Goal: Task Accomplishment & Management: Use online tool/utility

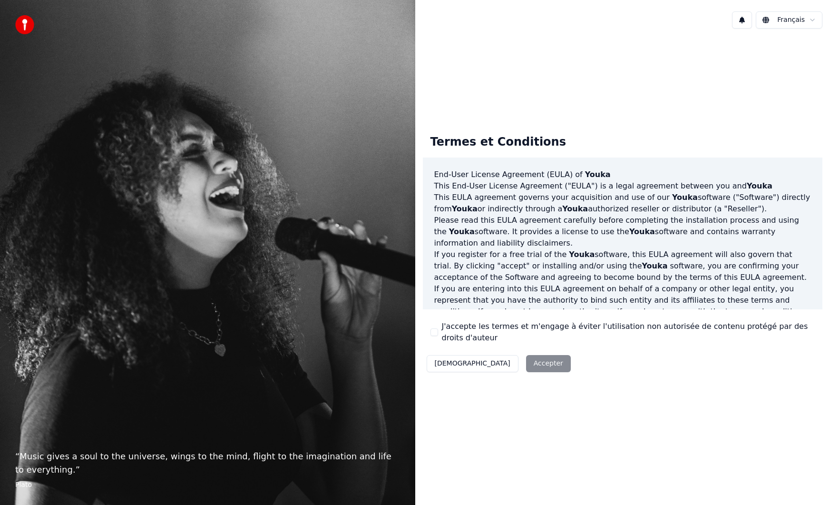
click at [435, 332] on button "J'accepte les termes et m'engage à éviter l'utilisation non autorisée de conten…" at bounding box center [435, 332] width 8 height 8
click at [526, 365] on button "Accepter" at bounding box center [548, 363] width 45 height 17
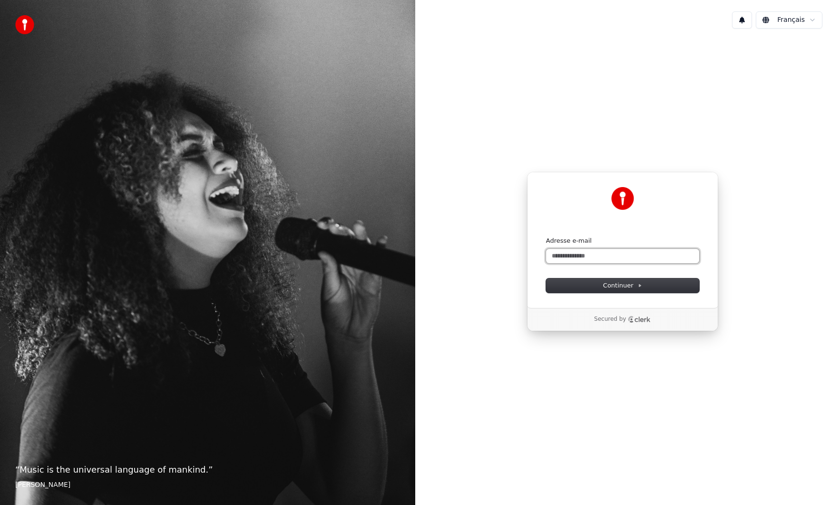
click at [560, 255] on input "Adresse e-mail" at bounding box center [622, 256] width 153 height 14
click at [614, 281] on span "Continuer" at bounding box center [622, 285] width 39 height 9
type input "**********"
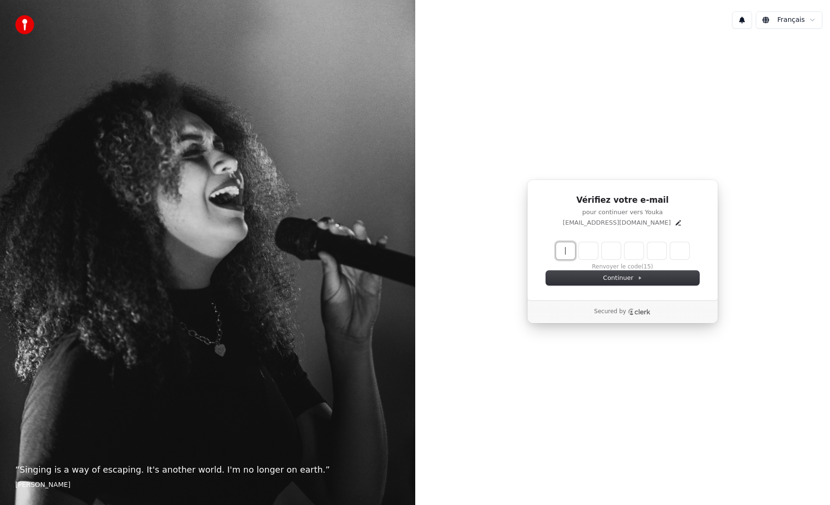
paste input "******"
type input "******"
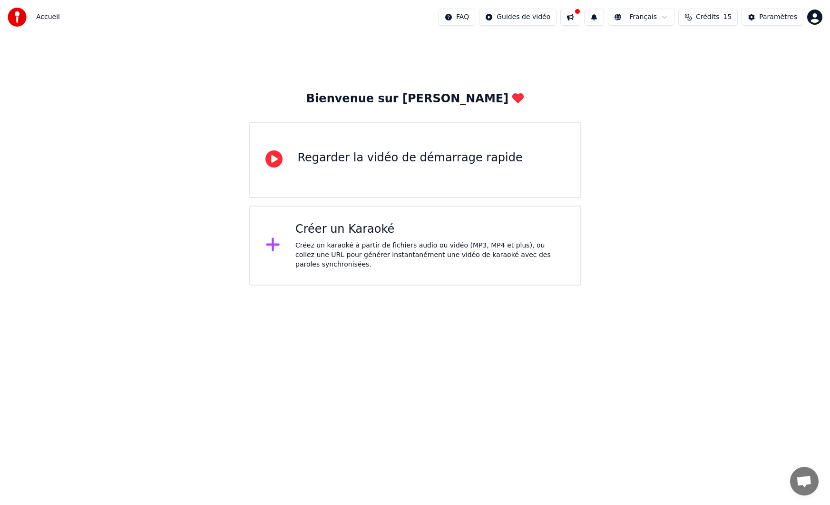
click at [270, 249] on icon at bounding box center [273, 244] width 15 height 17
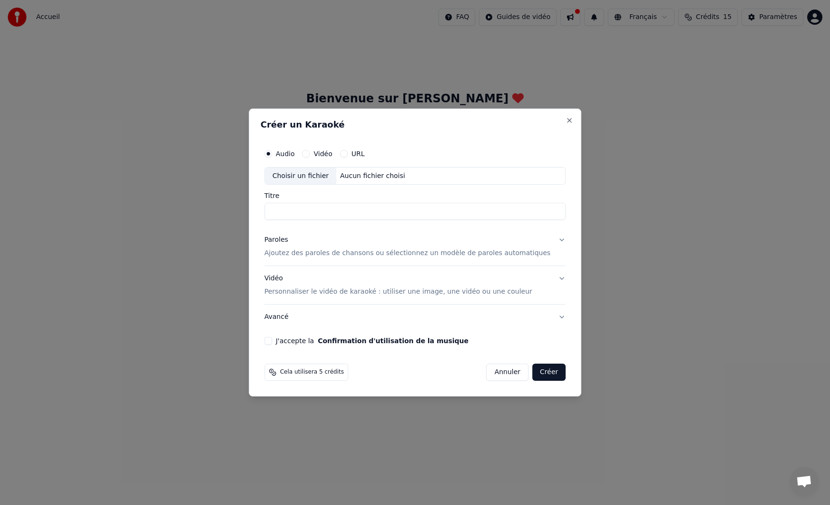
paste input "**********"
type input "**********"
click at [348, 156] on button "URL" at bounding box center [344, 154] width 8 height 8
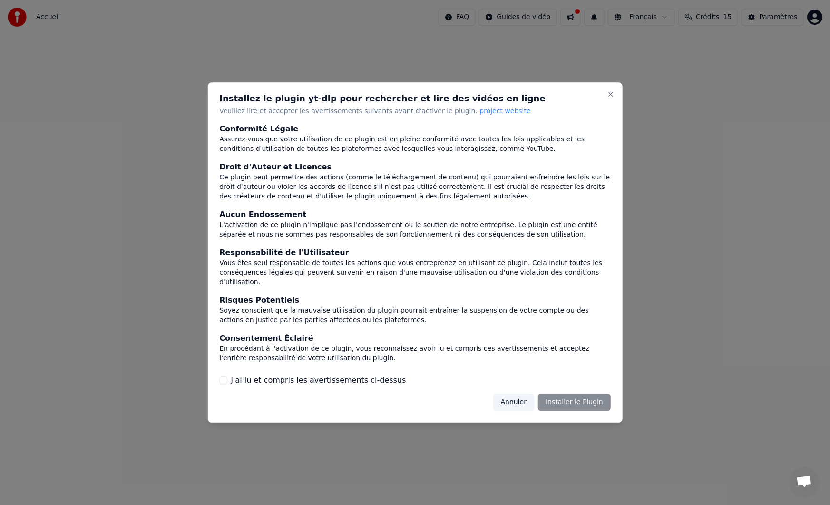
click at [526, 395] on button "Annuler" at bounding box center [513, 402] width 41 height 17
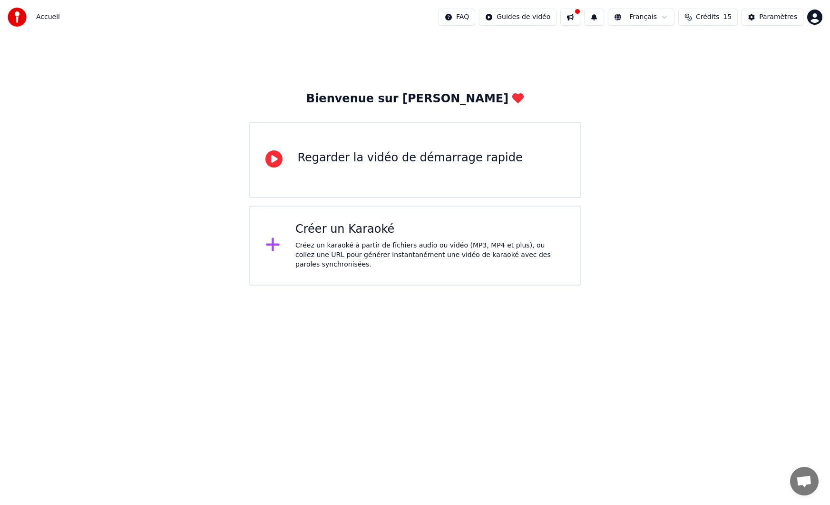
click at [401, 233] on div "Créer un Karaoké" at bounding box center [430, 229] width 270 height 15
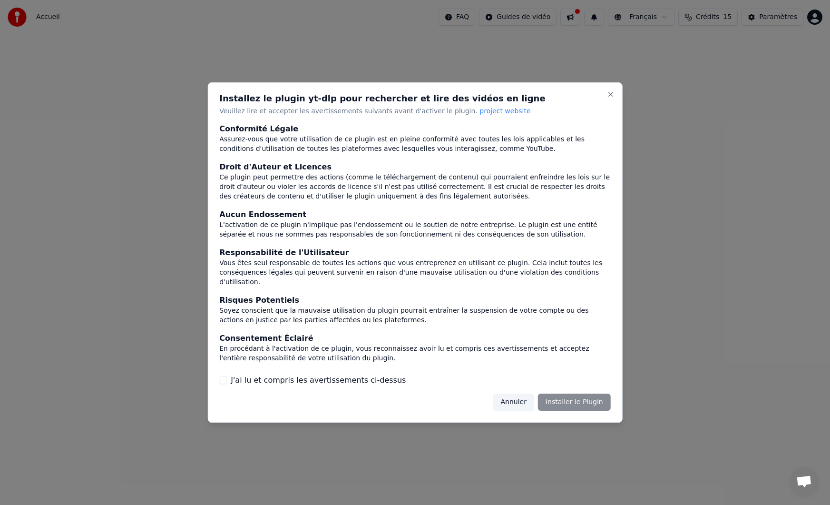
click at [530, 396] on button "Annuler" at bounding box center [513, 402] width 41 height 17
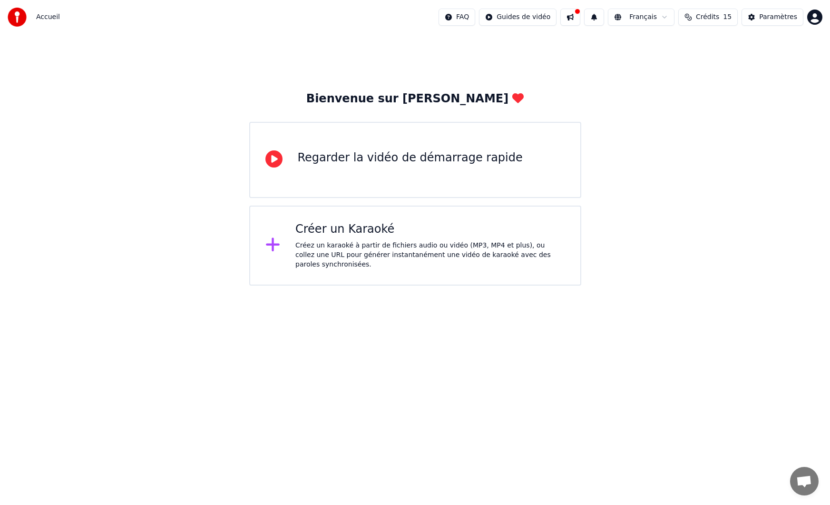
click at [371, 229] on div "Créer un Karaoké" at bounding box center [430, 229] width 270 height 15
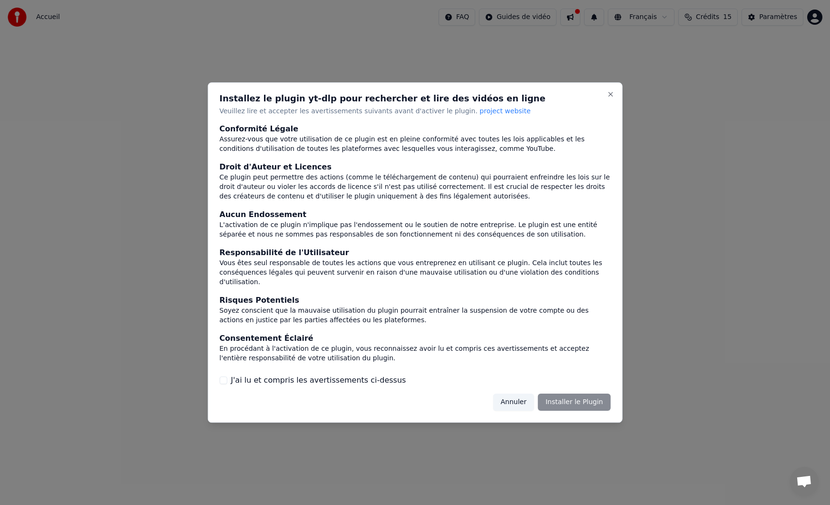
click at [578, 396] on div "Annuler Installer le Plugin" at bounding box center [552, 402] width 118 height 17
click at [225, 377] on button "J'ai lu et compris les avertissements ci-dessus" at bounding box center [223, 380] width 8 height 8
click at [585, 397] on button "Installer le Plugin" at bounding box center [574, 402] width 73 height 17
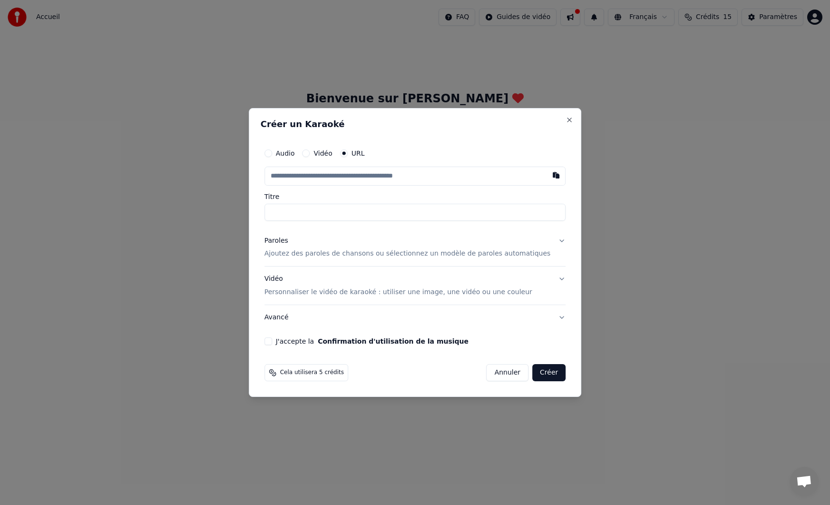
click at [342, 179] on input "text" at bounding box center [416, 176] width 302 height 19
paste input "**********"
type input "**********"
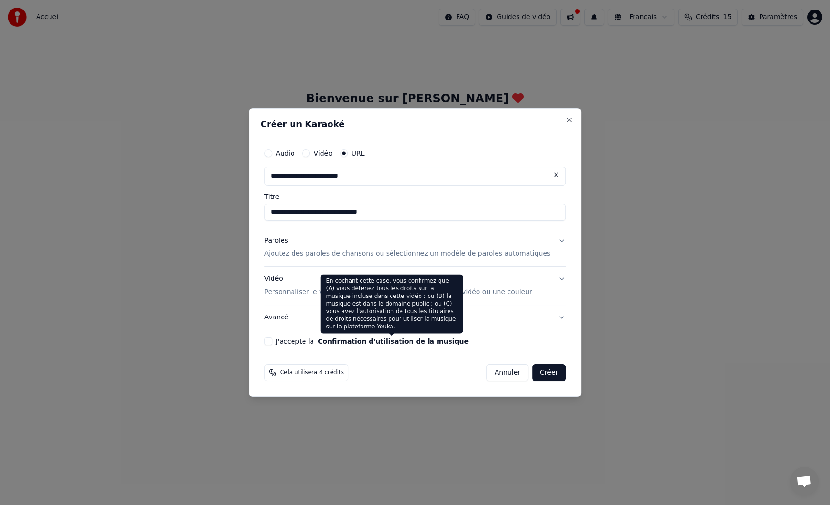
type input "**********"
click at [448, 343] on button "Confirmation d'utilisation de la musique" at bounding box center [393, 341] width 151 height 7
type input "**********"
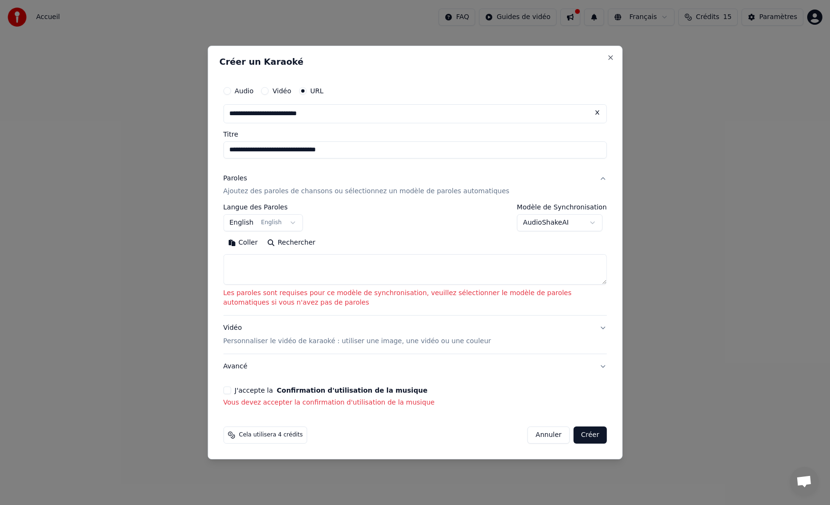
click at [228, 389] on button "J'accepte la Confirmation d'utilisation de la musique" at bounding box center [227, 390] width 8 height 8
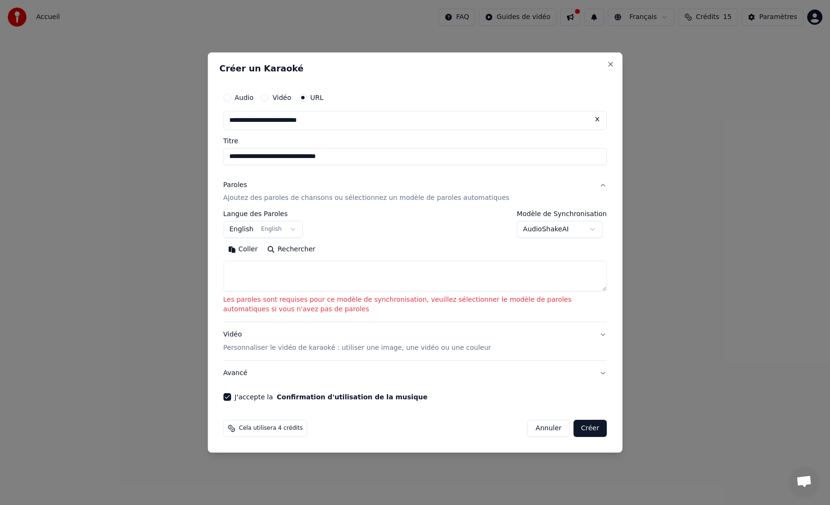
click at [291, 230] on button "English English" at bounding box center [263, 229] width 80 height 17
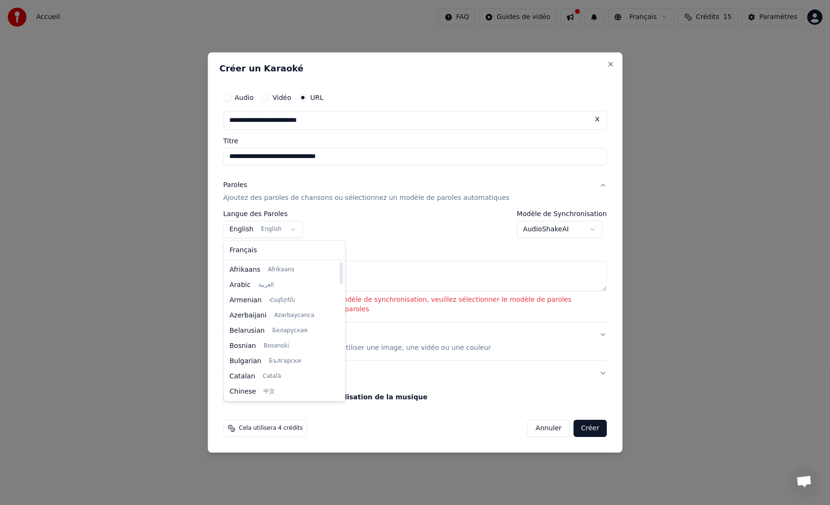
select select "**"
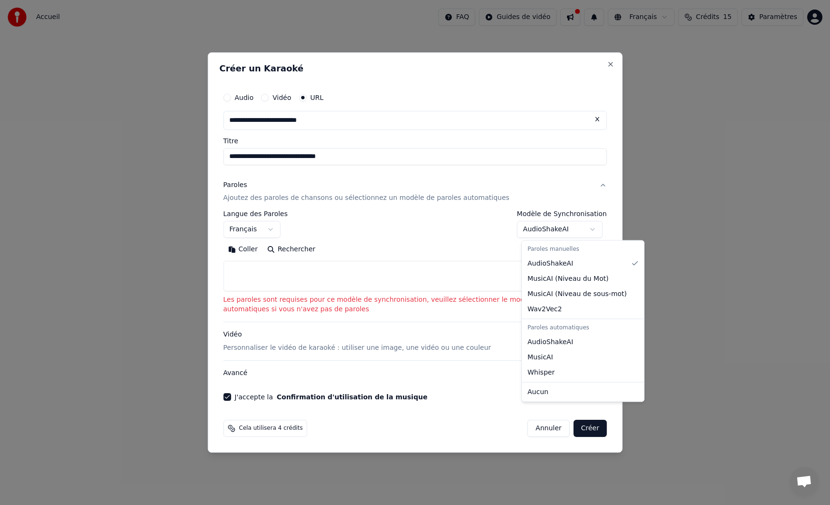
click at [570, 232] on body "**********" at bounding box center [415, 143] width 830 height 286
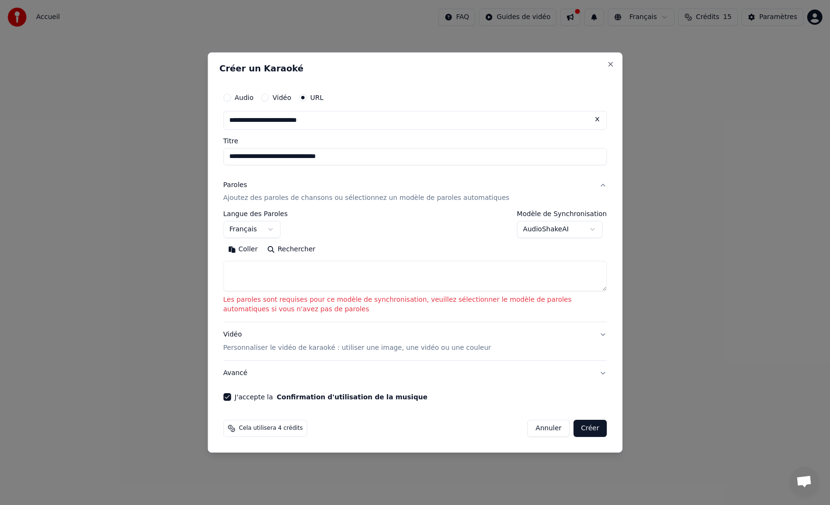
click at [572, 178] on body "**********" at bounding box center [415, 143] width 830 height 286
click at [228, 266] on textarea at bounding box center [415, 276] width 384 height 30
paste textarea "**********"
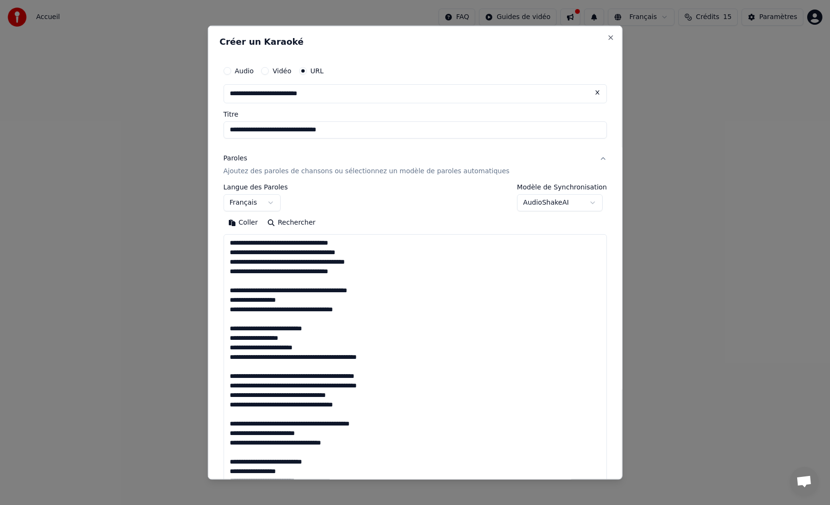
scroll to position [287, 0]
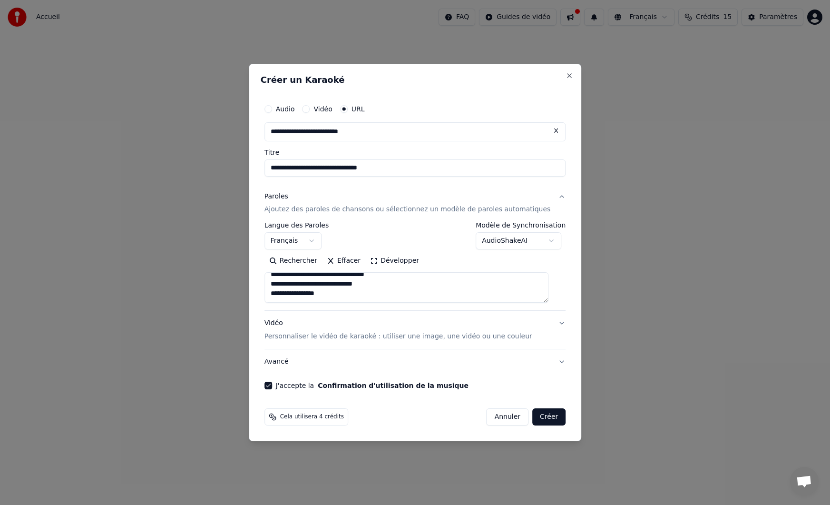
type textarea "**********"
click at [545, 420] on button "Créer" at bounding box center [548, 416] width 33 height 17
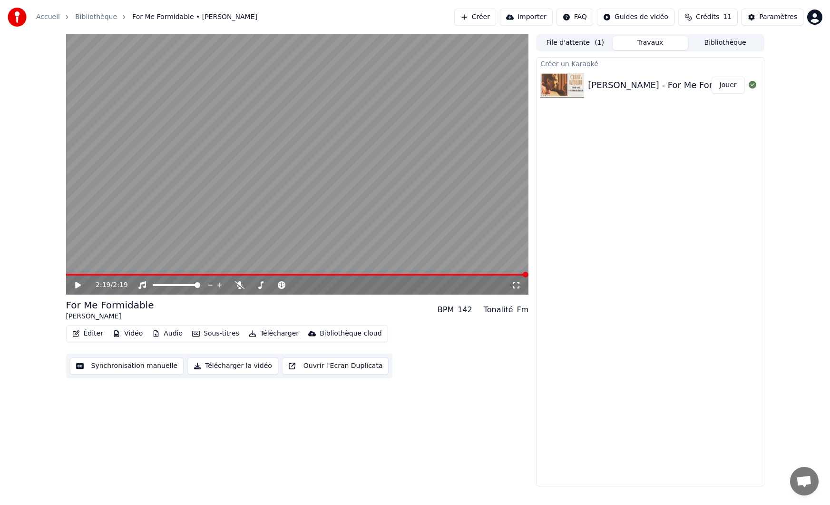
click at [243, 371] on button "Télécharger la vidéo" at bounding box center [232, 365] width 91 height 17
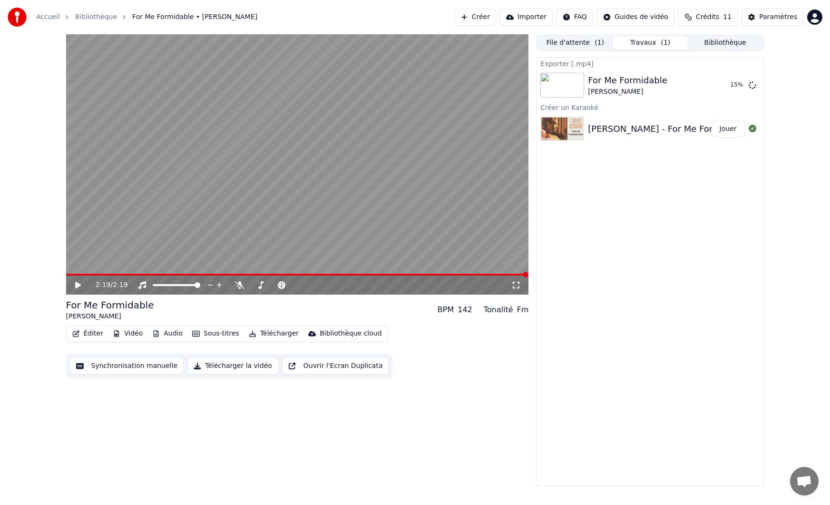
click at [93, 331] on button "Éditer" at bounding box center [88, 333] width 39 height 13
click at [719, 345] on div "Exporter [.mp4] For Me Formidable [PERSON_NAME] 39 % Créer un Karaoké [PERSON_N…" at bounding box center [650, 271] width 228 height 429
click at [274, 333] on button "Télécharger" at bounding box center [274, 333] width 58 height 13
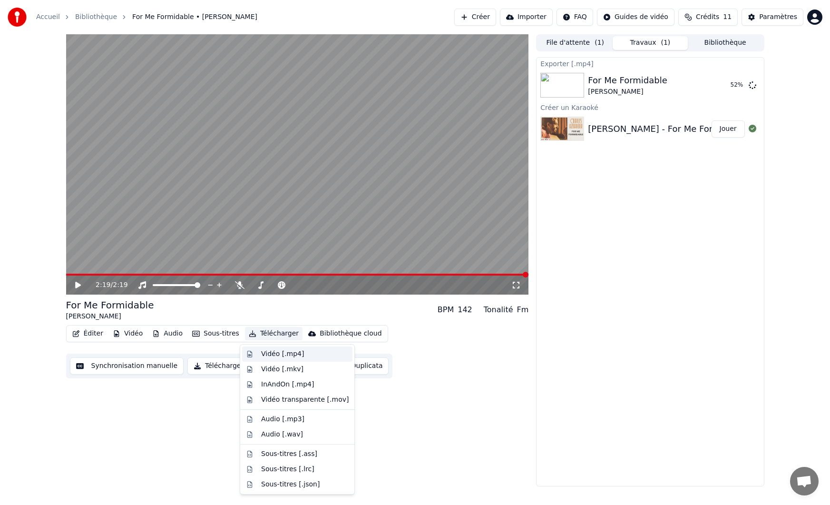
click at [303, 355] on div "Vidéo [.mp4]" at bounding box center [305, 354] width 88 height 10
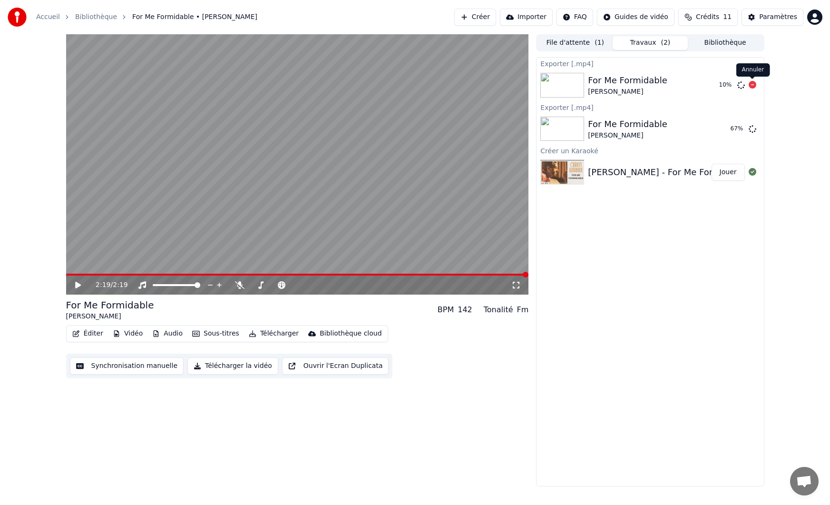
click at [753, 85] on icon at bounding box center [753, 85] width 8 height 8
click at [726, 176] on button "Jouer" at bounding box center [728, 172] width 33 height 17
click at [729, 172] on button "Jouer" at bounding box center [728, 172] width 33 height 17
click at [78, 286] on icon at bounding box center [78, 285] width 6 height 7
click at [78, 286] on icon at bounding box center [85, 285] width 22 height 8
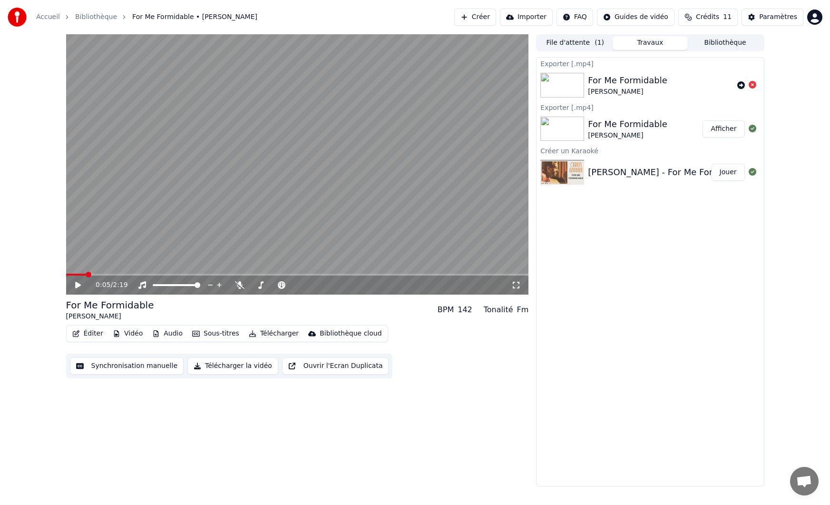
click at [729, 130] on button "Afficher" at bounding box center [724, 128] width 42 height 17
click at [92, 333] on button "Éditer" at bounding box center [88, 333] width 39 height 13
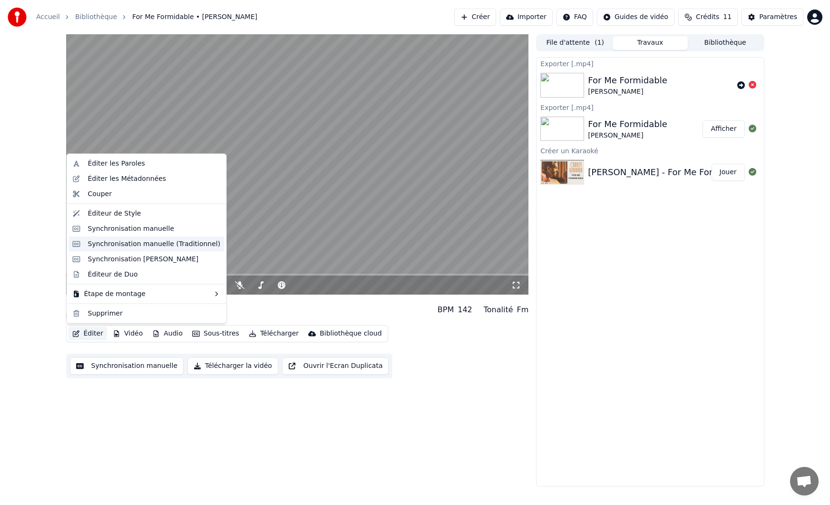
click at [125, 249] on div "Synchronisation manuelle (Traditionnel)" at bounding box center [147, 243] width 156 height 15
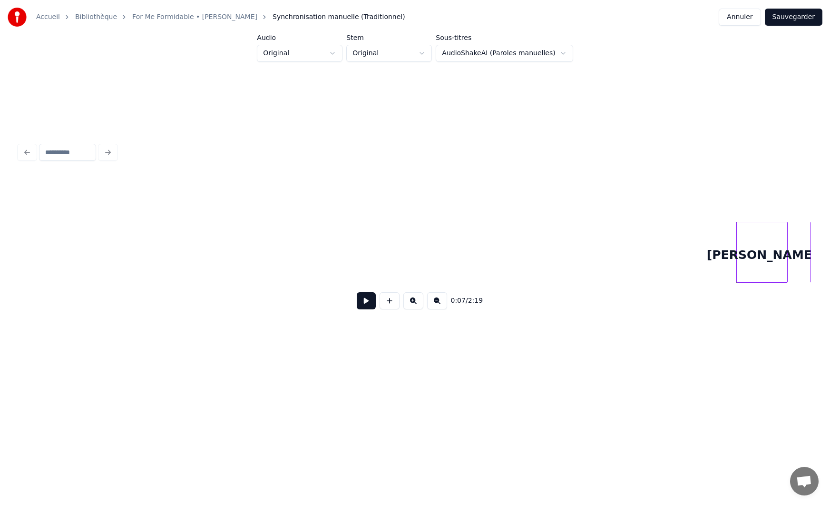
click at [364, 303] on button at bounding box center [366, 300] width 19 height 17
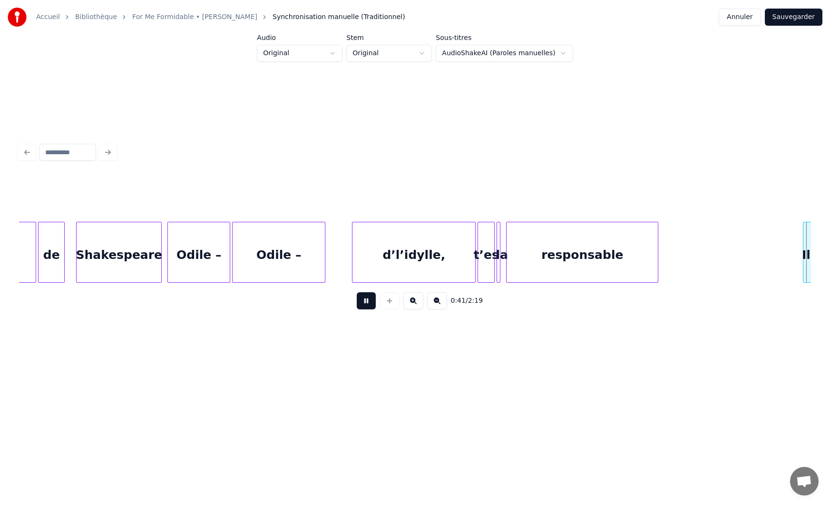
scroll to position [0, 3978]
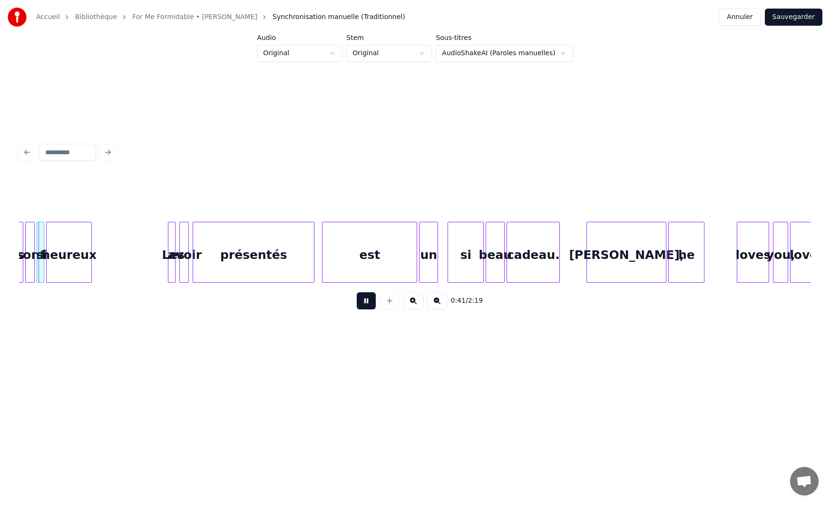
click at [366, 307] on button at bounding box center [366, 300] width 19 height 17
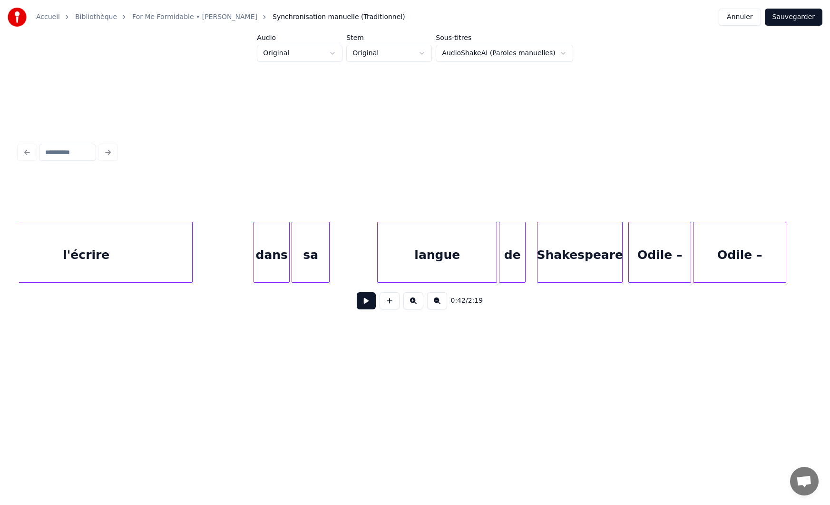
scroll to position [0, 2690]
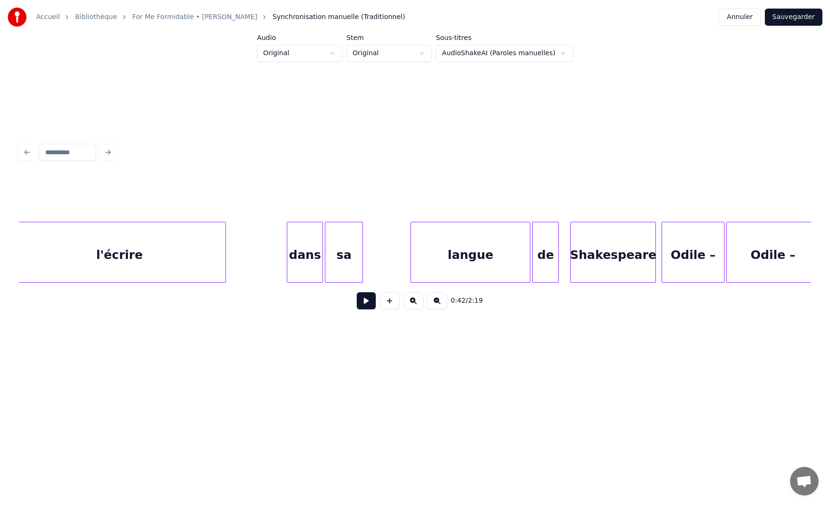
click at [363, 302] on button at bounding box center [366, 300] width 19 height 17
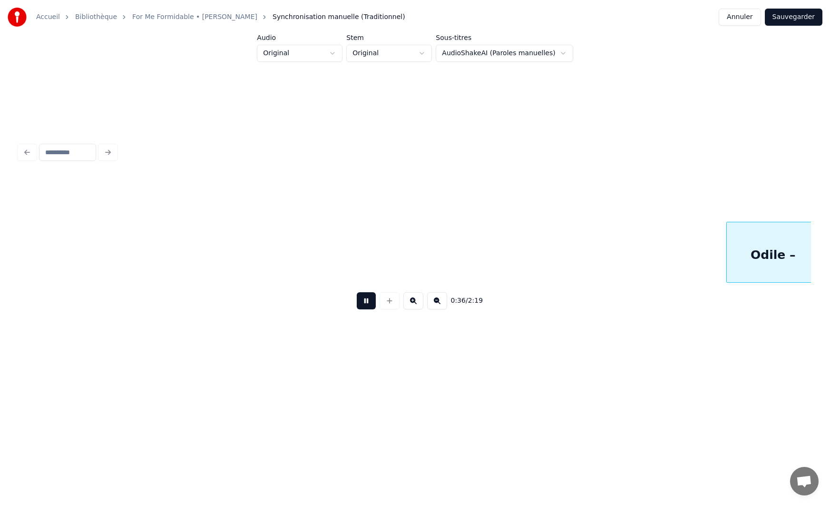
scroll to position [0, 3482]
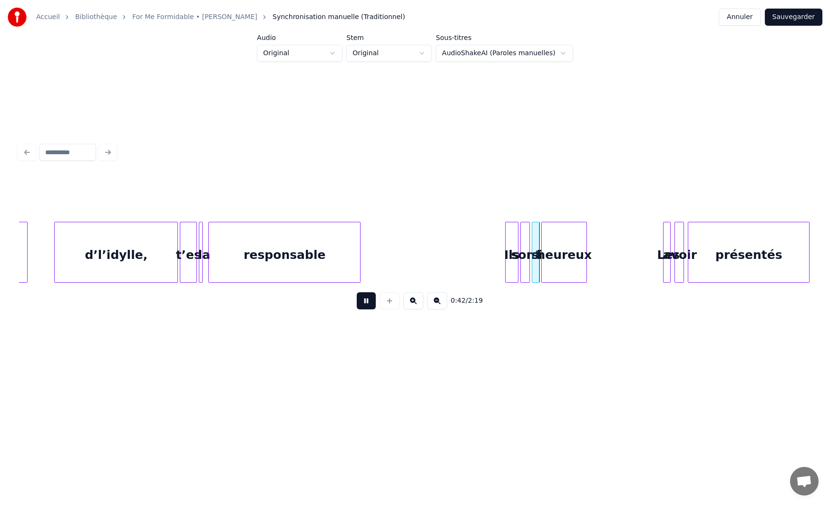
click at [150, 253] on div "d’l’idylle," at bounding box center [116, 254] width 123 height 65
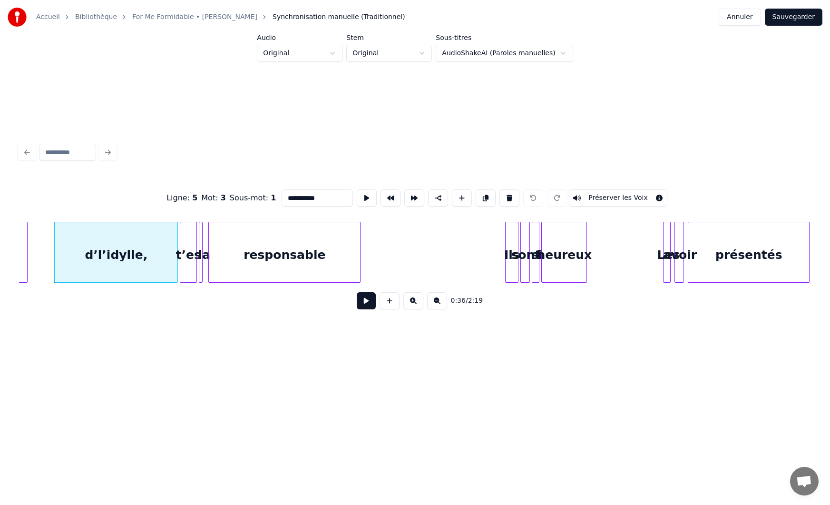
type input "*******"
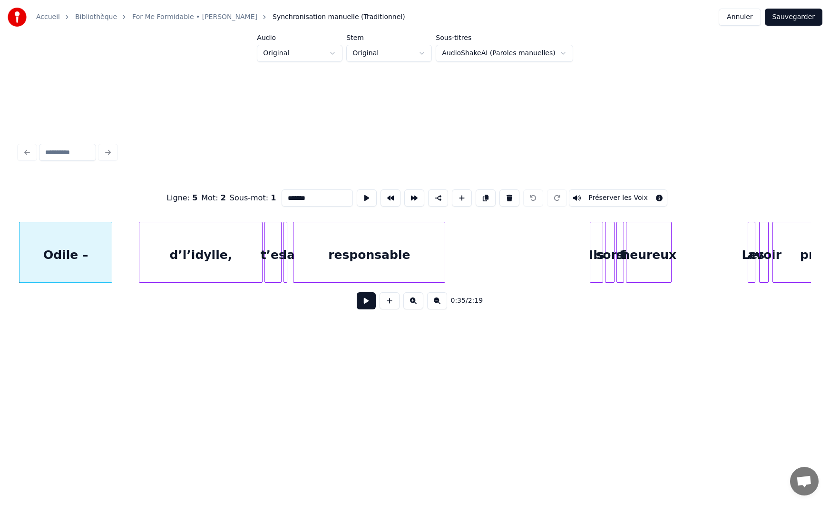
click at [364, 304] on button at bounding box center [366, 300] width 19 height 17
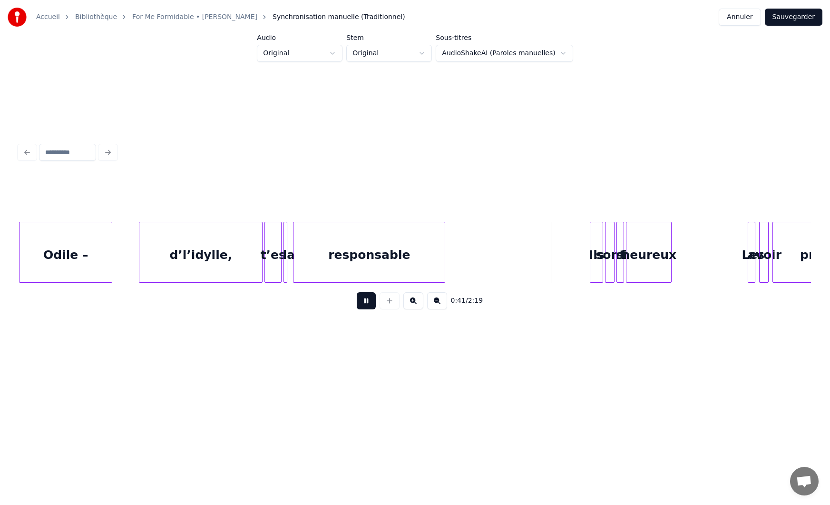
click at [360, 304] on button at bounding box center [366, 300] width 19 height 17
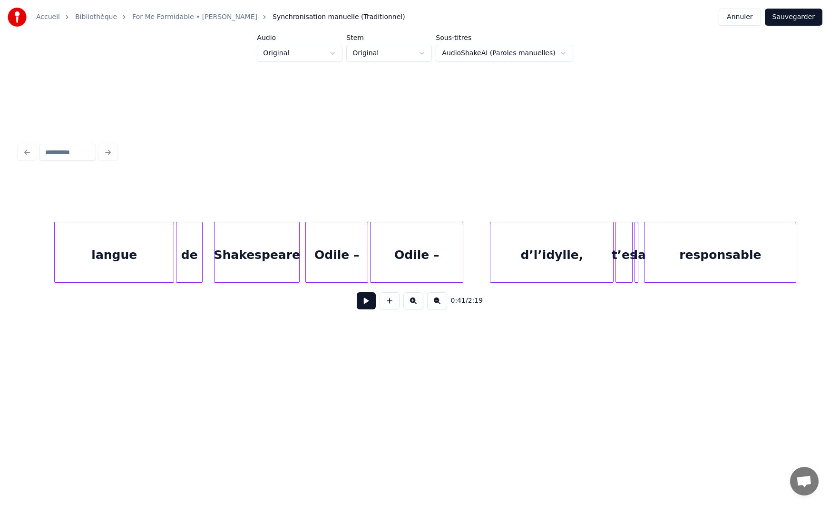
scroll to position [0, 3034]
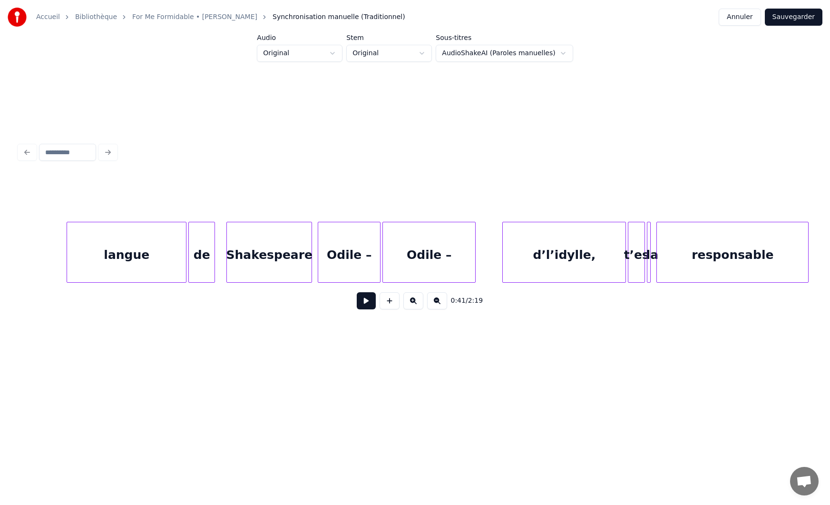
click at [276, 254] on div "Shakespeare" at bounding box center [269, 254] width 85 height 65
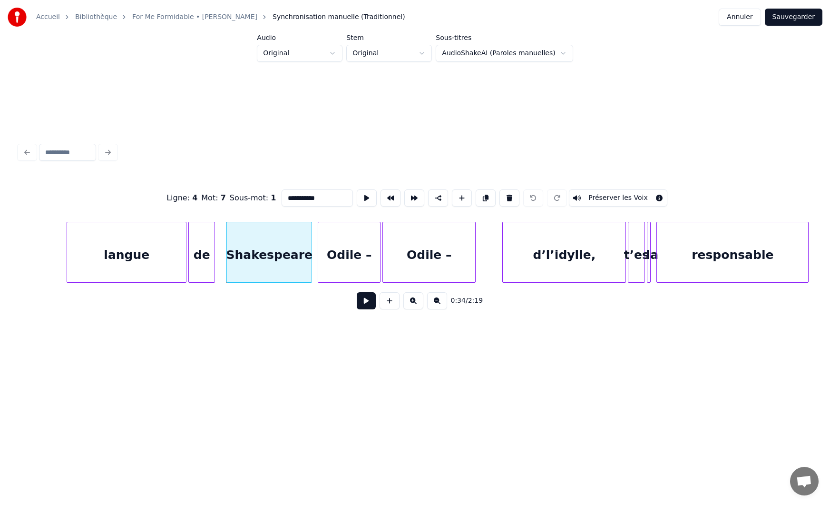
click at [267, 259] on div "Shakespeare" at bounding box center [269, 254] width 85 height 65
click at [371, 305] on button at bounding box center [366, 300] width 19 height 17
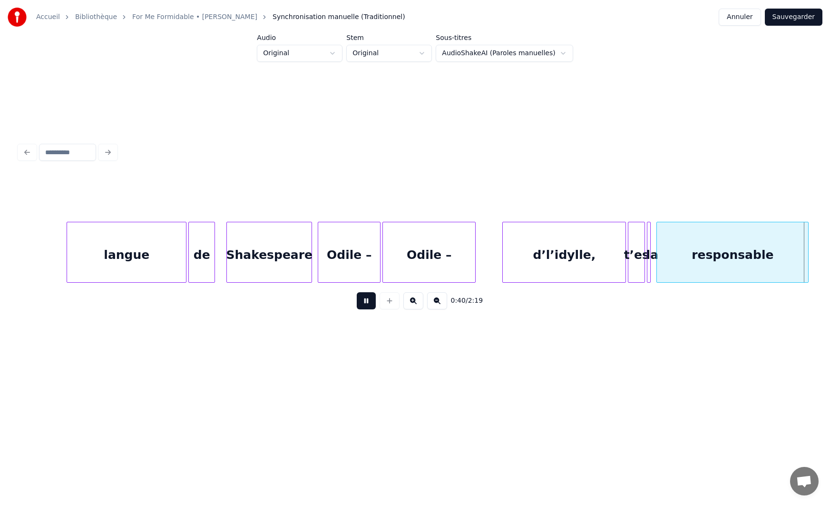
scroll to position [0, 3827]
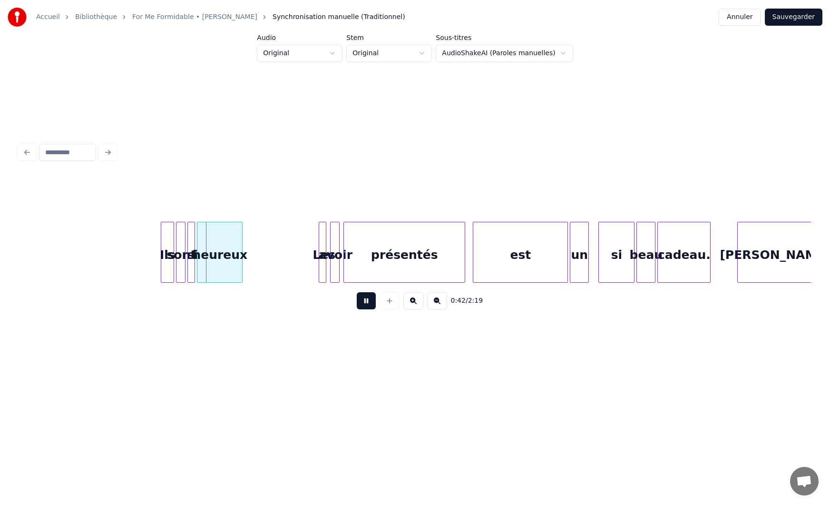
click at [366, 302] on button at bounding box center [366, 300] width 19 height 17
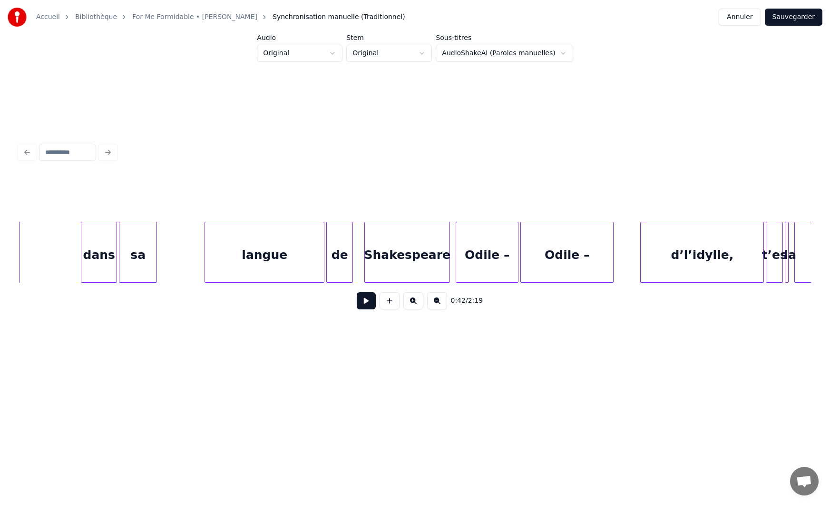
scroll to position [0, 2888]
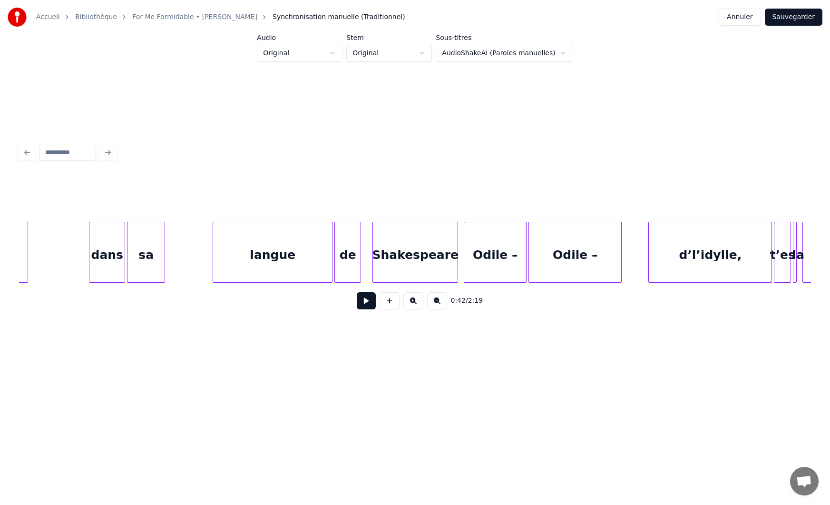
click at [426, 264] on div "Shakespeare" at bounding box center [415, 254] width 85 height 65
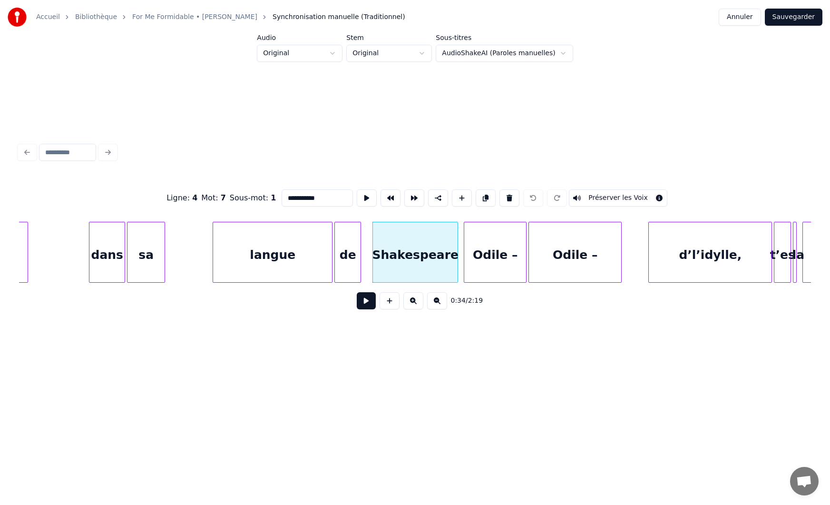
click at [368, 304] on button at bounding box center [366, 300] width 19 height 17
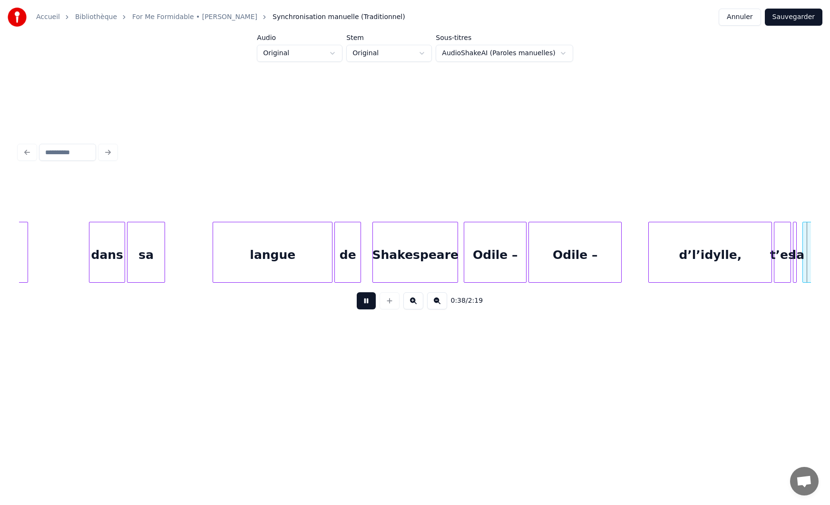
scroll to position [0, 3683]
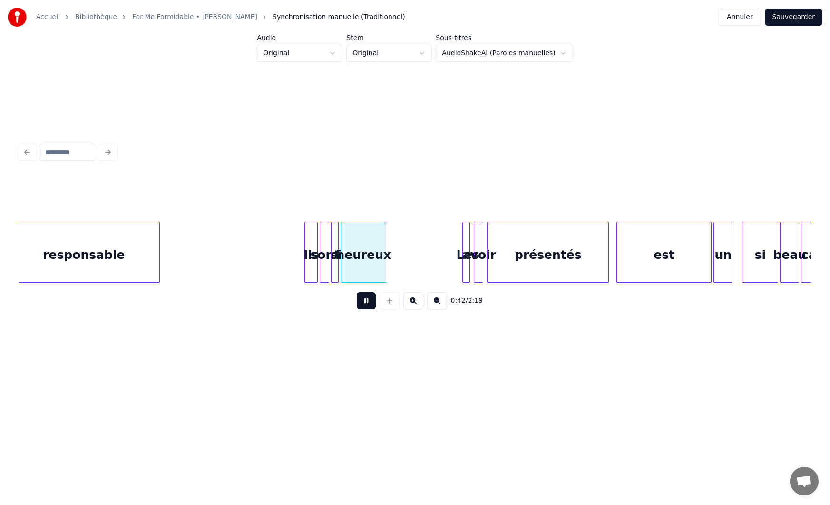
click at [367, 304] on button at bounding box center [366, 300] width 19 height 17
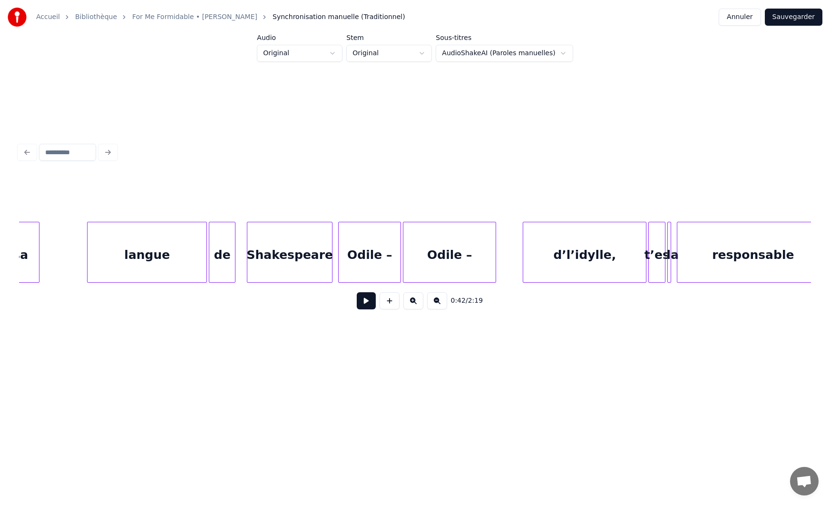
scroll to position [0, 2950]
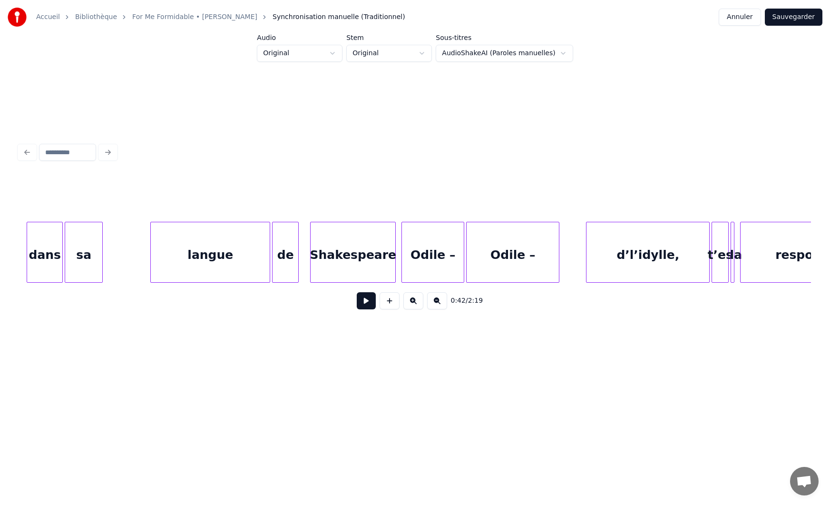
click at [326, 257] on div "Shakespeare" at bounding box center [353, 254] width 85 height 65
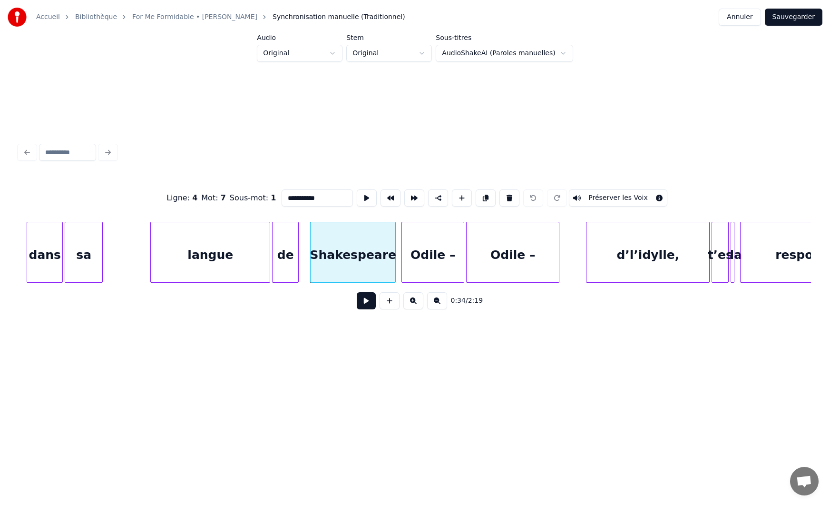
click at [364, 303] on button at bounding box center [366, 300] width 19 height 17
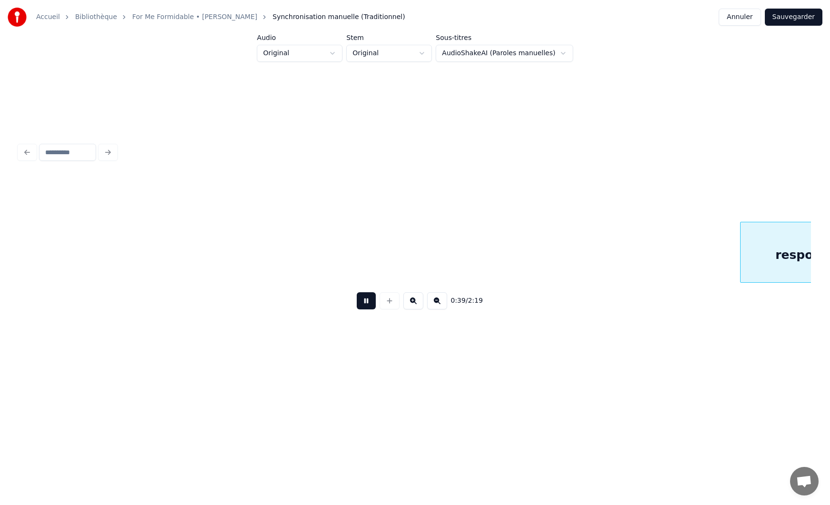
scroll to position [0, 3747]
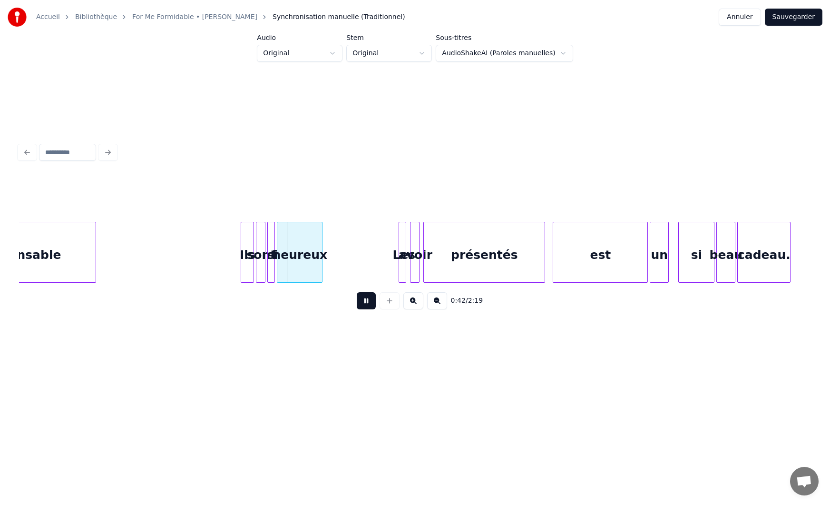
click at [364, 303] on button at bounding box center [366, 300] width 19 height 17
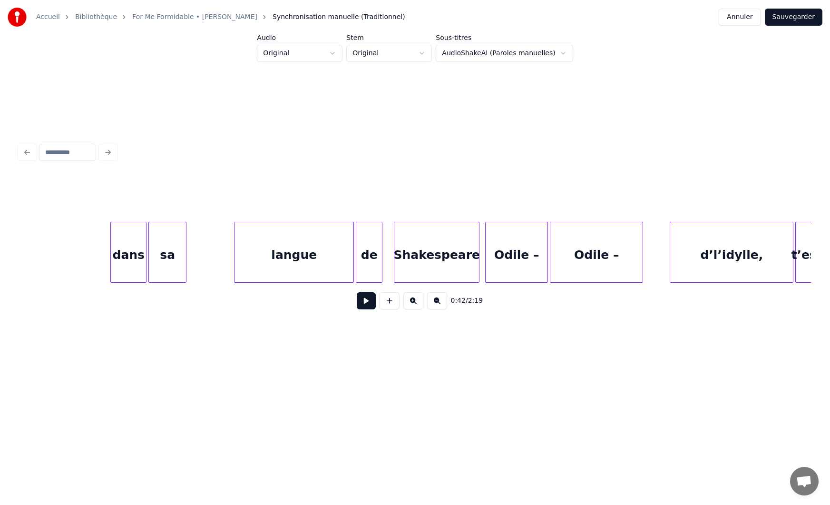
scroll to position [0, 2934]
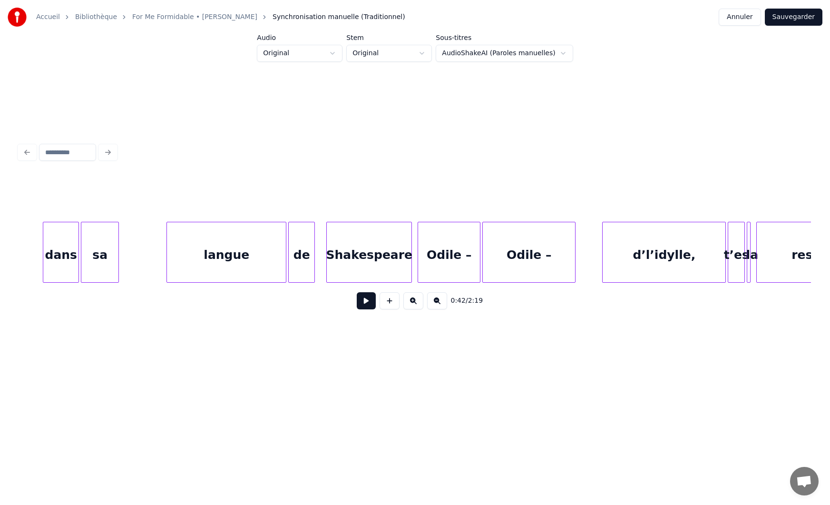
click at [382, 249] on div "Shakespeare" at bounding box center [369, 254] width 85 height 65
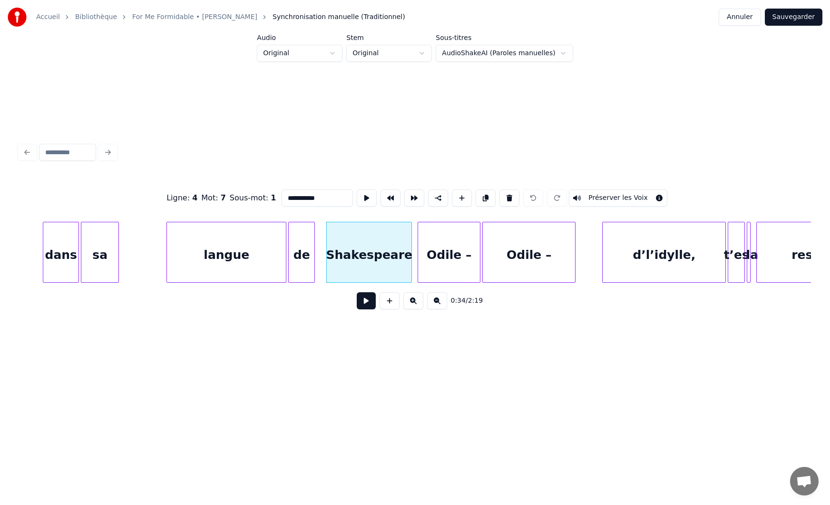
click at [367, 302] on button at bounding box center [366, 300] width 19 height 17
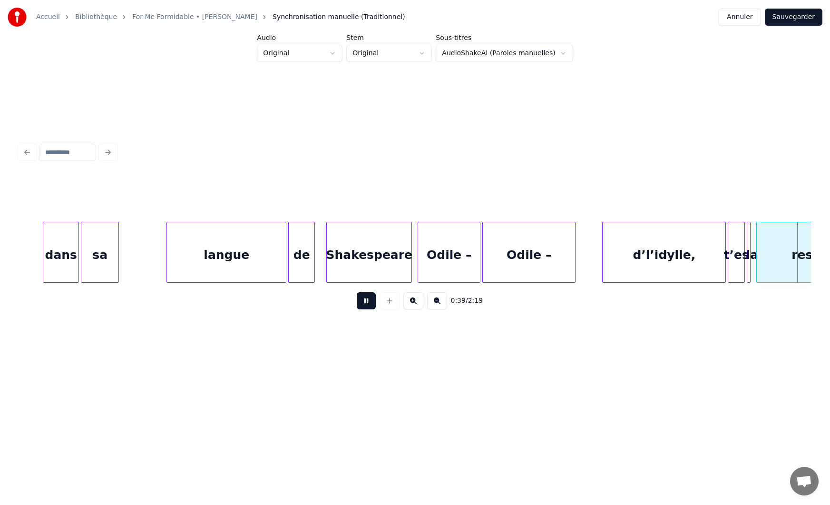
scroll to position [0, 3727]
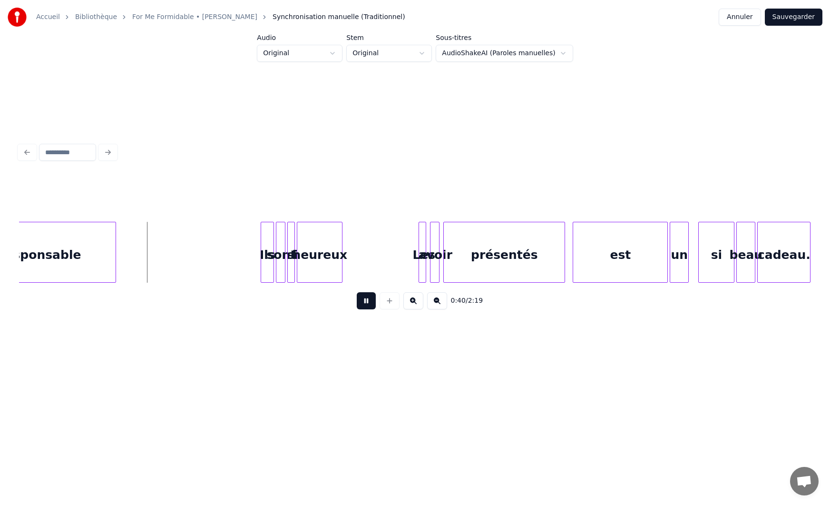
click at [367, 302] on button at bounding box center [366, 300] width 19 height 17
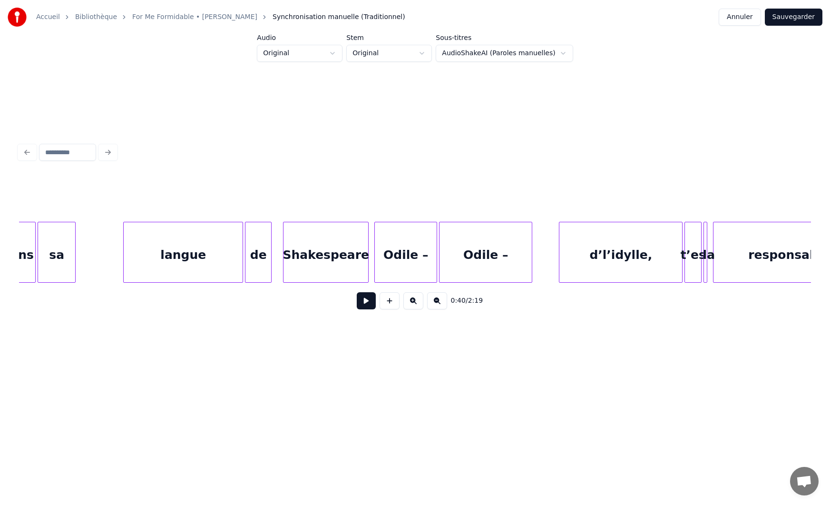
scroll to position [0, 2974]
click at [322, 252] on div "Shakespeare" at bounding box center [329, 254] width 85 height 65
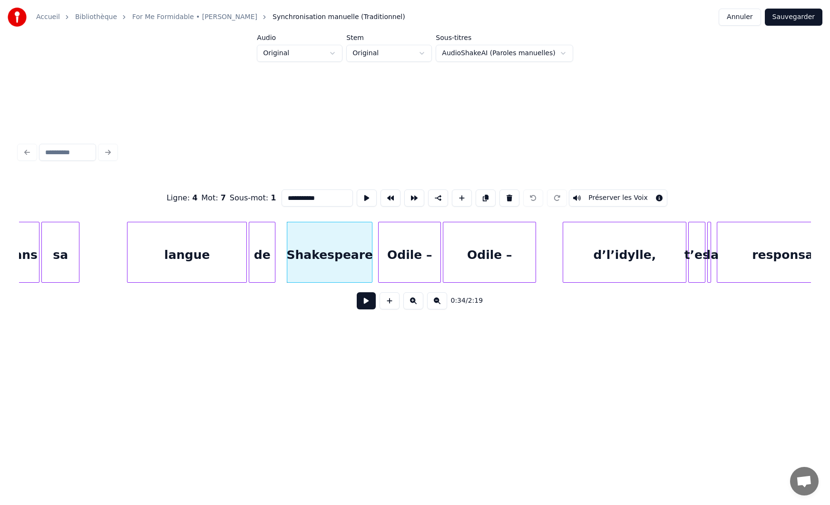
click at [363, 309] on button at bounding box center [366, 300] width 19 height 17
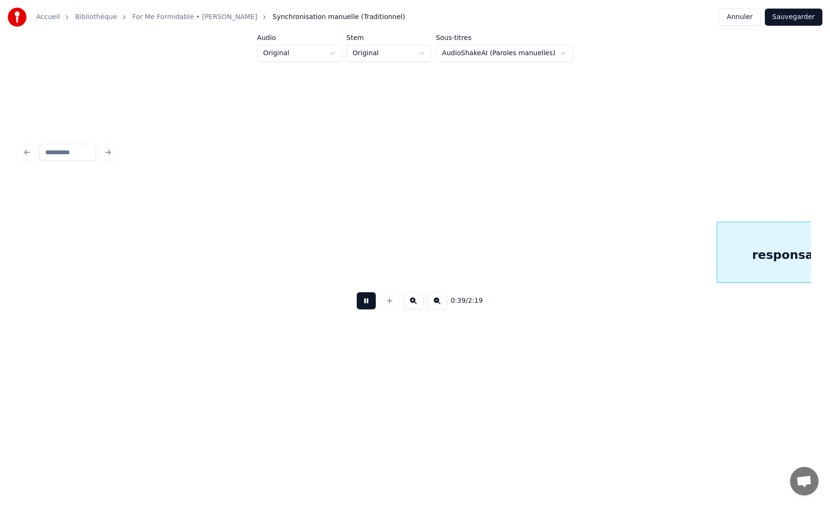
scroll to position [0, 3767]
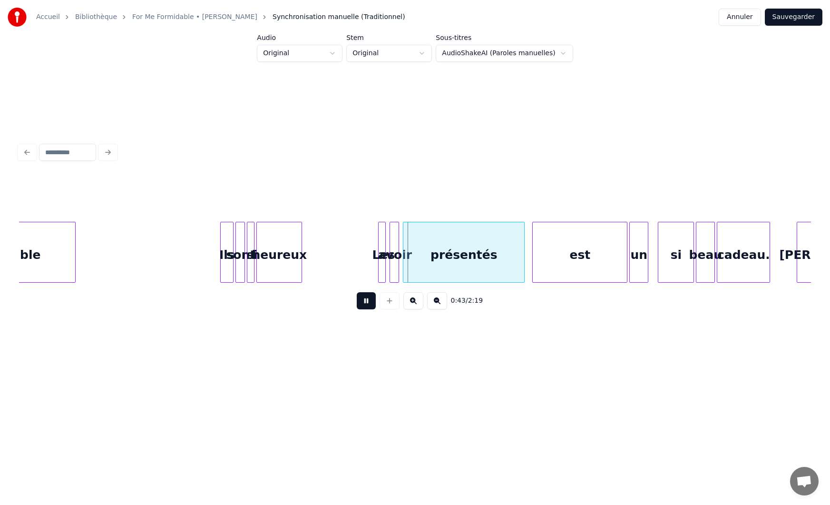
click at [364, 305] on button at bounding box center [366, 300] width 19 height 17
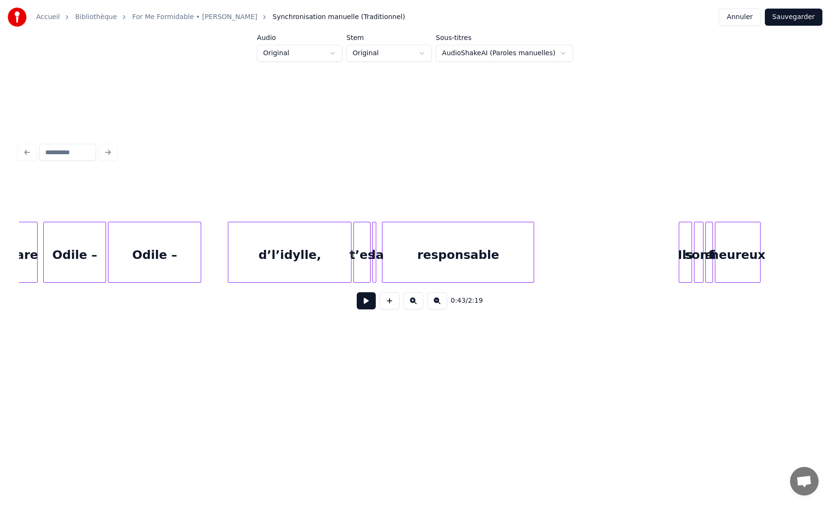
scroll to position [0, 3284]
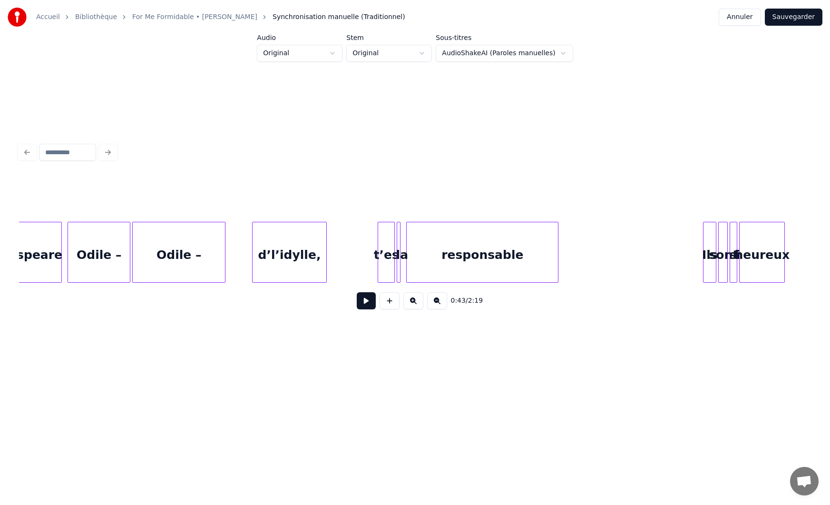
click at [326, 254] on div at bounding box center [325, 252] width 3 height 60
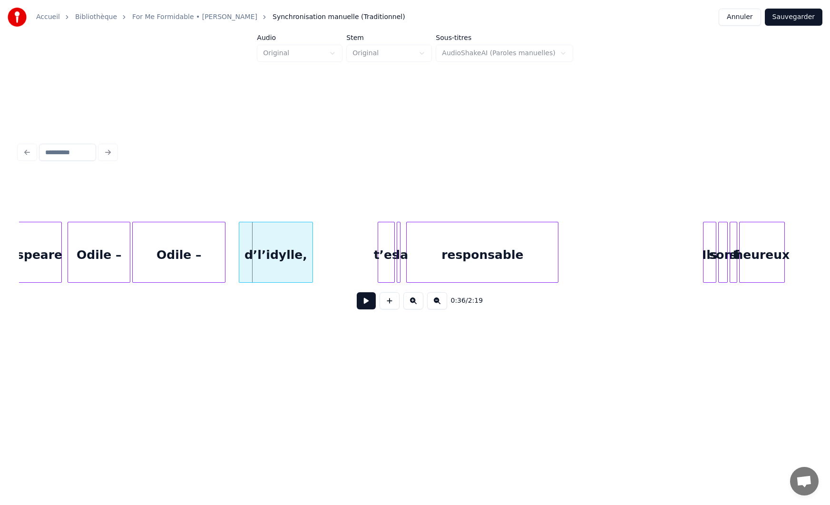
click at [297, 267] on div "d’l’idylle," at bounding box center [275, 254] width 73 height 65
click at [346, 266] on div "t’es" at bounding box center [343, 254] width 16 height 65
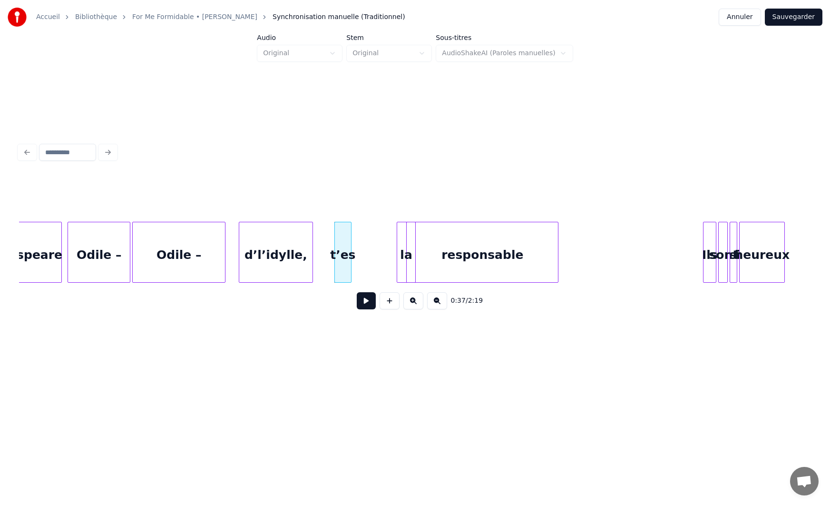
click at [405, 261] on div "la" at bounding box center [406, 252] width 19 height 61
click at [366, 265] on div "la" at bounding box center [369, 254] width 18 height 65
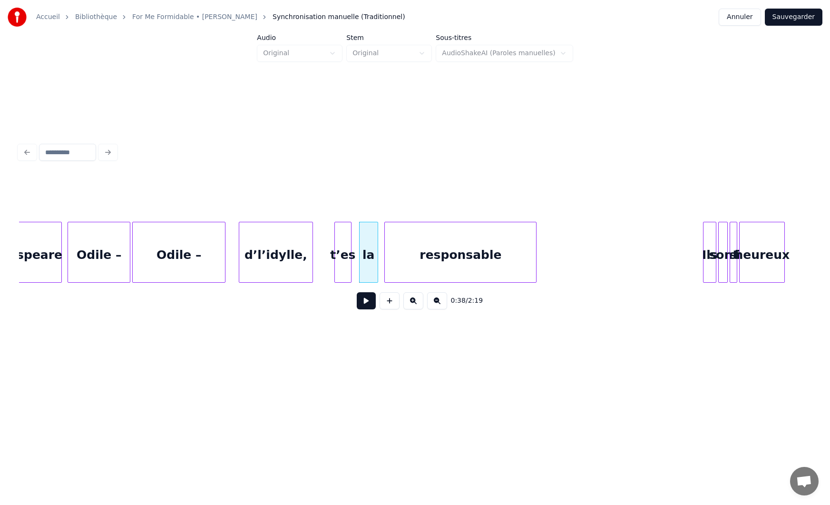
click at [406, 256] on div "responsable" at bounding box center [460, 254] width 151 height 65
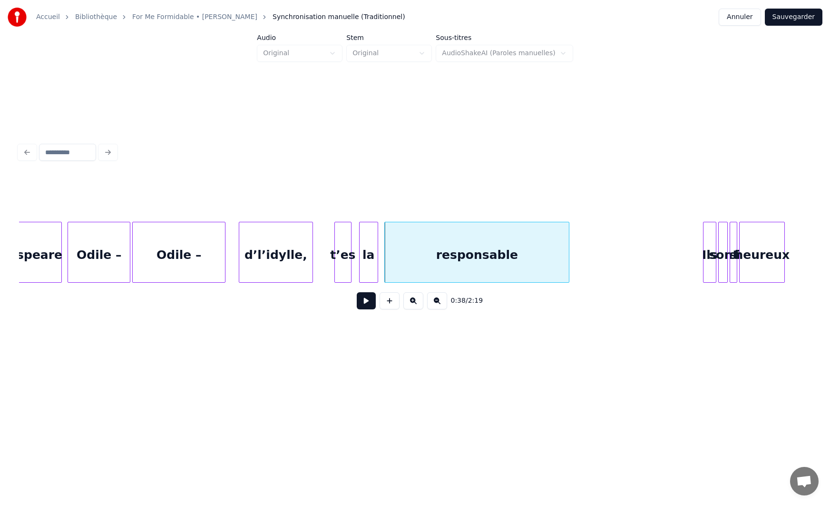
click at [568, 250] on div at bounding box center [567, 252] width 3 height 60
click at [452, 267] on div "responsable" at bounding box center [487, 254] width 184 height 65
click at [571, 250] on div at bounding box center [570, 252] width 3 height 60
click at [368, 270] on div "la" at bounding box center [369, 254] width 18 height 65
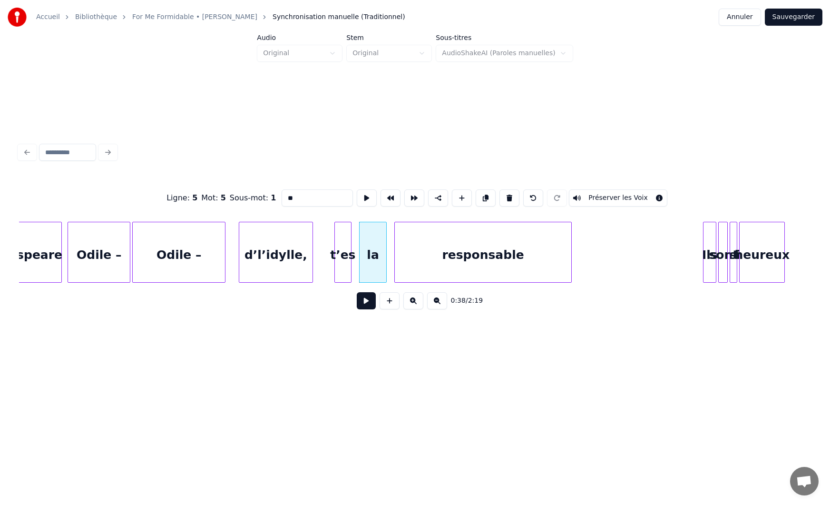
click at [386, 264] on div at bounding box center [385, 252] width 3 height 60
click at [380, 267] on div "la" at bounding box center [375, 254] width 27 height 65
click at [348, 271] on div "t’es" at bounding box center [343, 254] width 16 height 65
type input "****"
click at [352, 268] on div at bounding box center [352, 252] width 3 height 60
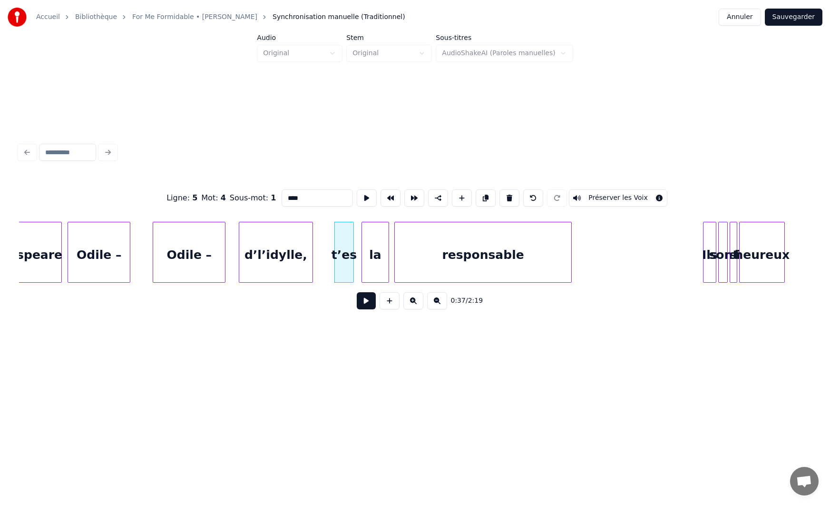
click at [155, 264] on div at bounding box center [154, 252] width 3 height 60
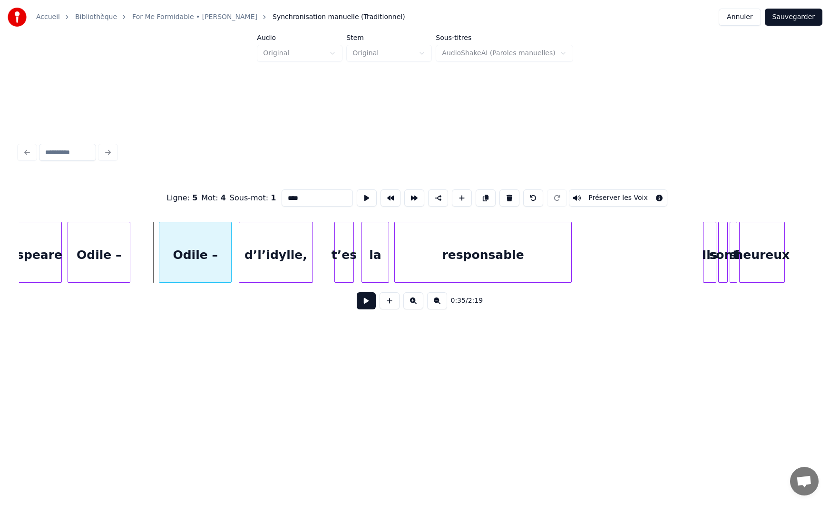
click at [176, 269] on div "Odile –" at bounding box center [195, 254] width 72 height 65
click at [122, 265] on div "Odile –" at bounding box center [107, 254] width 62 height 65
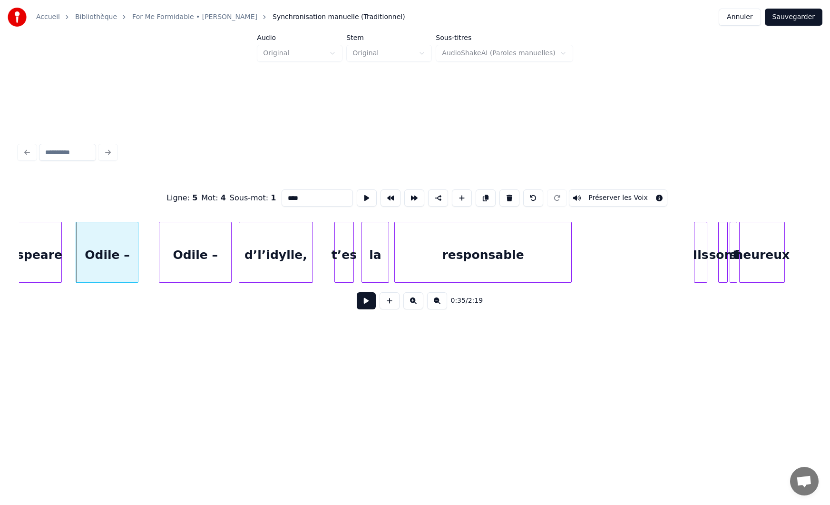
click at [701, 246] on div "Ils" at bounding box center [701, 254] width 12 height 65
click at [718, 245] on div at bounding box center [717, 252] width 3 height 60
click at [718, 242] on div "sont" at bounding box center [718, 254] width 12 height 65
click at [729, 239] on div at bounding box center [730, 252] width 3 height 60
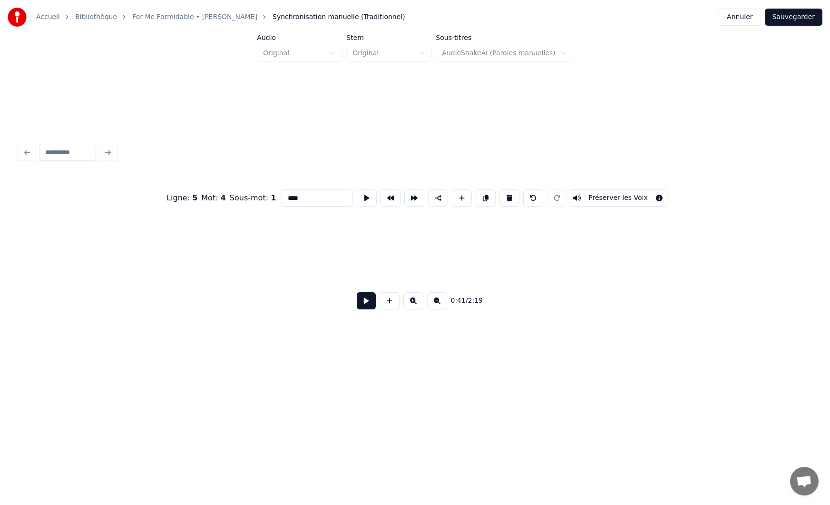
scroll to position [0, 0]
click at [364, 304] on button at bounding box center [366, 300] width 19 height 17
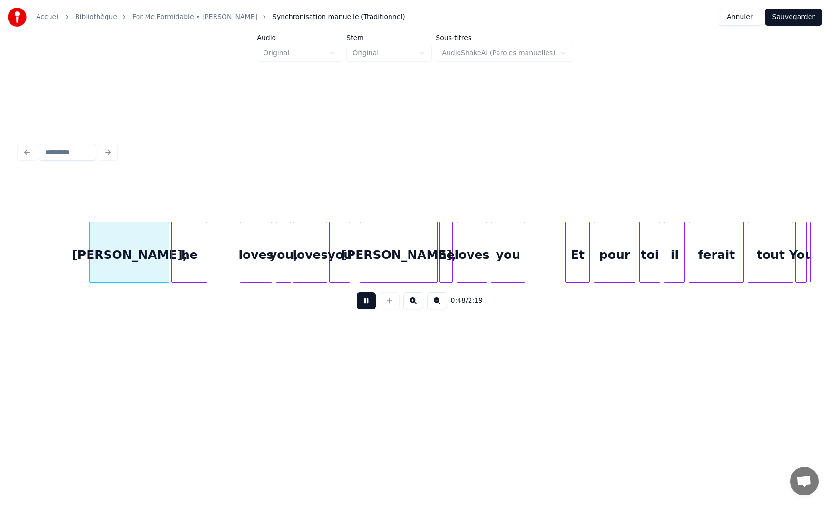
scroll to position [0, 4568]
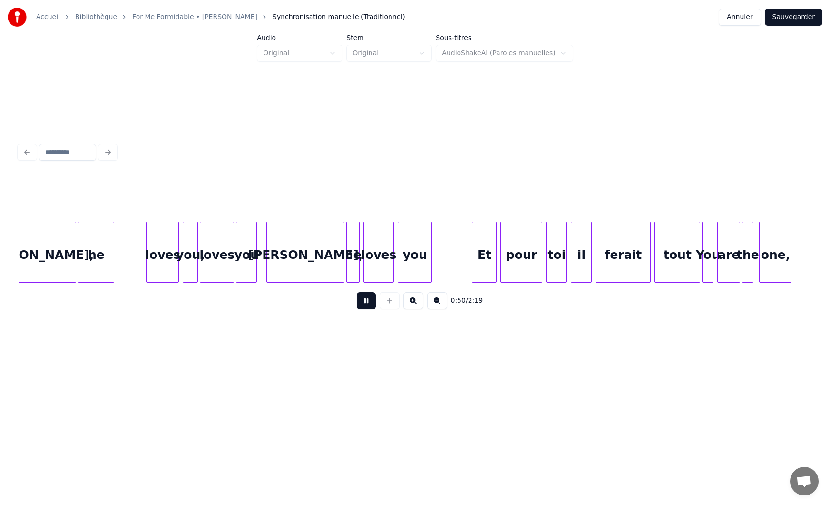
click at [367, 300] on button at bounding box center [366, 300] width 19 height 17
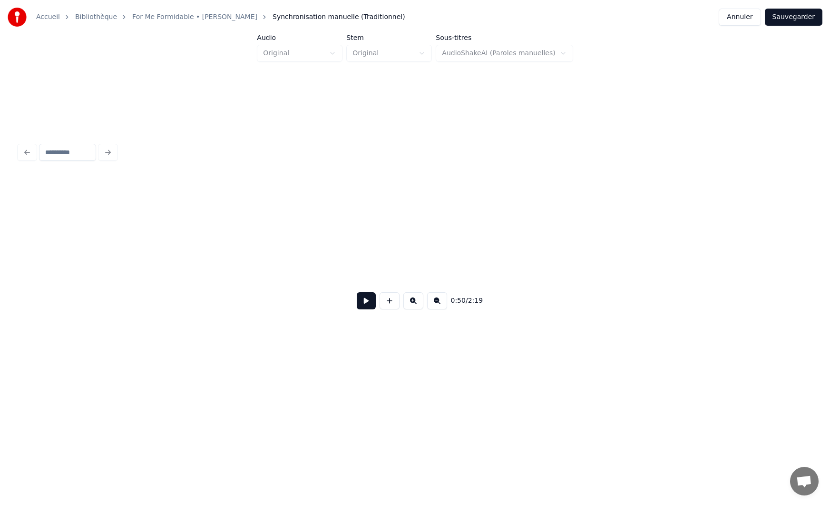
scroll to position [0, 0]
click at [366, 300] on button at bounding box center [366, 300] width 19 height 17
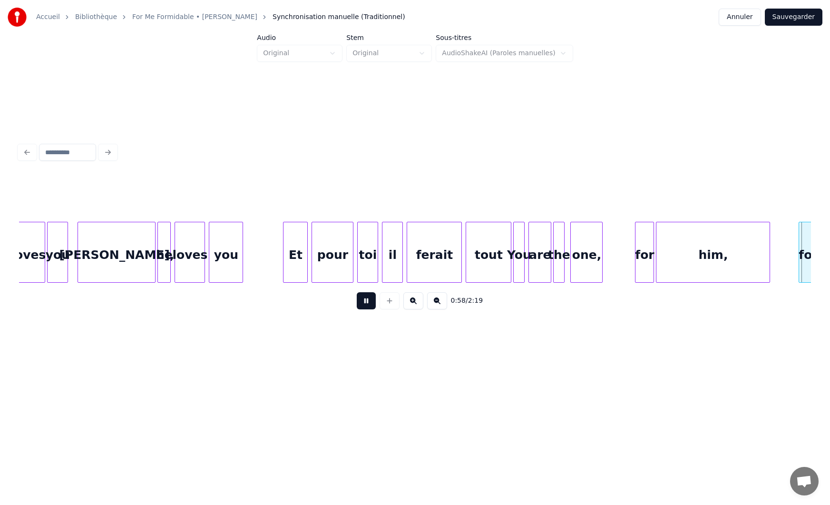
scroll to position [0, 5551]
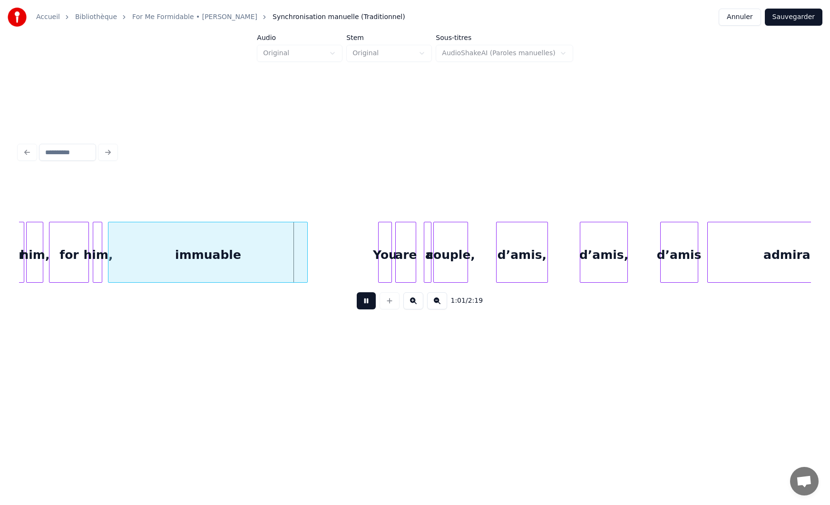
click at [367, 305] on button at bounding box center [366, 300] width 19 height 17
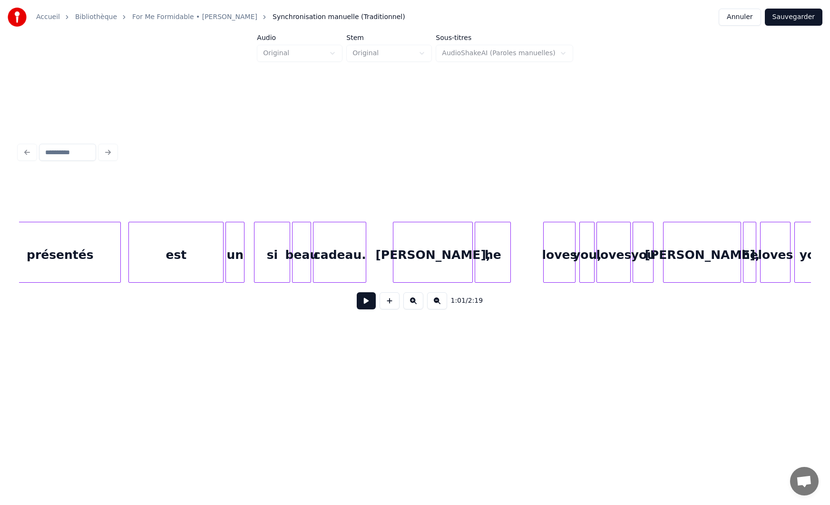
scroll to position [0, 4271]
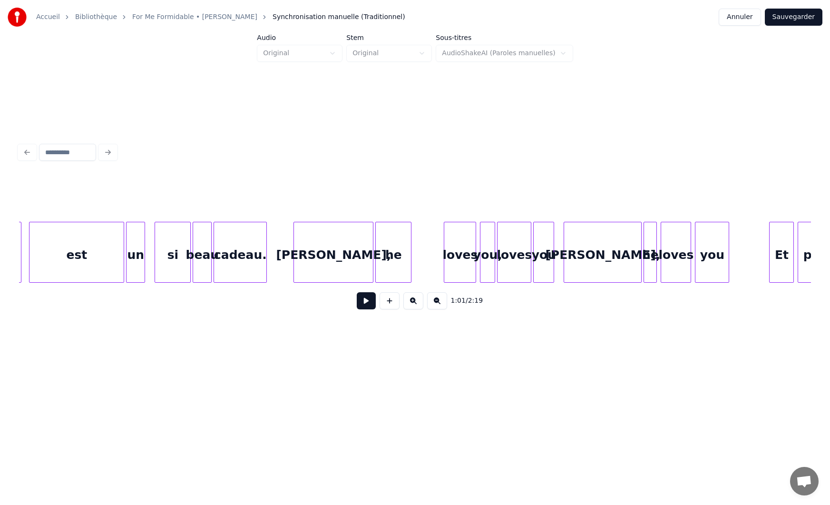
click at [368, 304] on button at bounding box center [366, 300] width 19 height 17
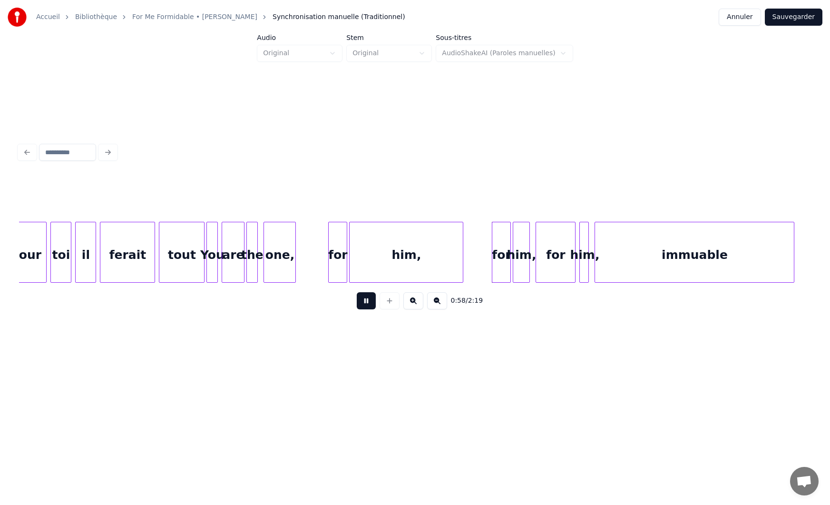
click at [368, 304] on button at bounding box center [366, 300] width 19 height 17
click at [467, 266] on div "him," at bounding box center [411, 252] width 114 height 61
click at [384, 264] on div at bounding box center [383, 252] width 3 height 60
click at [501, 250] on div "for" at bounding box center [501, 254] width 18 height 65
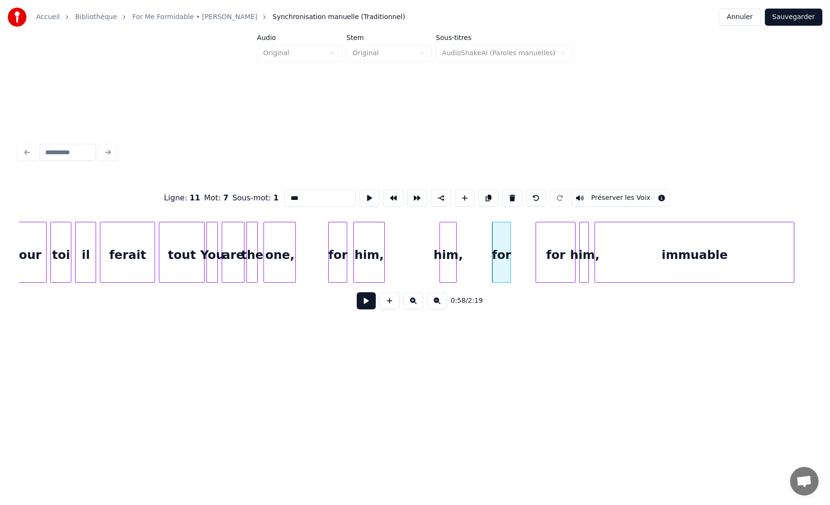
click at [444, 259] on div "him," at bounding box center [448, 254] width 16 height 65
click at [417, 248] on div "for" at bounding box center [422, 254] width 18 height 65
click at [441, 242] on div "him," at bounding box center [445, 254] width 16 height 65
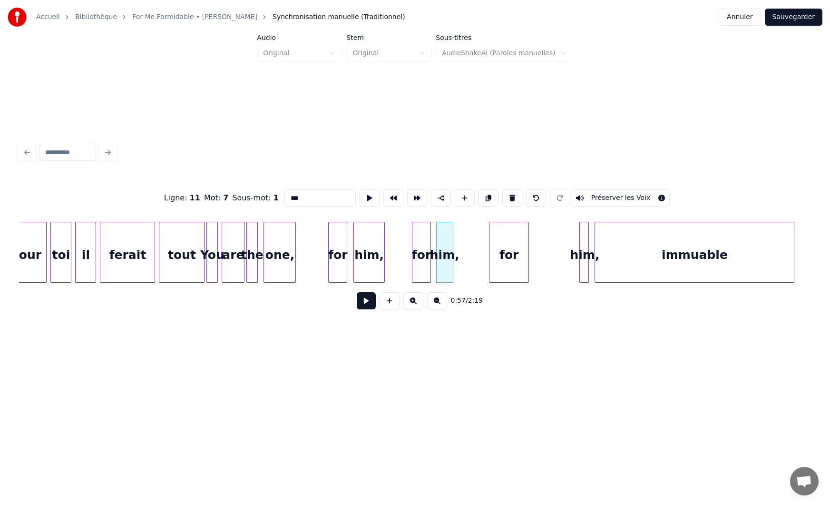
click at [498, 244] on div "for" at bounding box center [509, 254] width 39 height 65
click at [509, 256] on div at bounding box center [507, 252] width 3 height 60
click at [517, 266] on div at bounding box center [515, 252] width 3 height 60
click at [532, 266] on div at bounding box center [531, 252] width 3 height 60
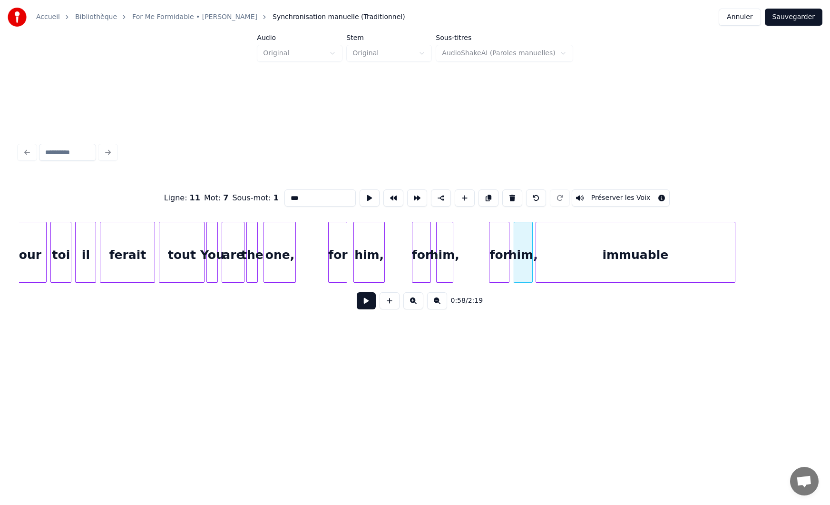
click at [560, 262] on div "immuable" at bounding box center [635, 254] width 199 height 65
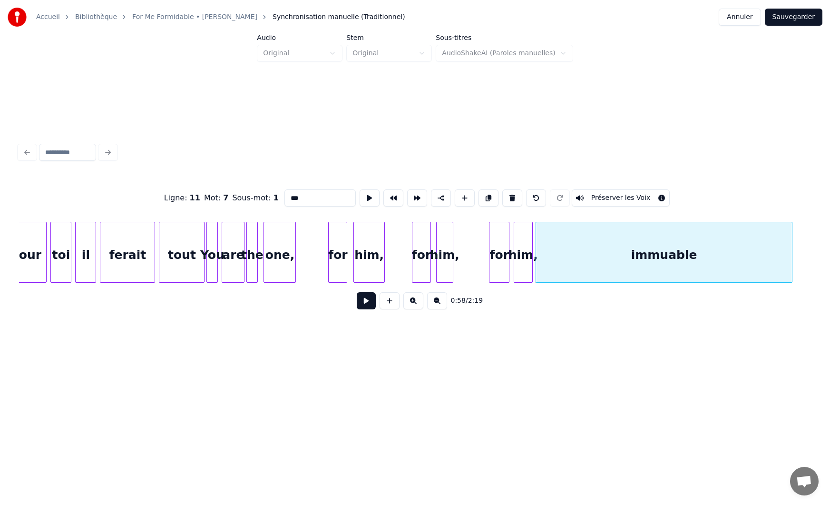
click at [792, 250] on div at bounding box center [790, 252] width 3 height 60
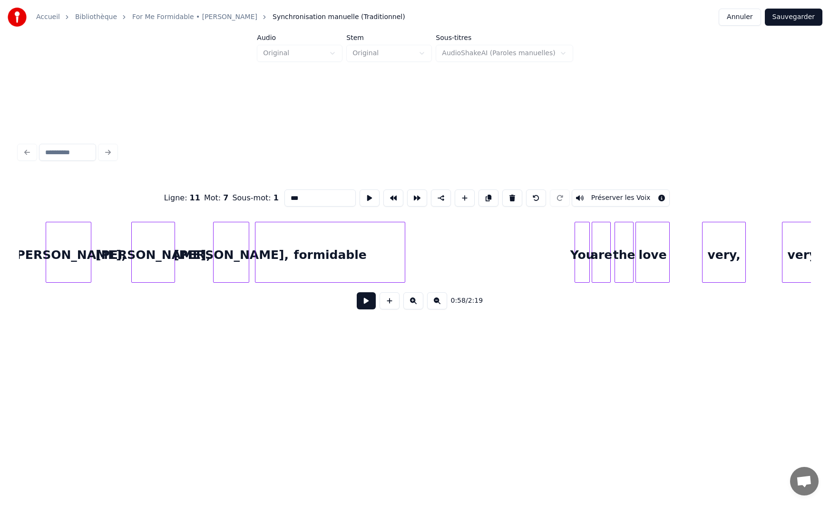
scroll to position [0, 0]
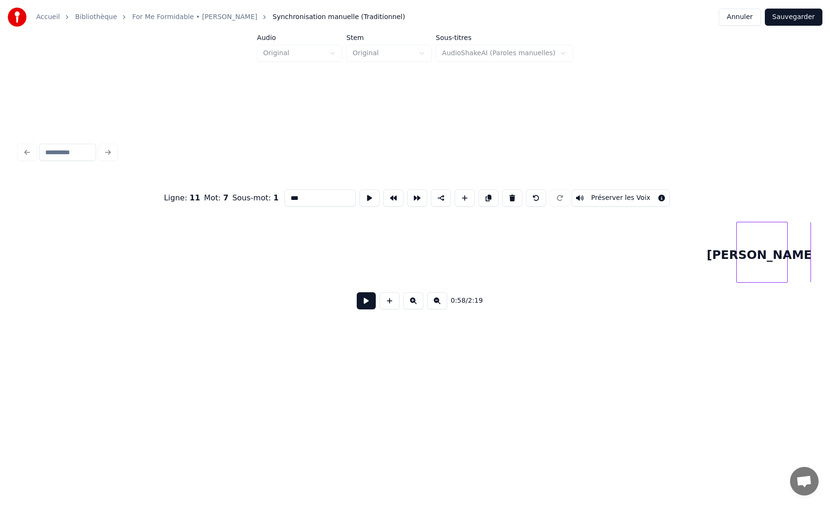
click at [366, 303] on button at bounding box center [366, 300] width 19 height 17
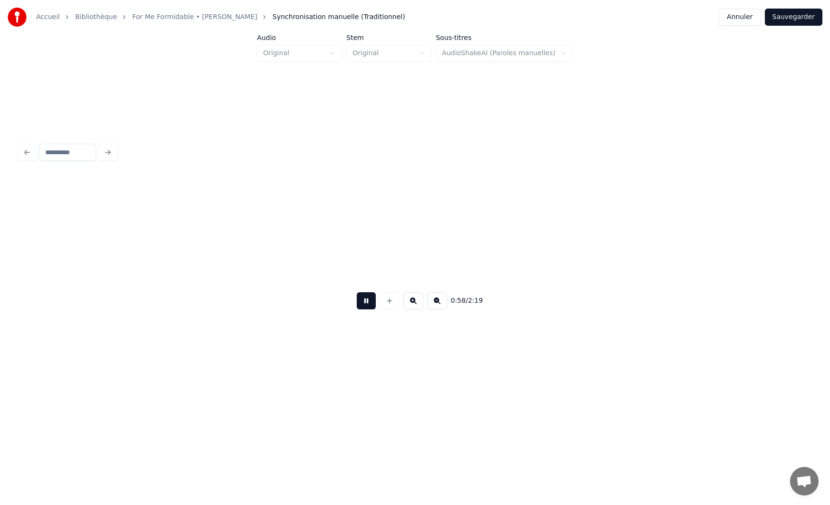
scroll to position [0, 5581]
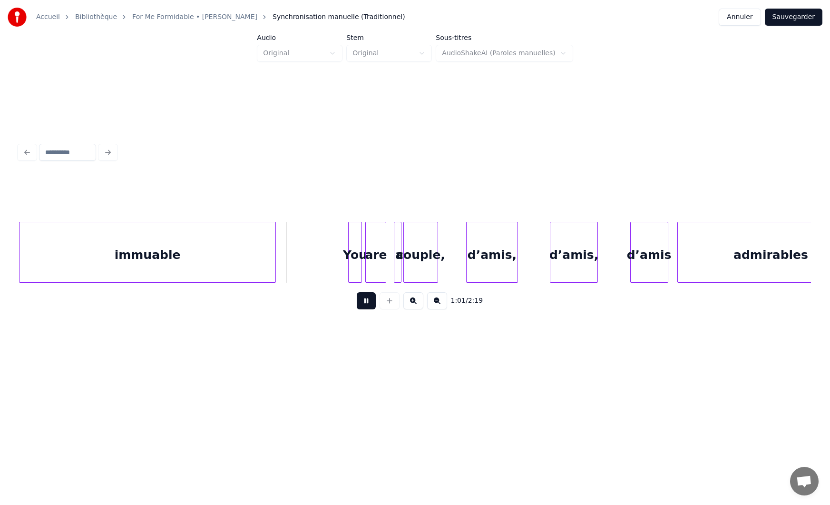
click at [273, 267] on div at bounding box center [274, 252] width 3 height 60
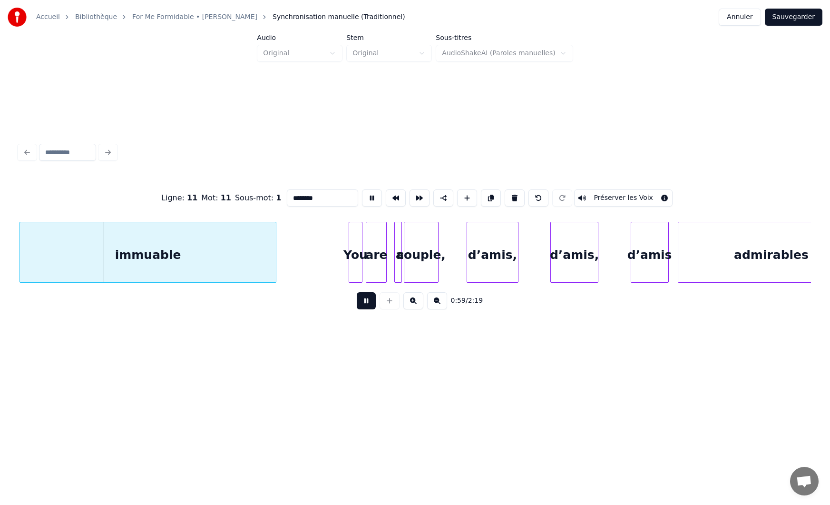
click at [363, 304] on button at bounding box center [366, 300] width 19 height 17
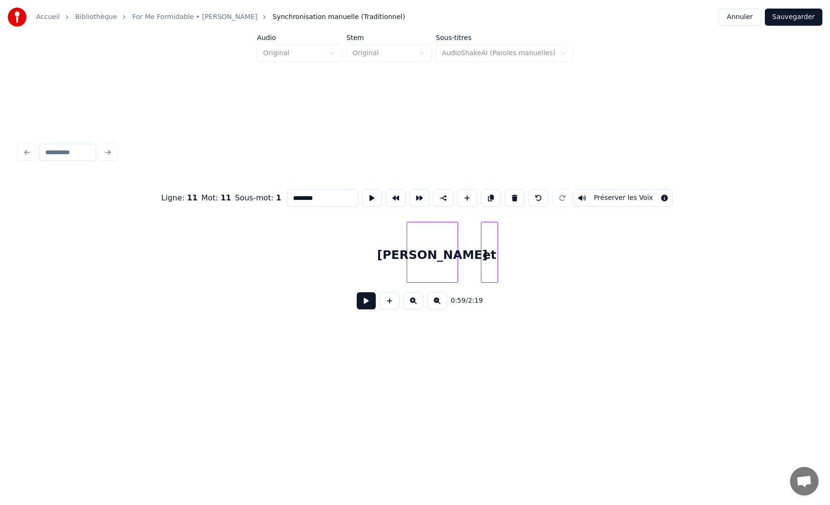
scroll to position [0, 0]
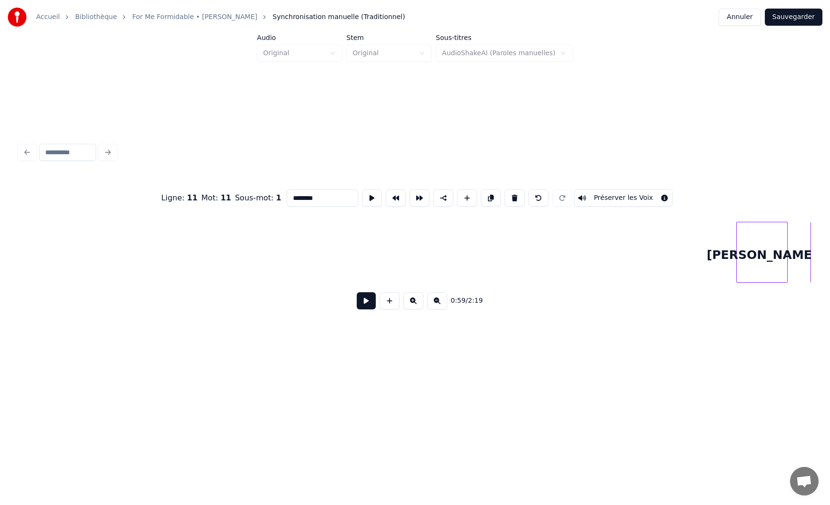
click at [17, 262] on div "Ligne : 11 Mot : 11 Sous-mot : 1 ******** Préserver les Voix 0:59 / 2:19" at bounding box center [415, 228] width 800 height 188
click at [369, 303] on button at bounding box center [366, 300] width 19 height 17
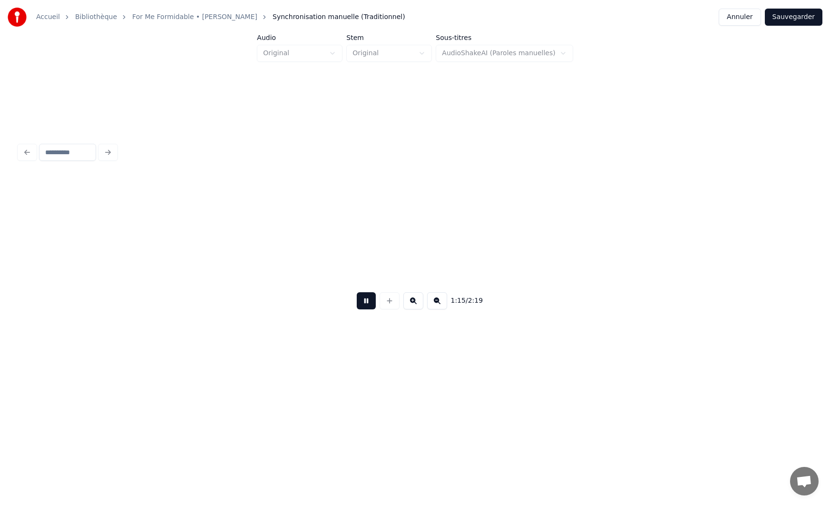
scroll to position [0, 7135]
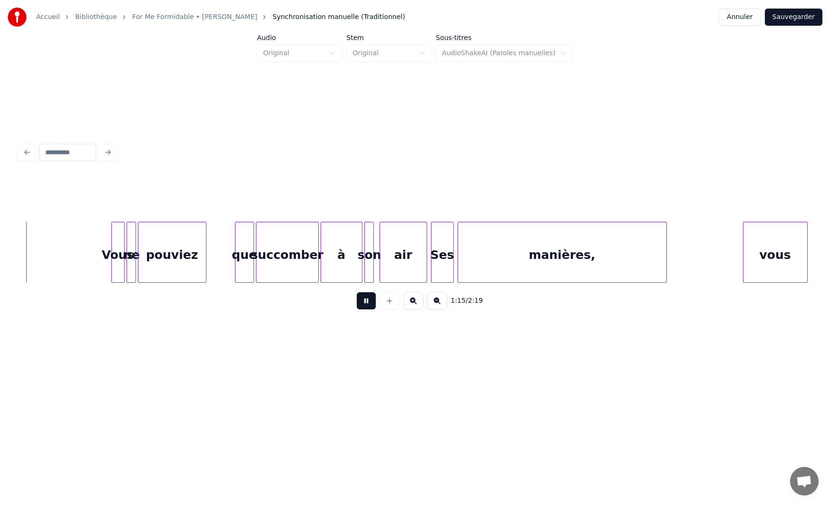
click at [368, 303] on button at bounding box center [366, 300] width 19 height 17
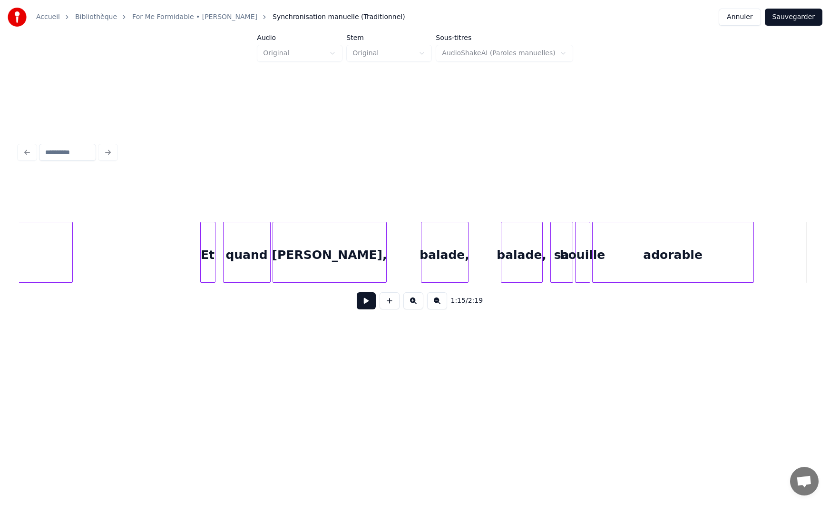
scroll to position [0, 6372]
click at [245, 252] on div at bounding box center [244, 252] width 3 height 60
click at [276, 251] on div "[PERSON_NAME]," at bounding box center [306, 254] width 113 height 65
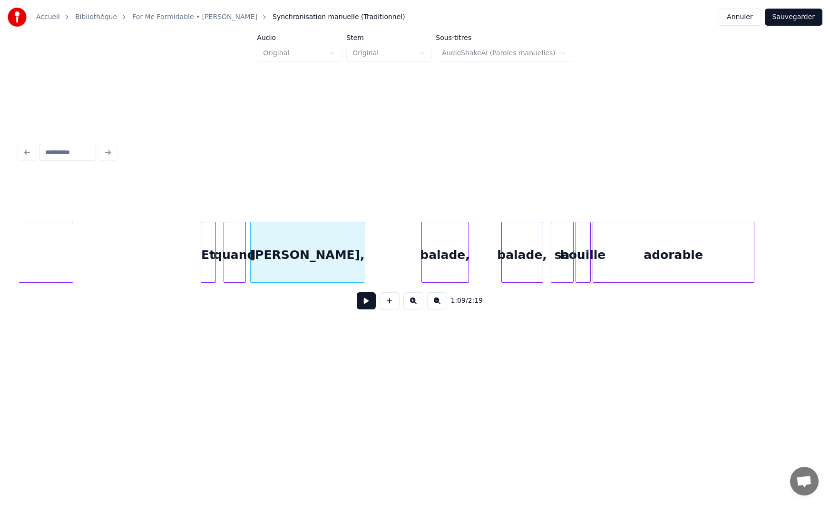
click at [364, 256] on div "[PERSON_NAME]," at bounding box center [307, 252] width 114 height 61
click at [313, 271] on div at bounding box center [311, 252] width 3 height 60
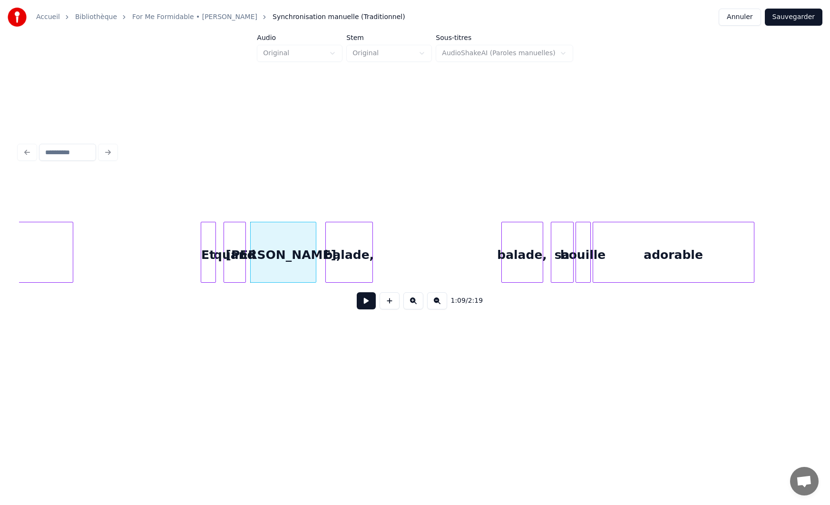
click at [353, 257] on div "balade," at bounding box center [349, 254] width 47 height 65
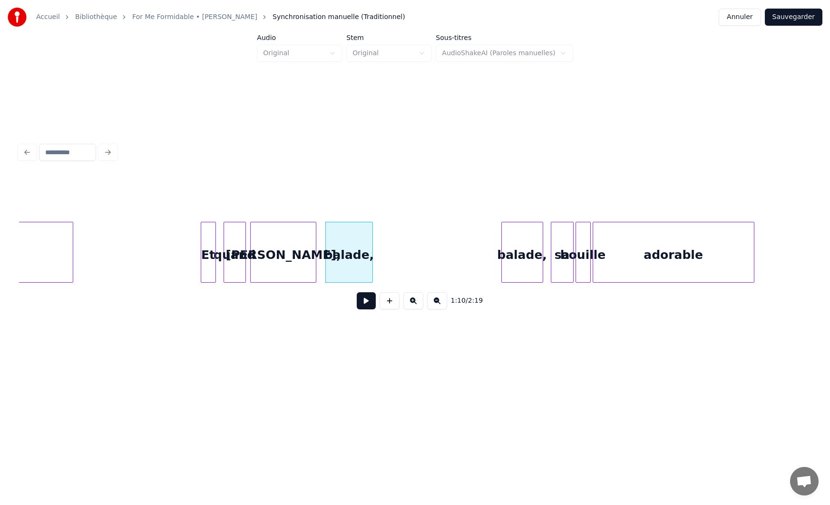
click at [372, 256] on div "balade," at bounding box center [349, 252] width 48 height 61
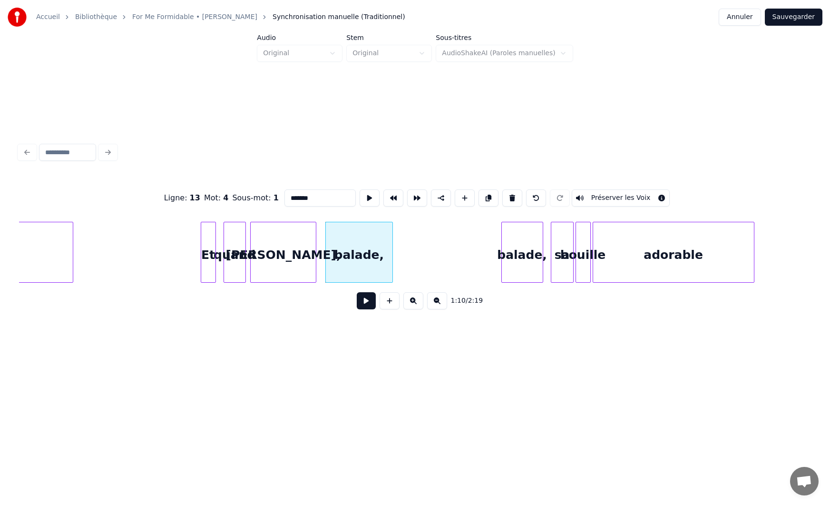
click at [390, 260] on div at bounding box center [391, 252] width 3 height 60
click at [419, 260] on div "balade," at bounding box center [428, 254] width 41 height 65
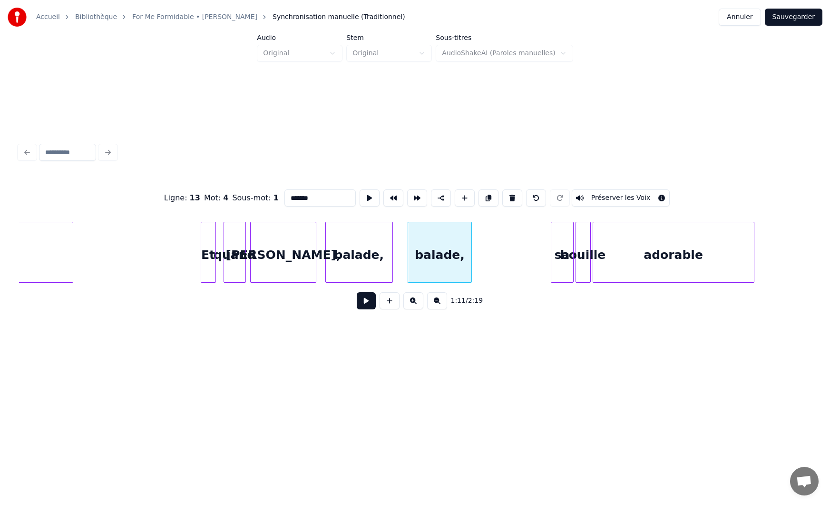
click at [471, 268] on div at bounding box center [470, 252] width 3 height 60
click at [496, 248] on div "sa" at bounding box center [501, 254] width 22 height 65
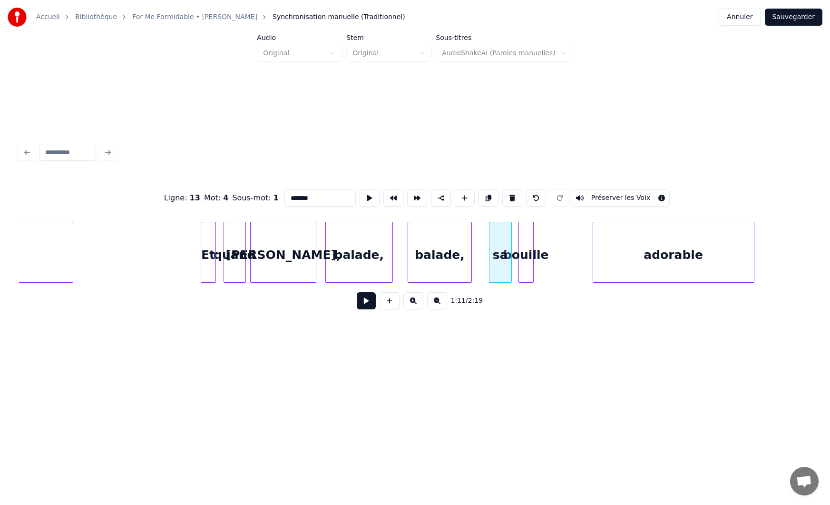
click at [524, 242] on div "bouille" at bounding box center [526, 254] width 14 height 65
click at [542, 245] on div at bounding box center [542, 252] width 3 height 60
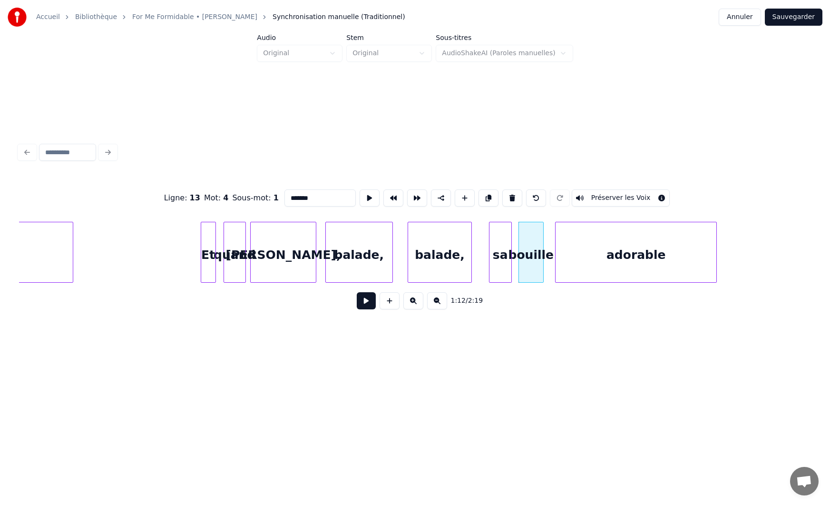
click at [565, 245] on div "adorable" at bounding box center [636, 254] width 161 height 65
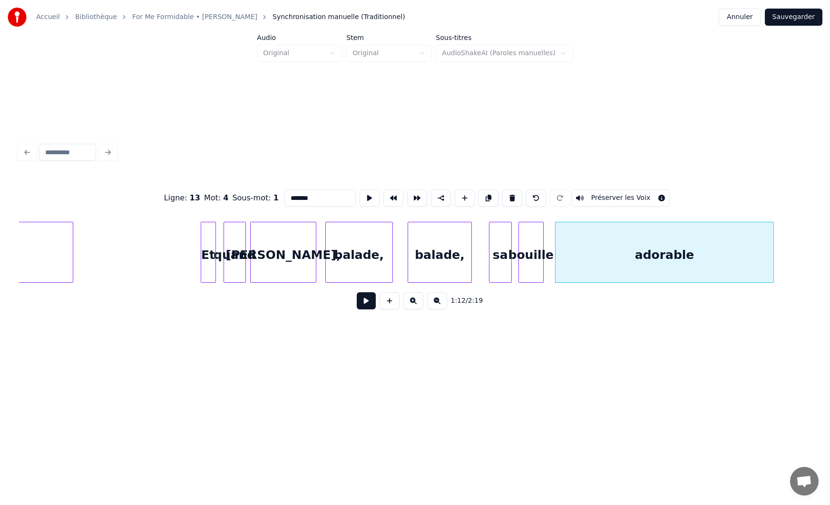
click at [772, 245] on div at bounding box center [772, 252] width 3 height 60
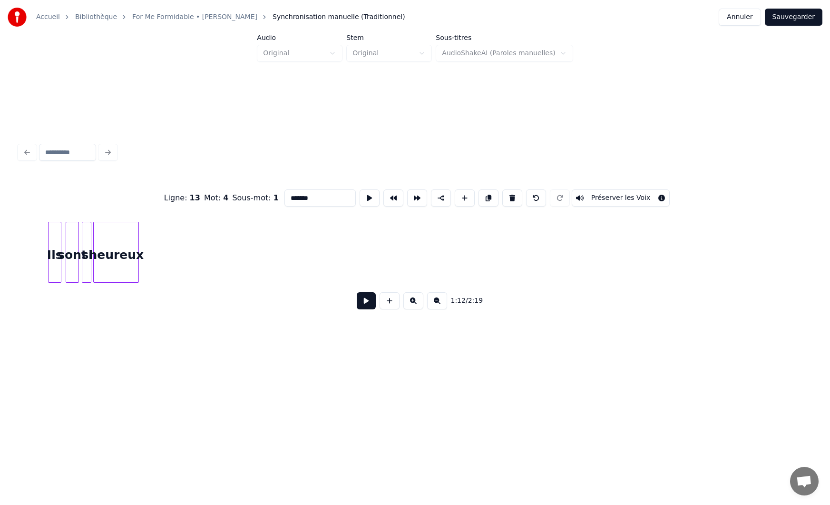
scroll to position [0, 3311]
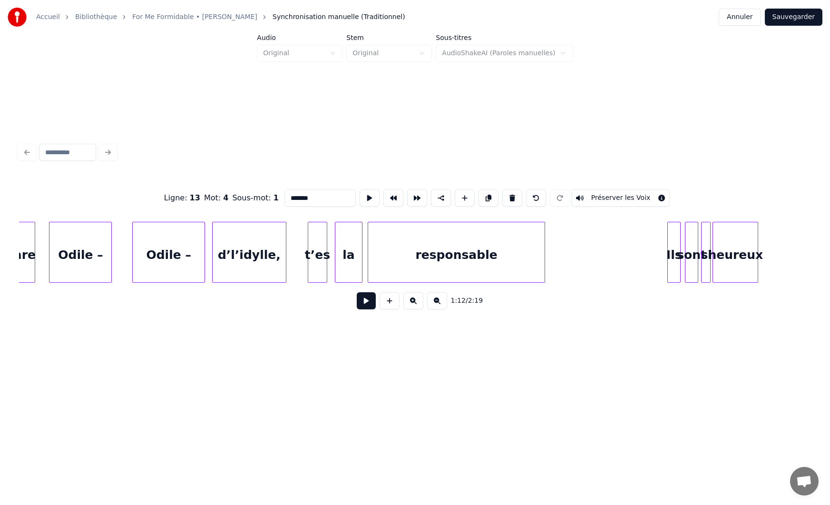
click at [364, 301] on button at bounding box center [366, 300] width 19 height 17
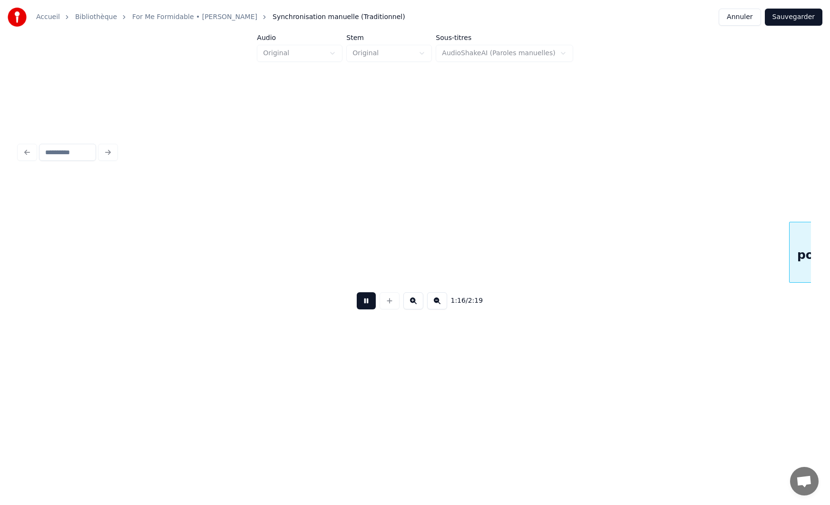
scroll to position [0, 7276]
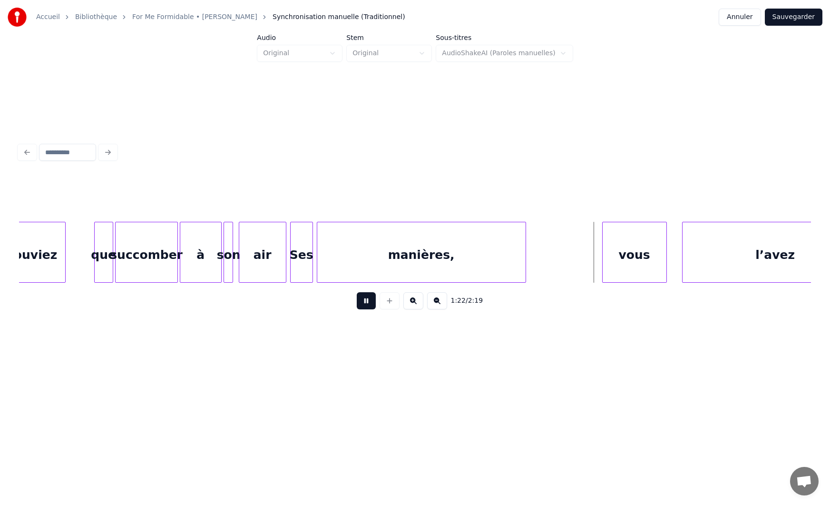
click at [367, 309] on button at bounding box center [366, 300] width 19 height 17
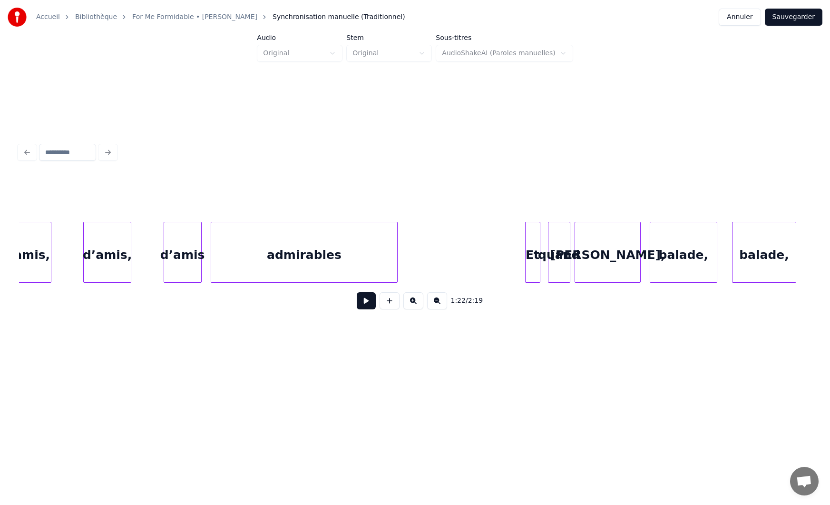
scroll to position [0, 6067]
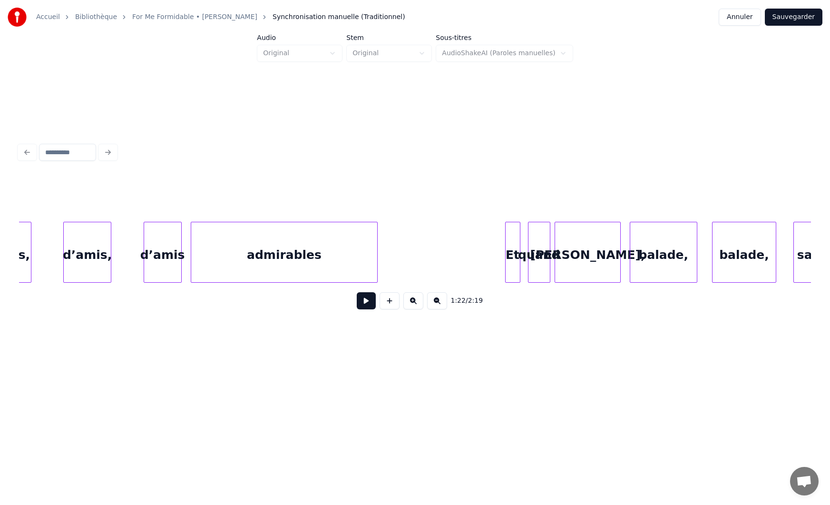
click at [435, 258] on div "admirables d’amis d’amis, d’amis, Et quand [PERSON_NAME], [PERSON_NAME], balade…" at bounding box center [569, 252] width 13234 height 61
click at [367, 308] on button at bounding box center [366, 300] width 19 height 17
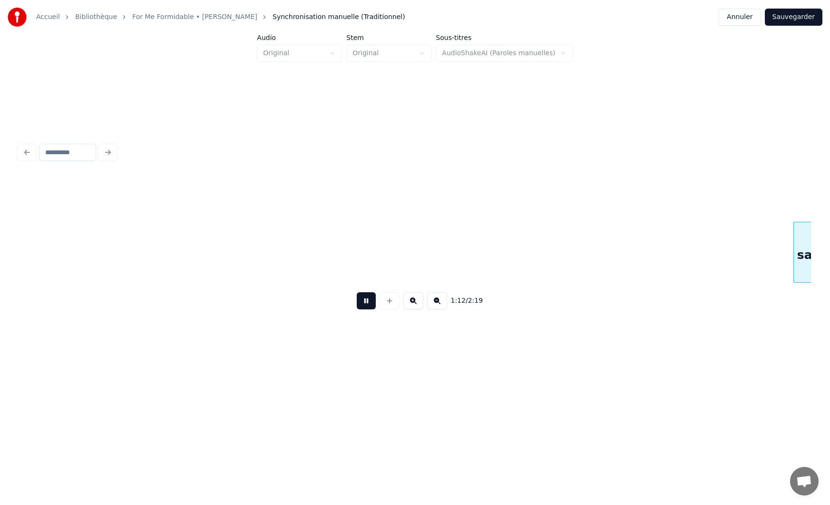
scroll to position [0, 6860]
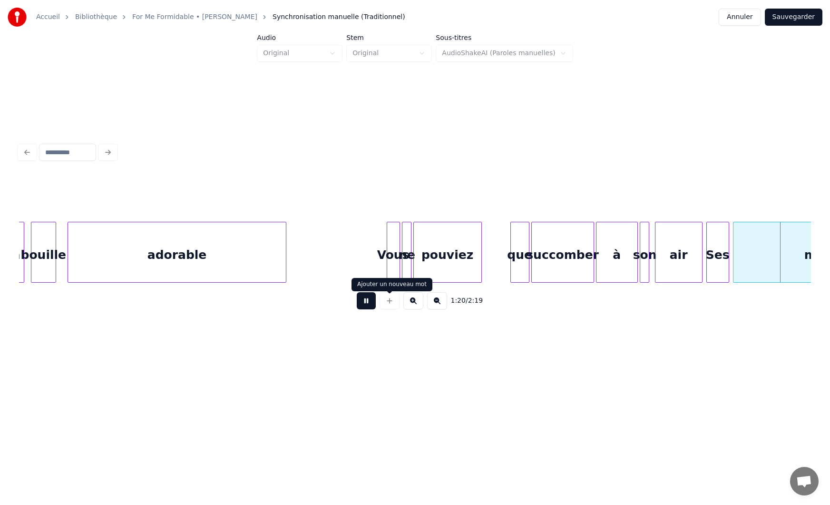
click at [368, 301] on button at bounding box center [366, 300] width 19 height 17
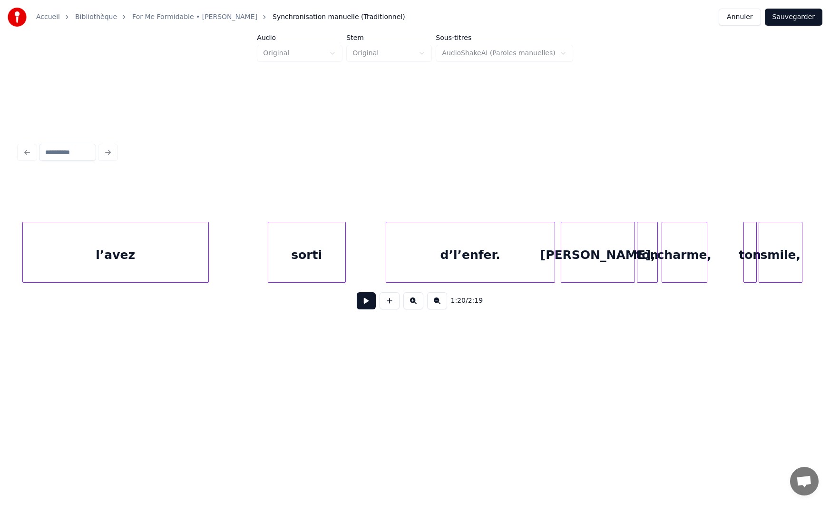
scroll to position [0, 7940]
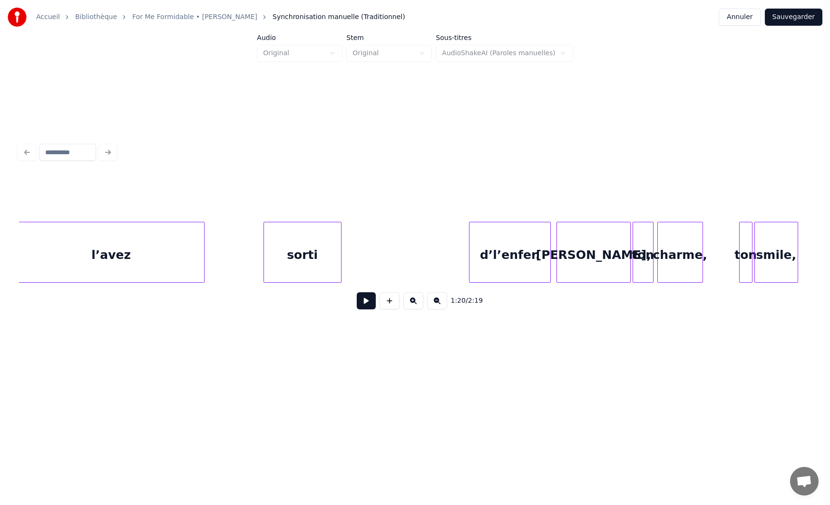
click at [471, 254] on div at bounding box center [471, 252] width 3 height 60
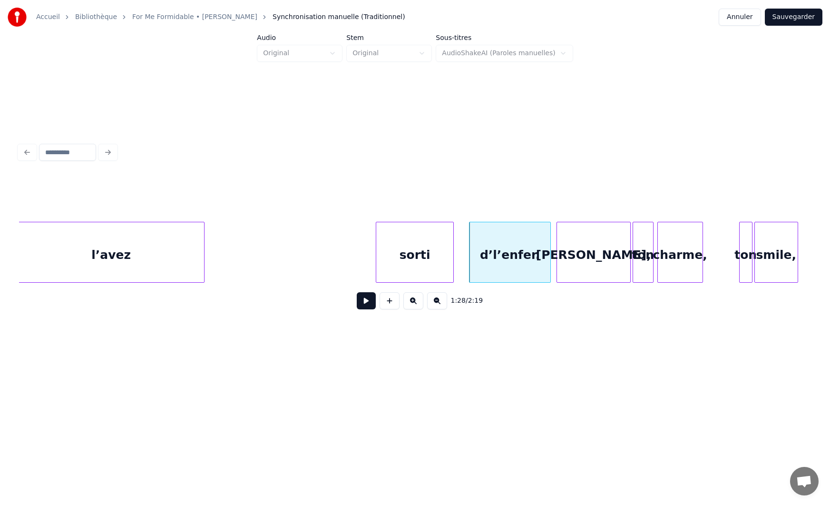
click at [389, 249] on div "sorti" at bounding box center [414, 254] width 77 height 65
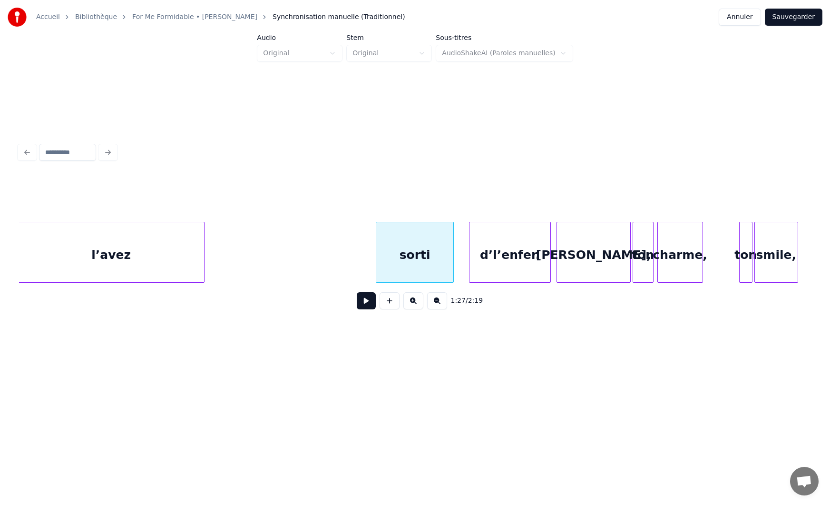
click at [485, 247] on div "d’l’enfer." at bounding box center [510, 254] width 80 height 65
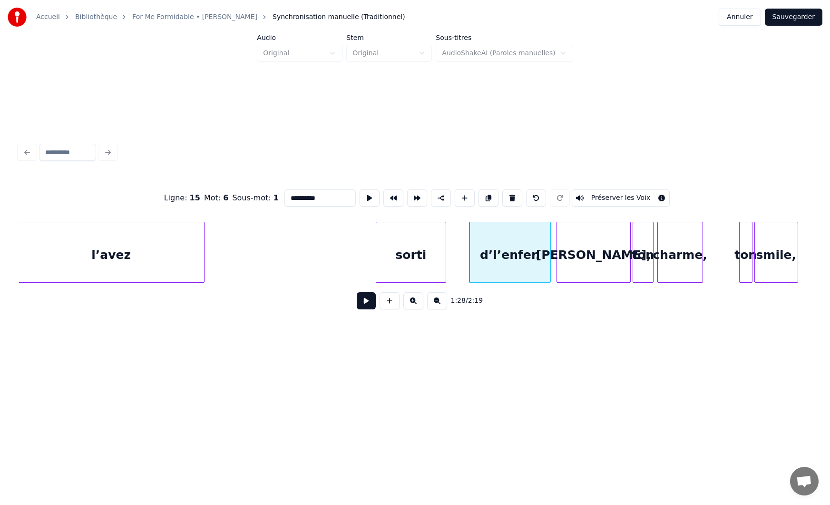
click at [444, 252] on div at bounding box center [444, 252] width 3 height 60
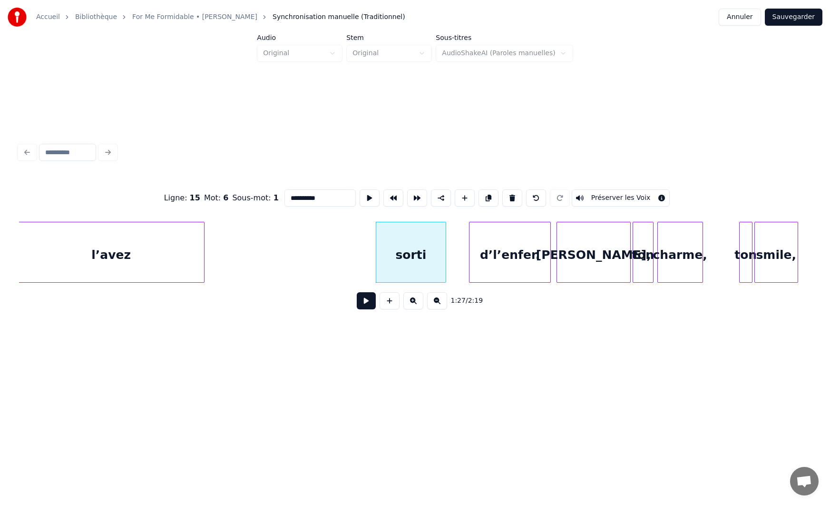
click at [496, 232] on div "d’l’enfer." at bounding box center [510, 254] width 80 height 65
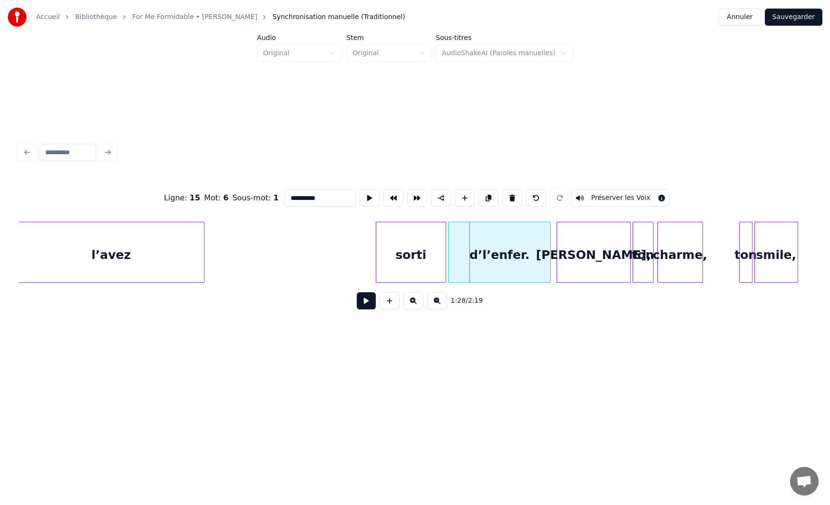
click at [449, 244] on div at bounding box center [450, 252] width 3 height 60
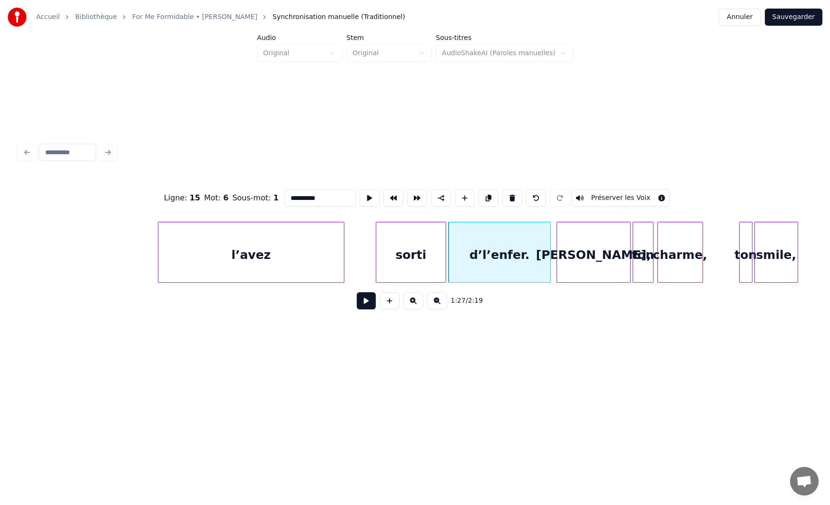
click at [280, 253] on div "l’avez" at bounding box center [251, 254] width 186 height 65
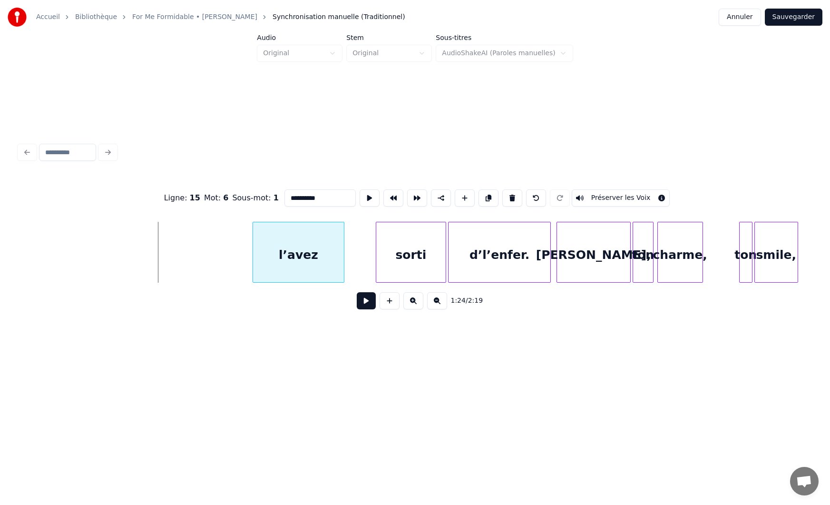
click at [255, 258] on div at bounding box center [254, 252] width 3 height 60
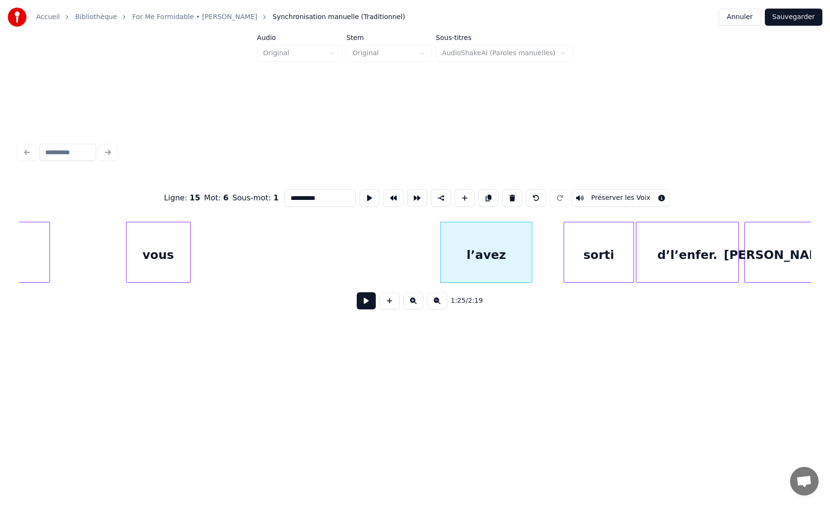
scroll to position [0, 7751]
click at [351, 276] on div "vous" at bounding box center [352, 254] width 64 height 65
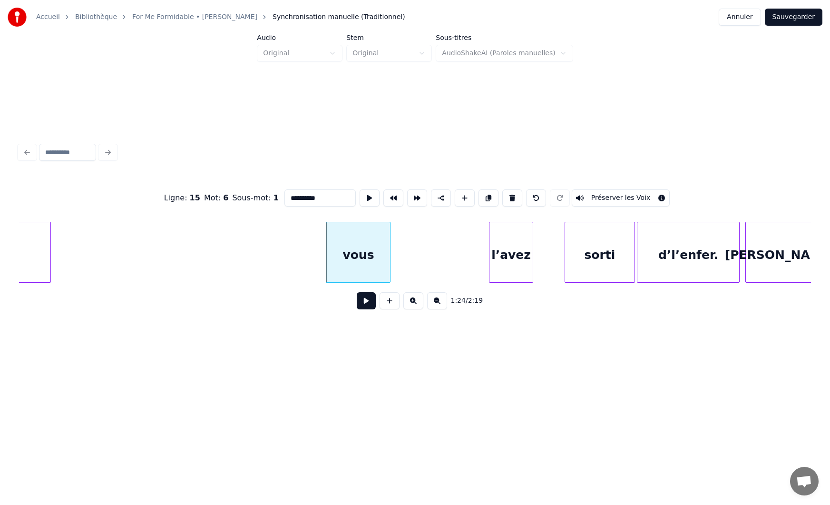
click at [490, 268] on div at bounding box center [491, 252] width 3 height 60
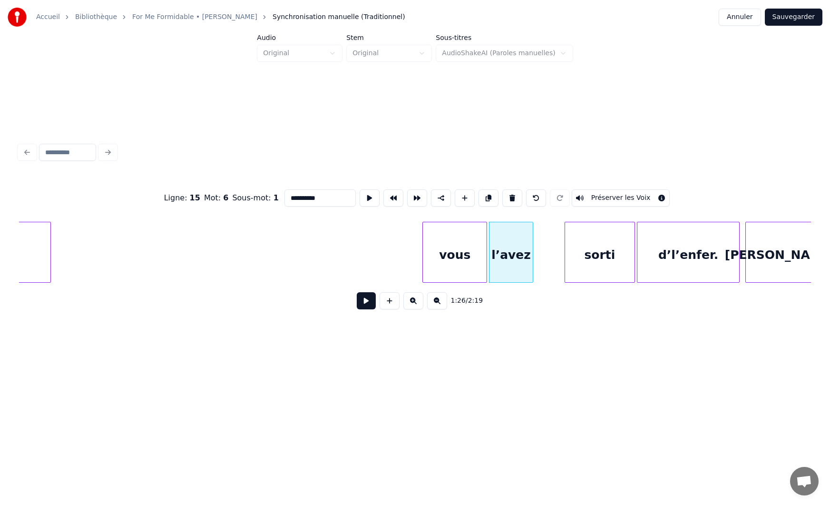
click at [459, 267] on div "vous" at bounding box center [455, 254] width 64 height 65
click at [448, 262] on div at bounding box center [449, 252] width 3 height 60
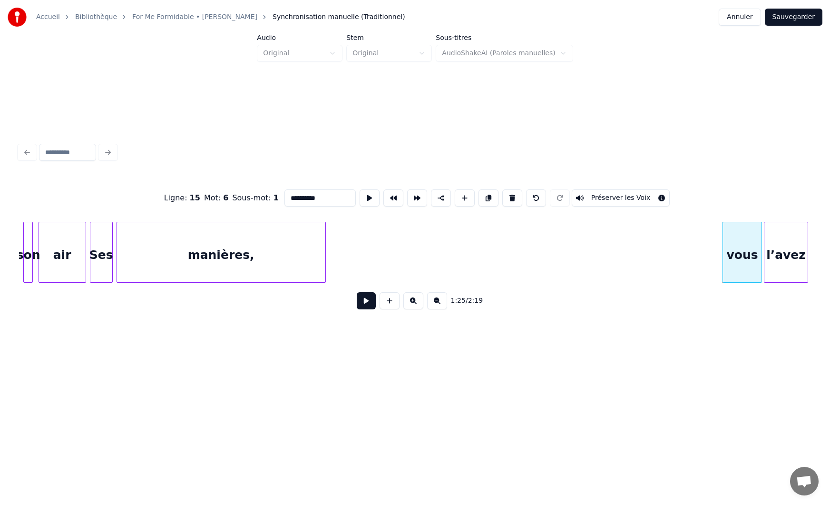
scroll to position [0, 7468]
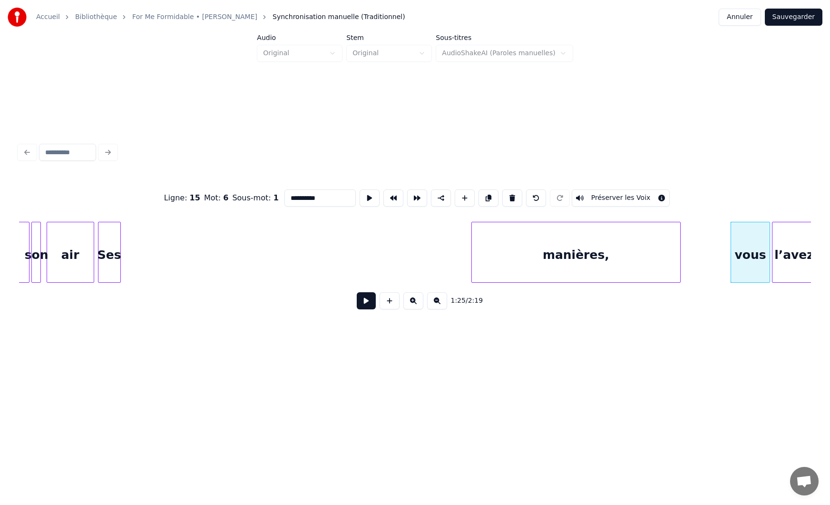
click at [563, 224] on div "manières," at bounding box center [576, 254] width 208 height 65
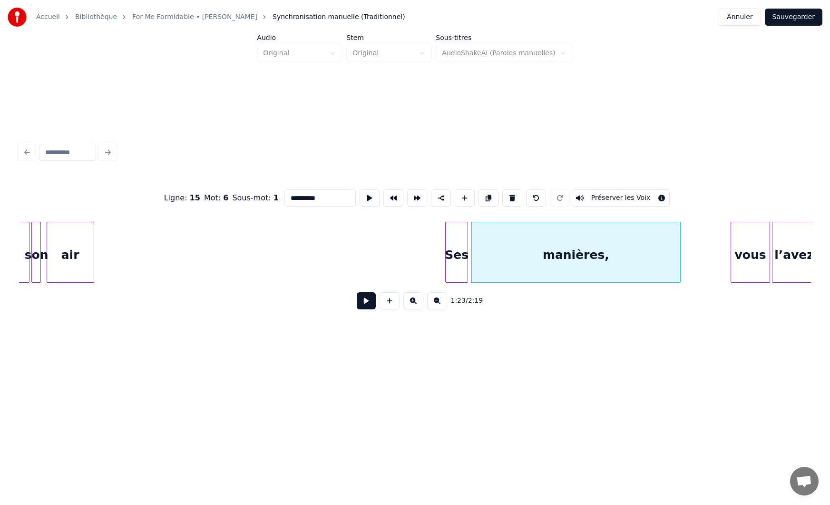
click at [457, 247] on div "Ses" at bounding box center [457, 254] width 22 height 65
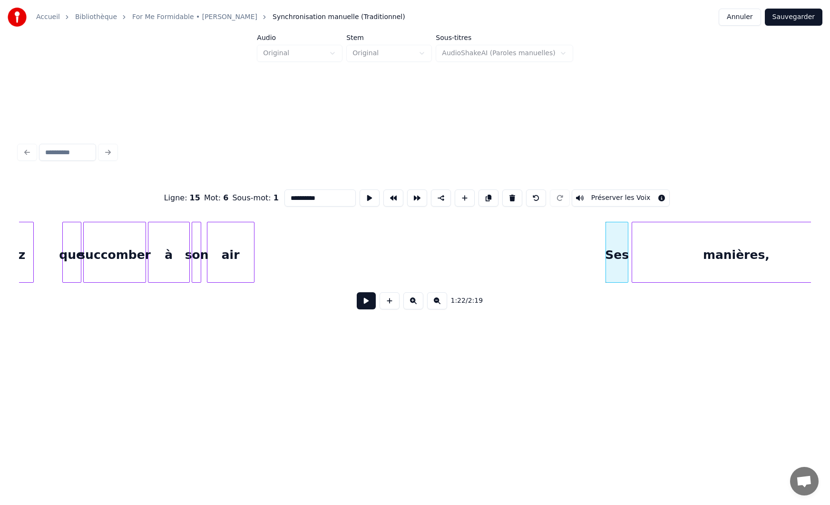
scroll to position [0, 7306]
click at [441, 252] on div "air" at bounding box center [432, 254] width 47 height 65
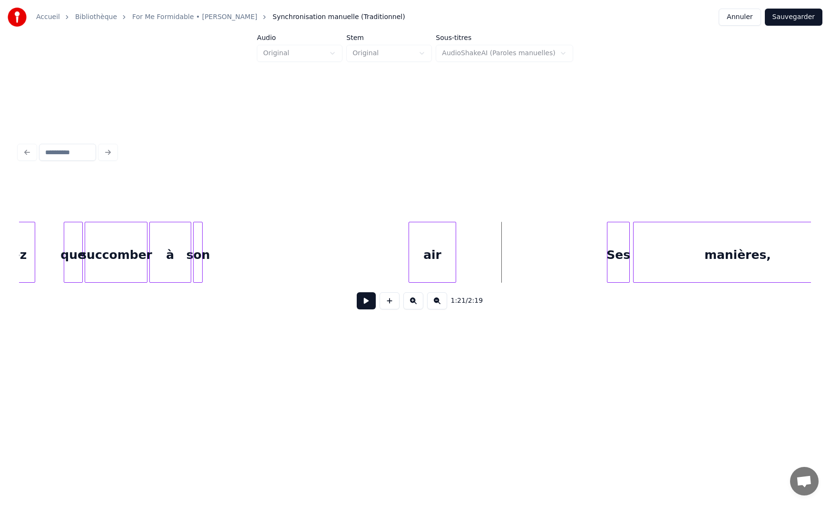
drag, startPoint x: 456, startPoint y: 252, endPoint x: 496, endPoint y: 256, distance: 39.7
click at [496, 247] on div "air" at bounding box center [473, 252] width 48 height 61
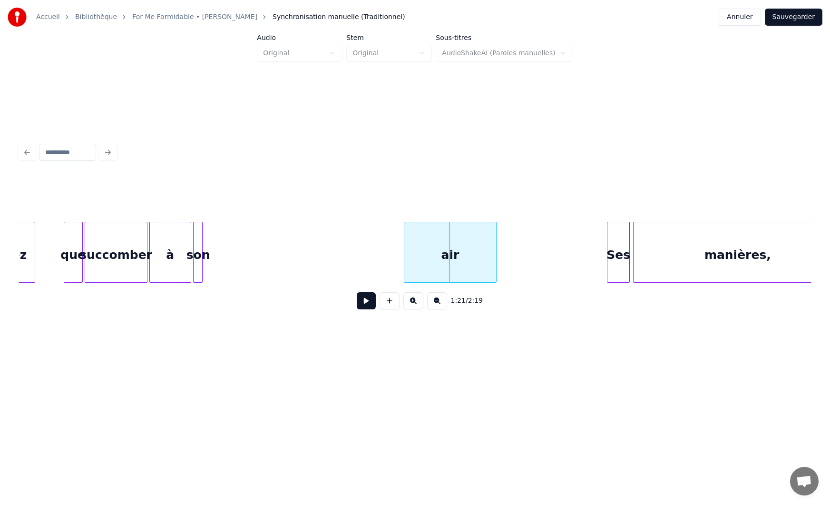
click at [405, 267] on div at bounding box center [405, 252] width 3 height 60
click at [394, 249] on div "son" at bounding box center [395, 254] width 10 height 65
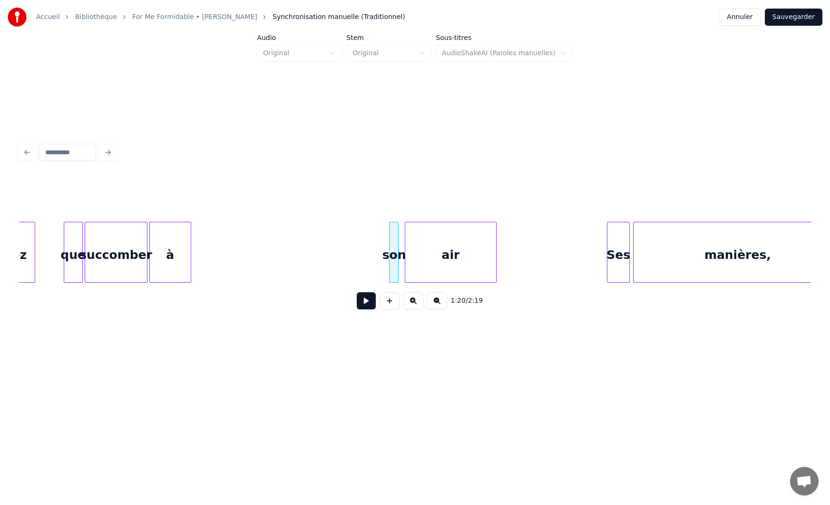
click at [398, 246] on div "son" at bounding box center [395, 254] width 10 height 65
click at [398, 247] on div "son" at bounding box center [395, 254] width 10 height 65
click at [401, 270] on div at bounding box center [399, 252] width 3 height 60
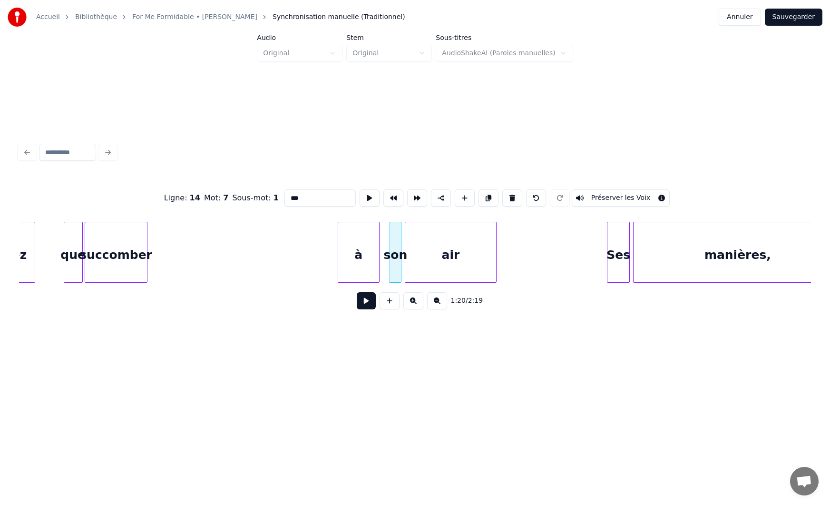
click at [367, 249] on div "à" at bounding box center [358, 254] width 41 height 65
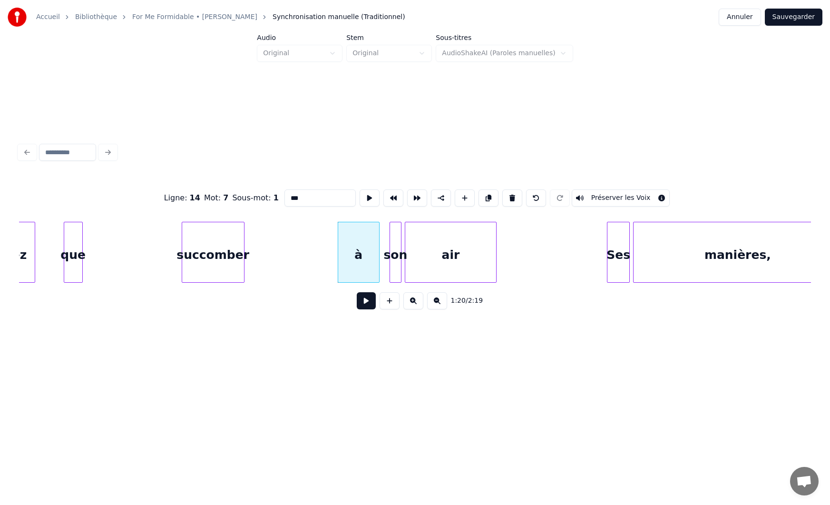
click at [229, 257] on div "succomber" at bounding box center [213, 254] width 62 height 65
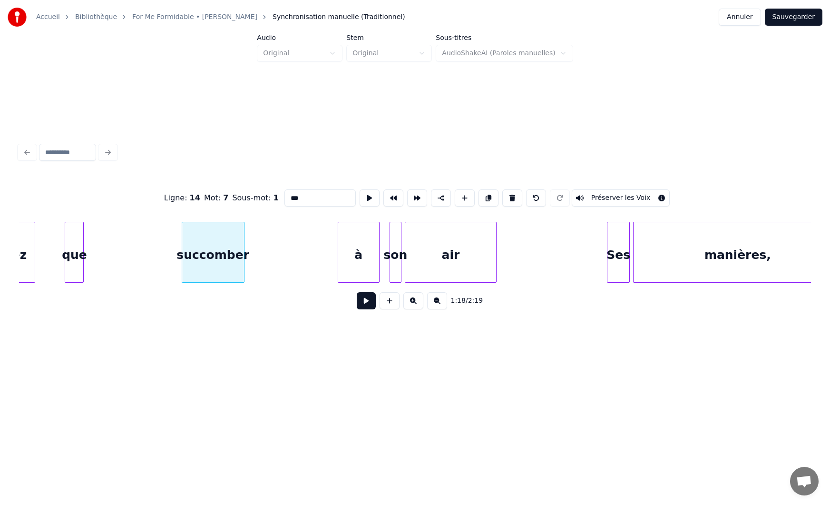
click at [74, 249] on div "que" at bounding box center [74, 254] width 18 height 65
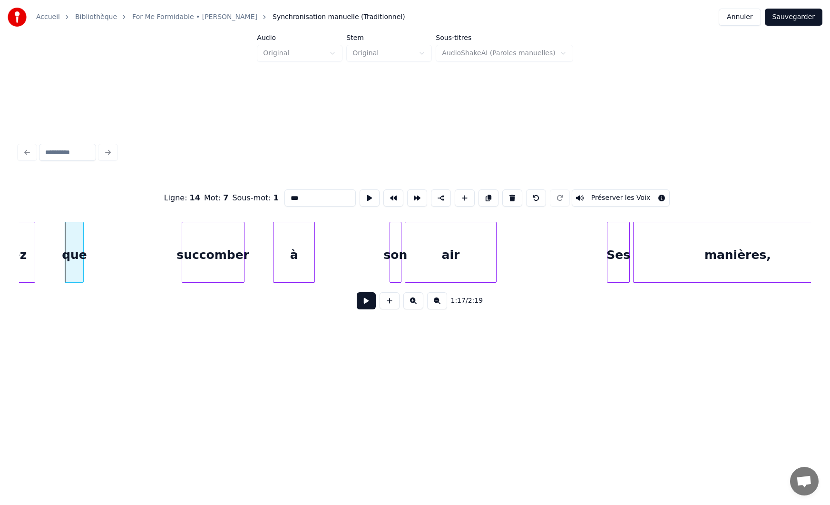
click at [291, 246] on div "à" at bounding box center [294, 254] width 41 height 65
click at [295, 246] on div "à" at bounding box center [293, 254] width 41 height 65
type input "*"
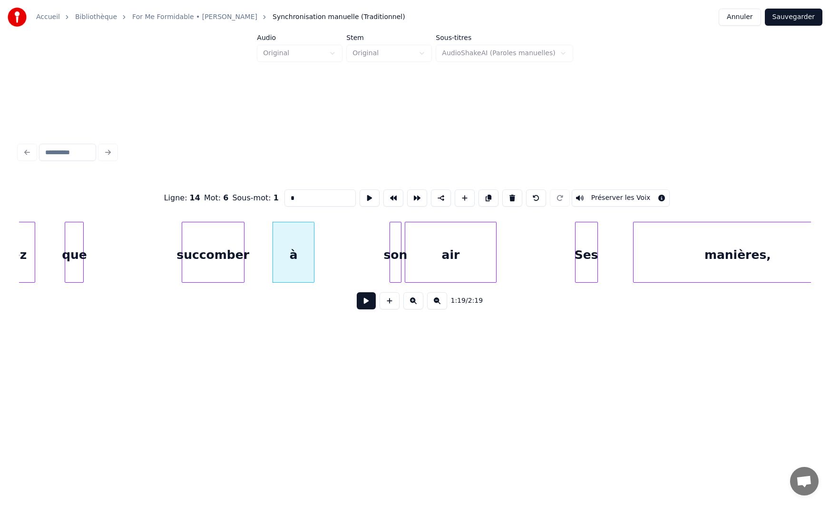
click at [586, 250] on div "Ses" at bounding box center [587, 254] width 22 height 65
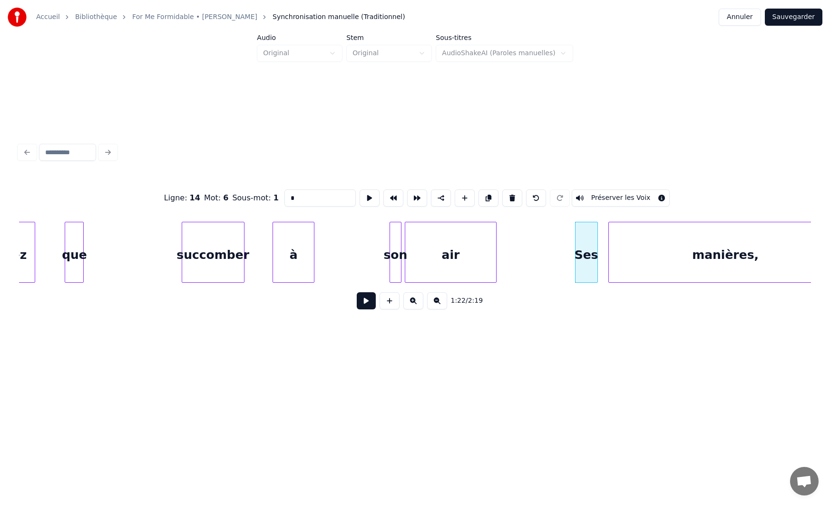
click at [609, 257] on div at bounding box center [610, 252] width 3 height 60
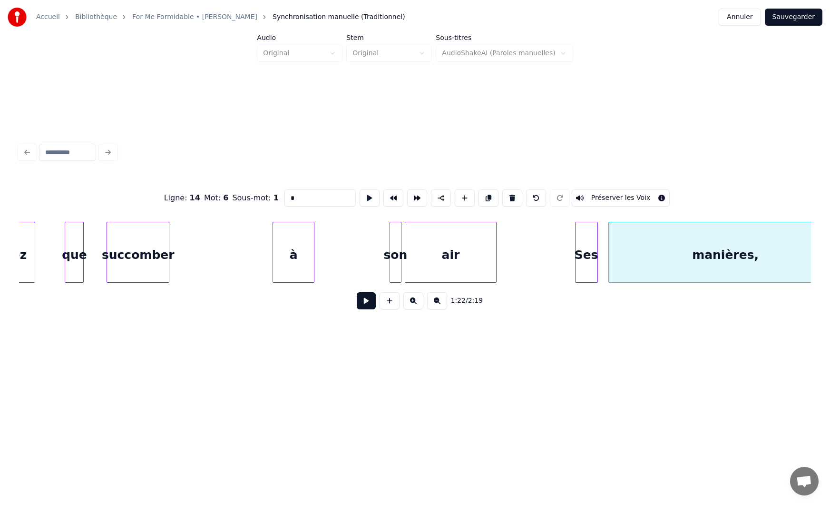
click at [146, 248] on div "succomber" at bounding box center [138, 254] width 62 height 65
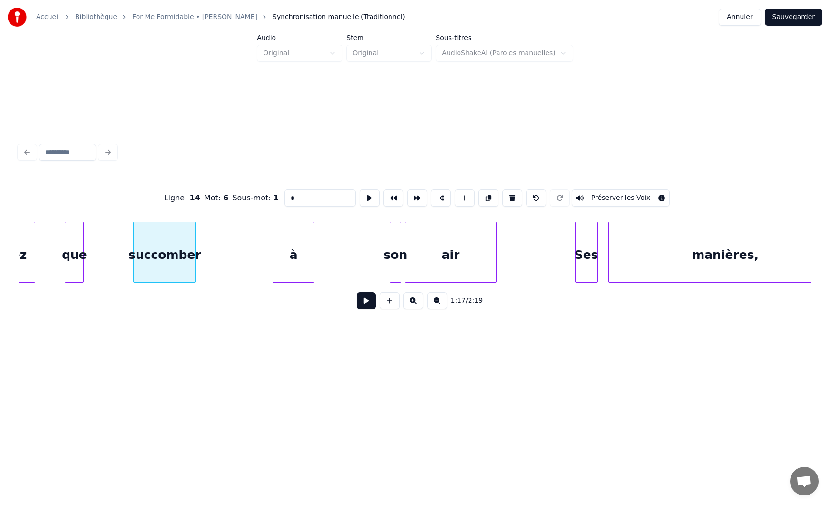
click at [196, 251] on div "succomber" at bounding box center [164, 252] width 63 height 61
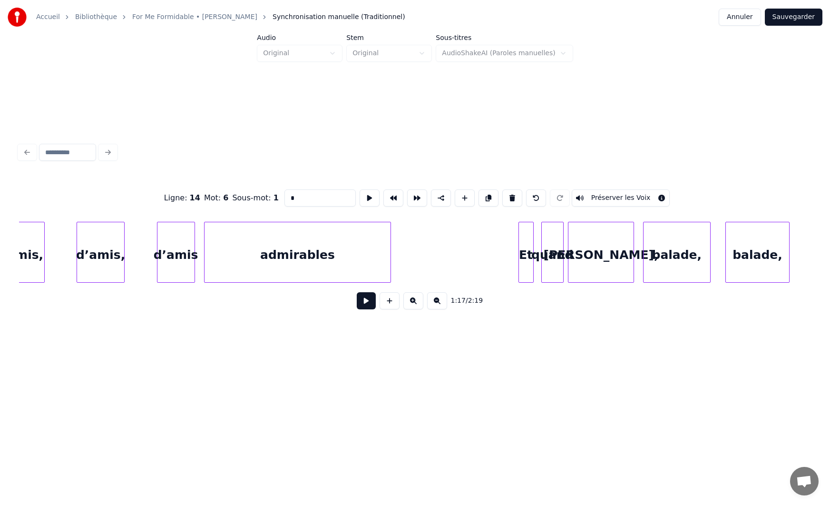
scroll to position [0, 6090]
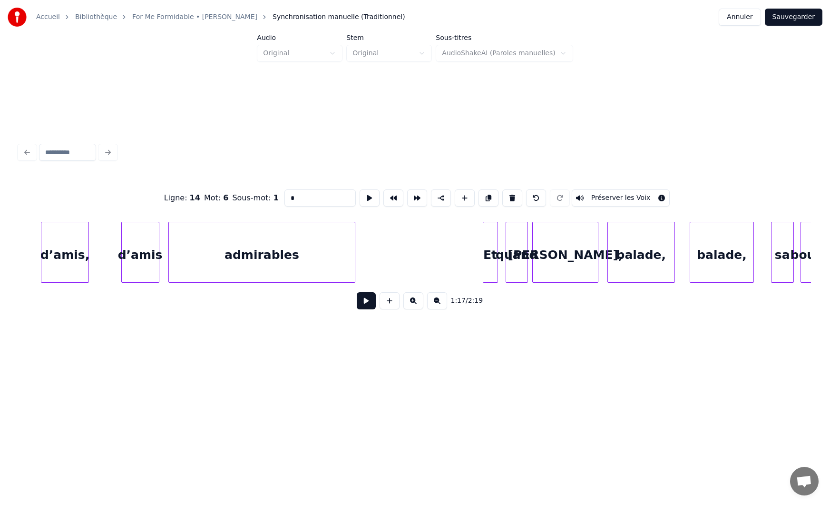
click at [429, 247] on div "d’amis, d’amis admirables Et quand [PERSON_NAME], [PERSON_NAME], [PERSON_NAME],…" at bounding box center [546, 252] width 13234 height 61
click at [364, 304] on button at bounding box center [366, 300] width 19 height 17
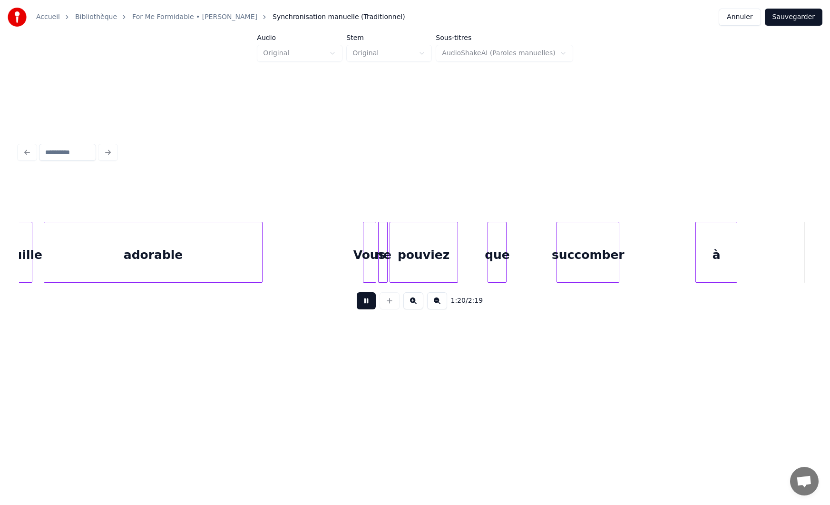
scroll to position [0, 7676]
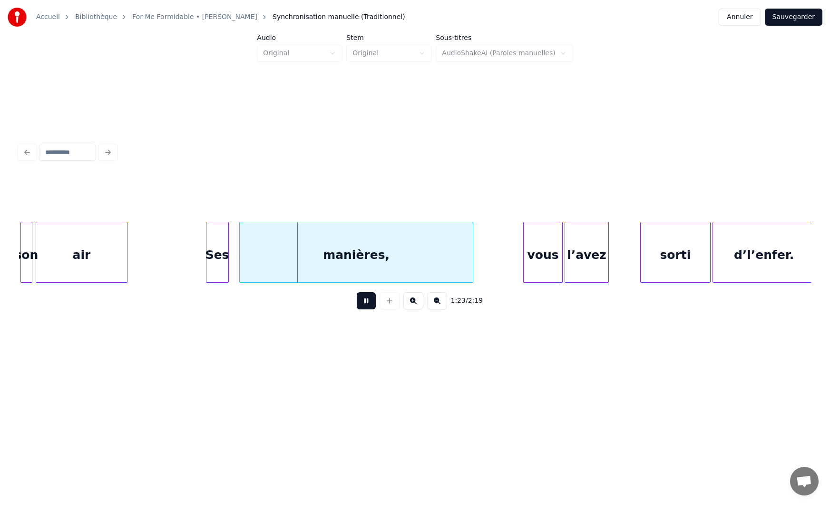
click at [368, 306] on button at bounding box center [366, 300] width 19 height 17
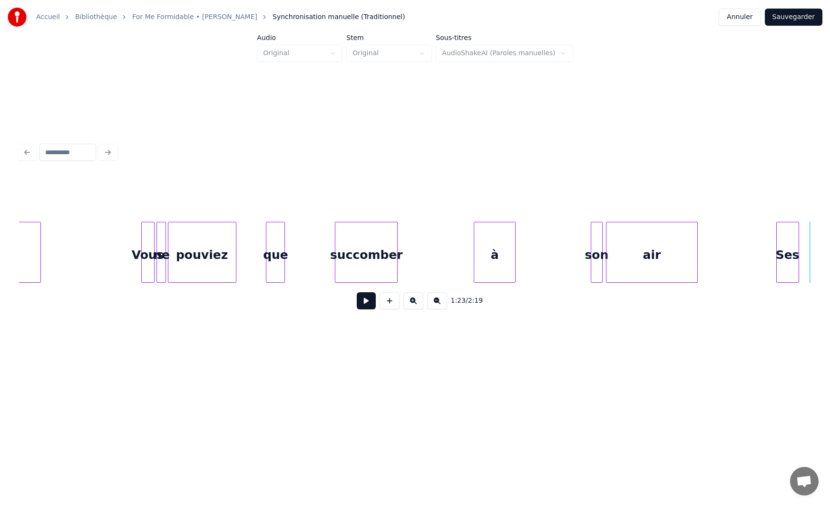
scroll to position [0, 7113]
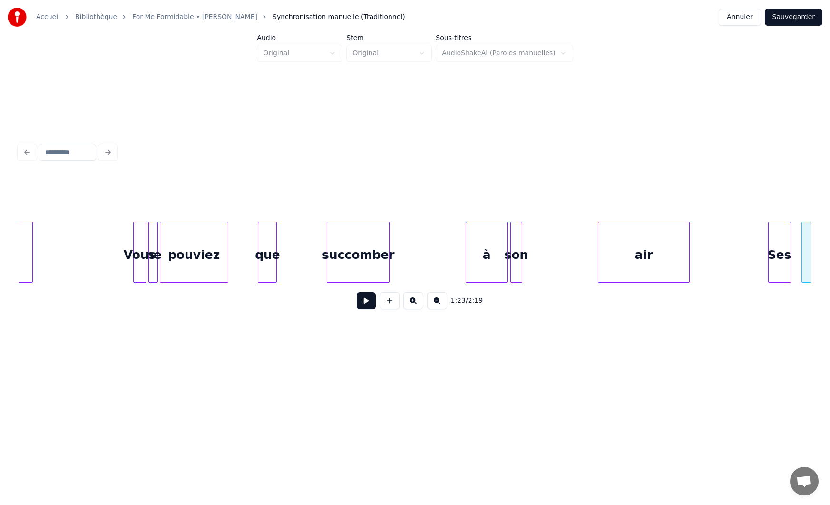
click at [514, 246] on div "son" at bounding box center [516, 254] width 11 height 65
click at [205, 244] on div "pouviez" at bounding box center [199, 254] width 68 height 65
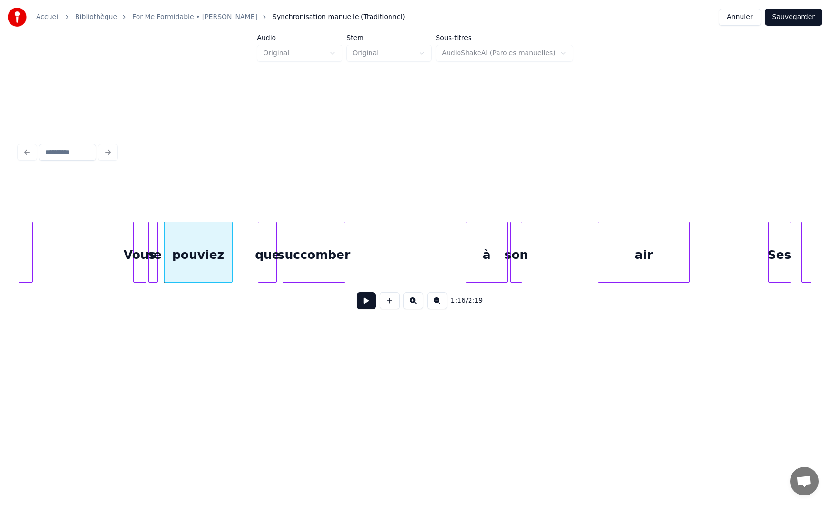
click at [315, 246] on div "succomber" at bounding box center [314, 254] width 62 height 65
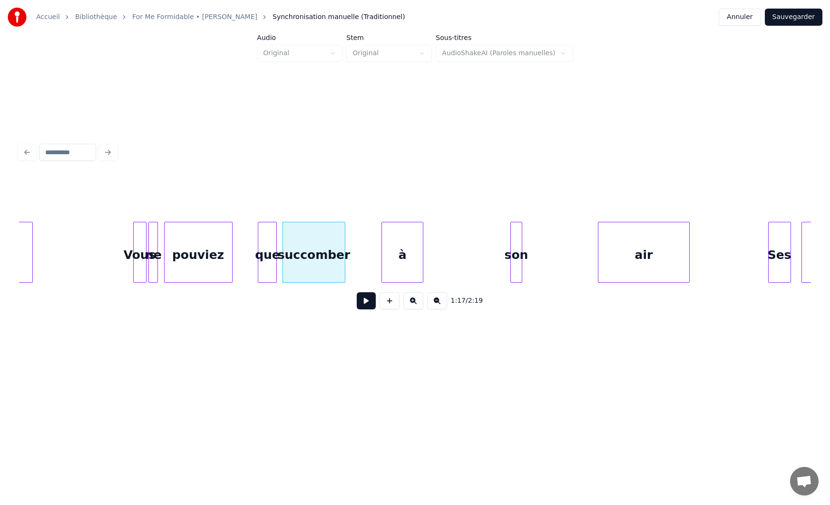
click at [401, 256] on div "à" at bounding box center [402, 254] width 41 height 65
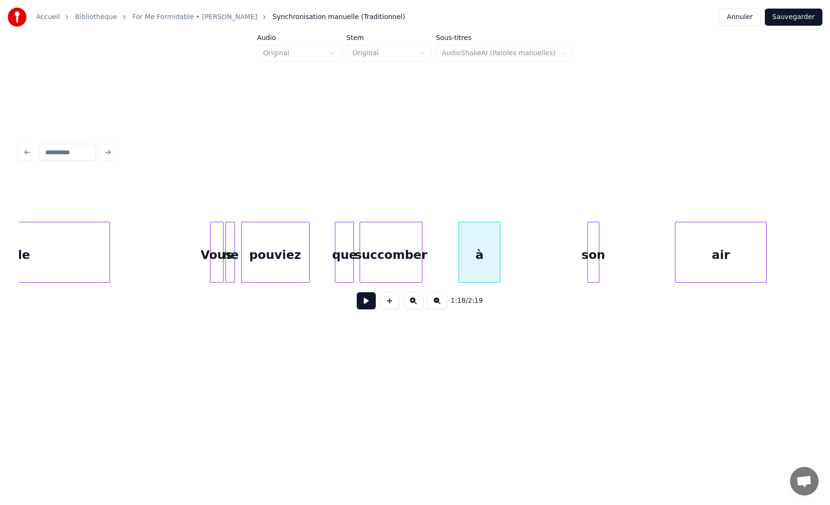
scroll to position [0, 7080]
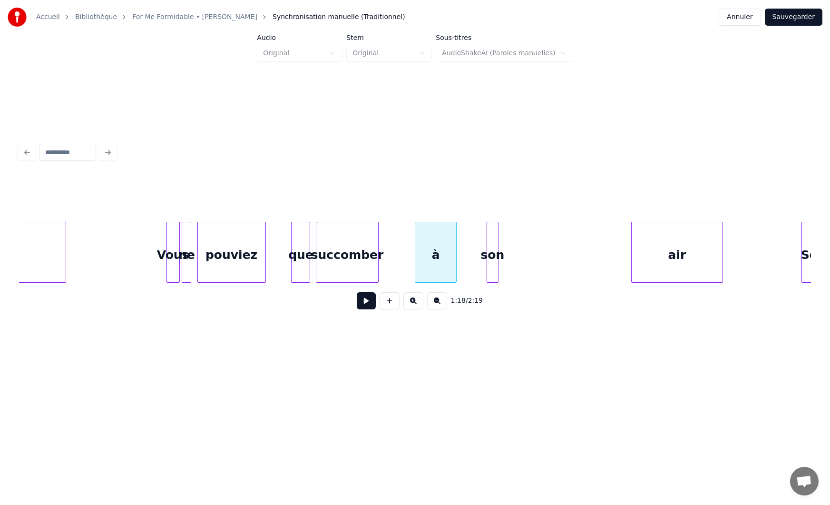
click at [491, 258] on div "son" at bounding box center [492, 254] width 11 height 65
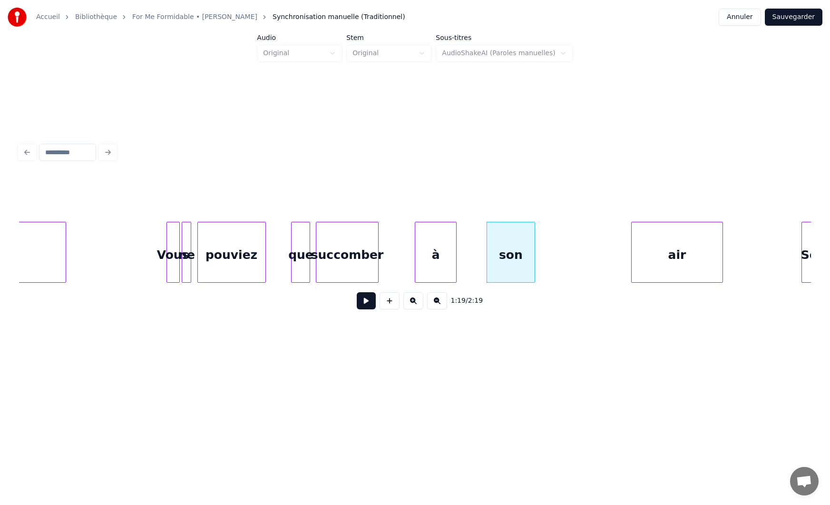
click at [535, 257] on div at bounding box center [533, 252] width 3 height 60
click at [542, 254] on div at bounding box center [543, 252] width 3 height 60
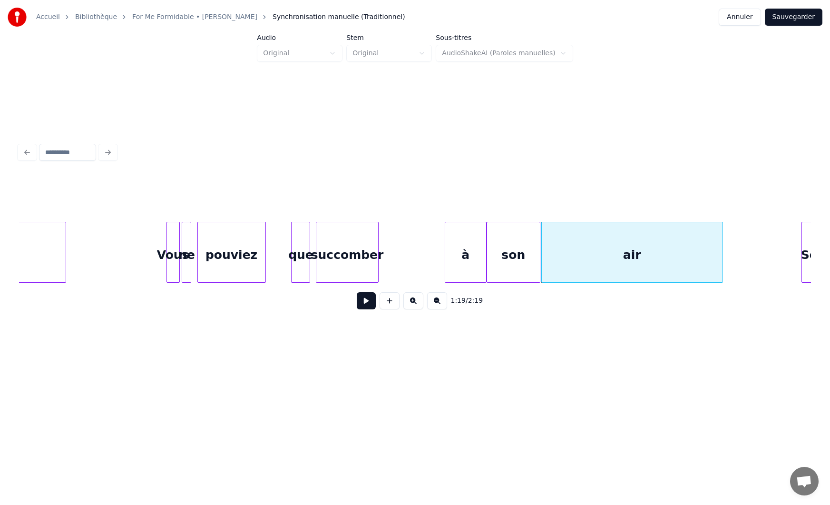
click at [464, 265] on div "à" at bounding box center [465, 254] width 41 height 65
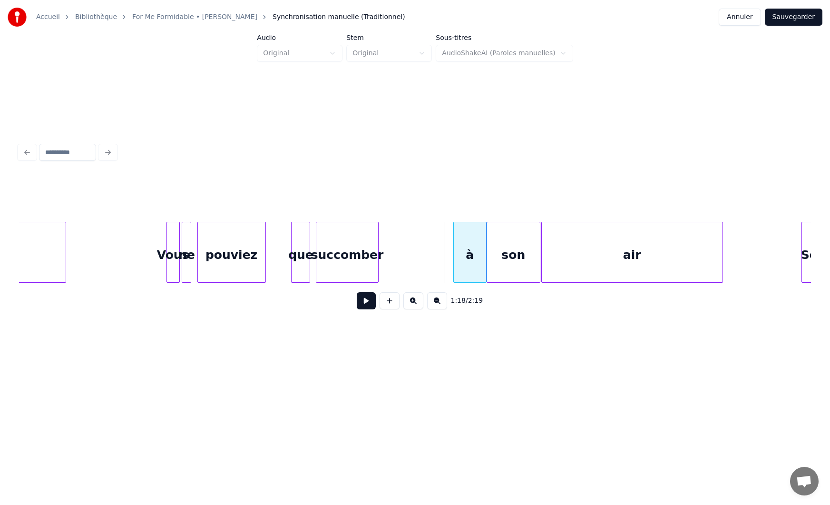
click at [454, 265] on div at bounding box center [455, 252] width 3 height 60
click at [351, 271] on div "succomber" at bounding box center [348, 254] width 62 height 65
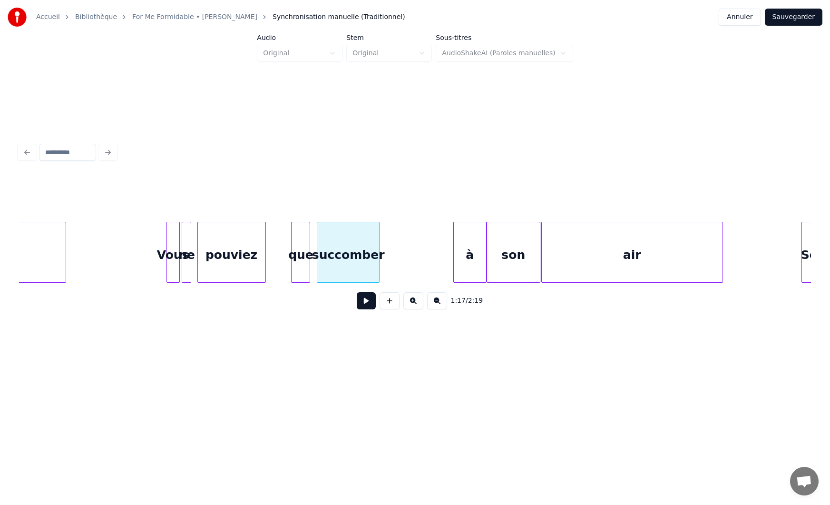
click at [379, 270] on div "succomber" at bounding box center [348, 254] width 62 height 65
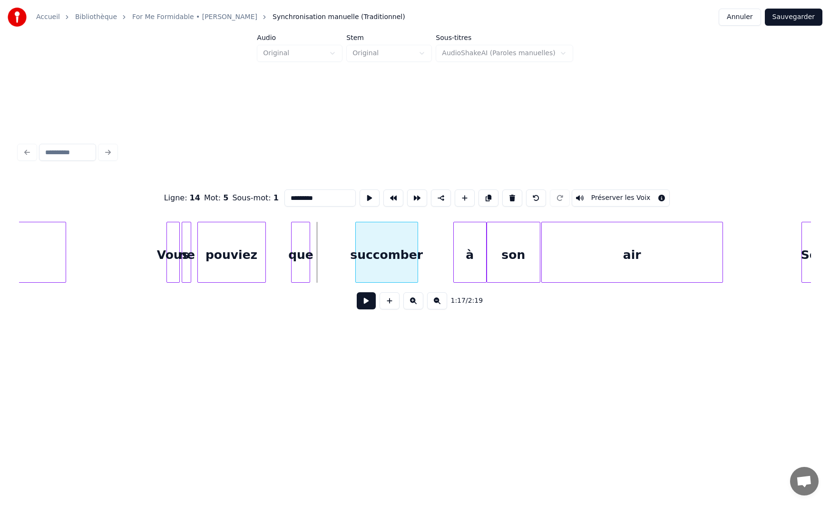
click at [388, 270] on div "succomber" at bounding box center [387, 254] width 62 height 65
click at [447, 264] on div at bounding box center [448, 252] width 3 height 60
click at [315, 268] on div at bounding box center [316, 252] width 3 height 60
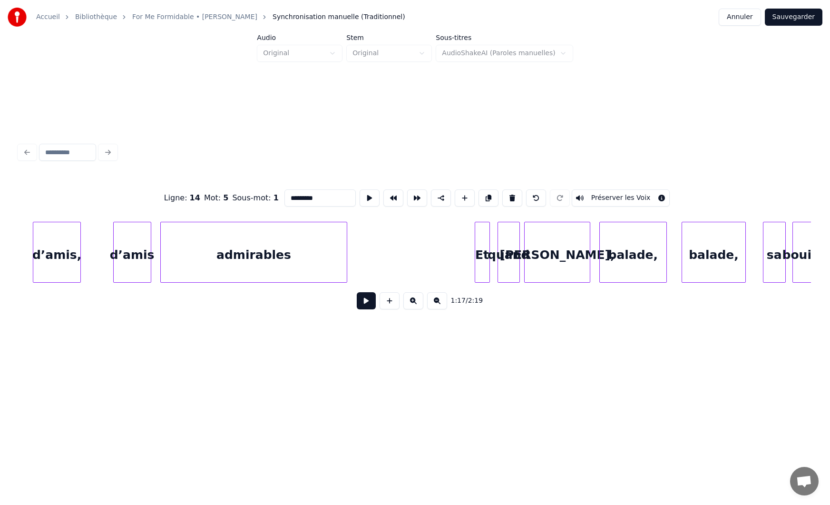
scroll to position [0, 6102]
click at [413, 257] on div "d’amis, d’amis admirables Et quand [PERSON_NAME], [PERSON_NAME], [PERSON_NAME],…" at bounding box center [534, 252] width 13234 height 61
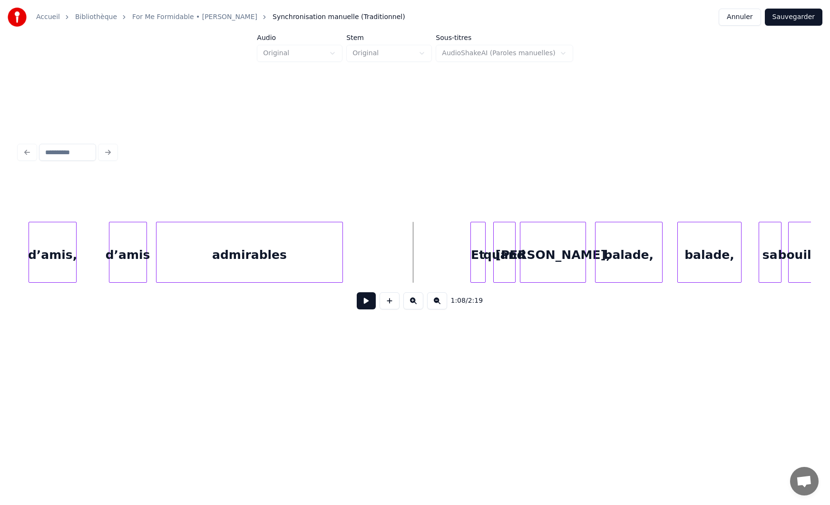
click at [367, 302] on button at bounding box center [366, 300] width 19 height 17
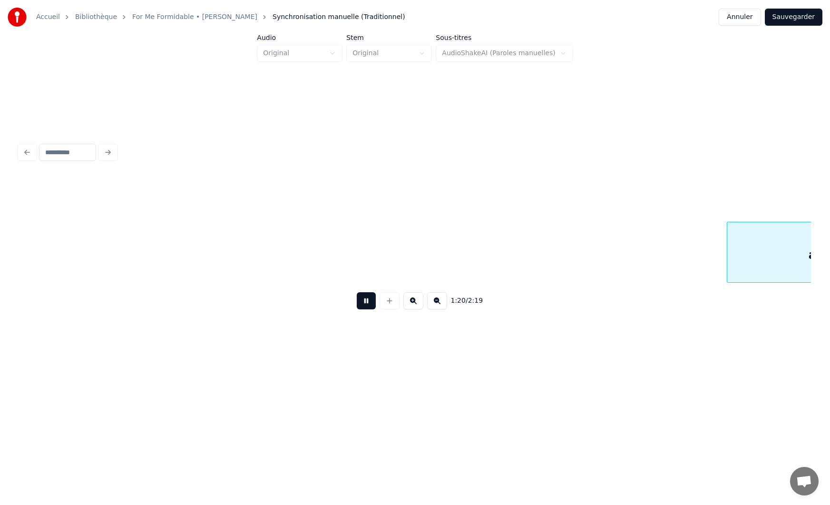
scroll to position [0, 7689]
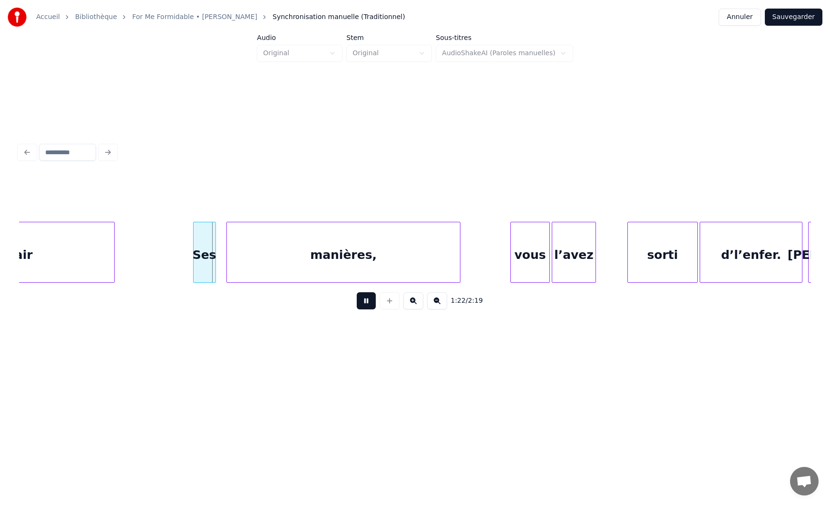
click at [370, 304] on button at bounding box center [366, 300] width 19 height 17
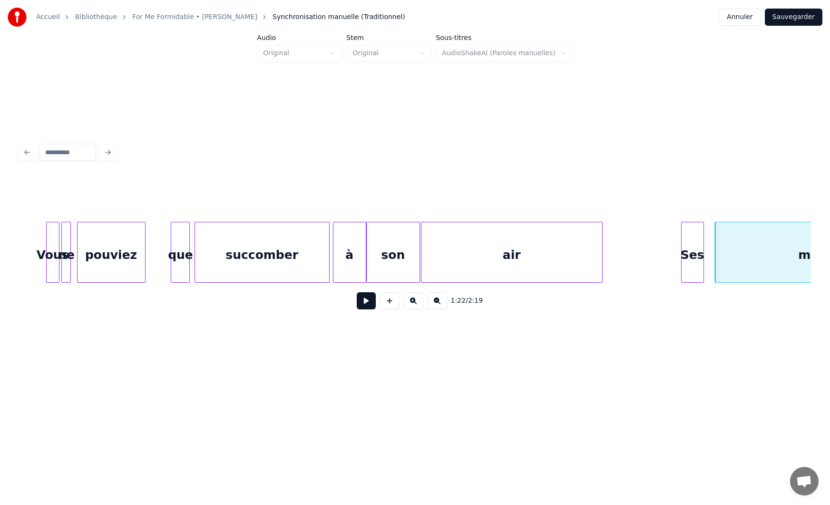
scroll to position [0, 7140]
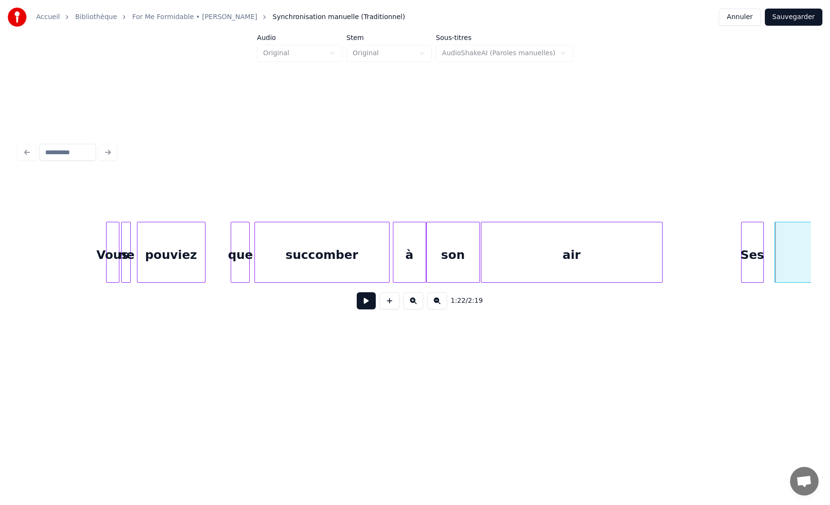
click at [367, 253] on div "succomber" at bounding box center [322, 254] width 134 height 65
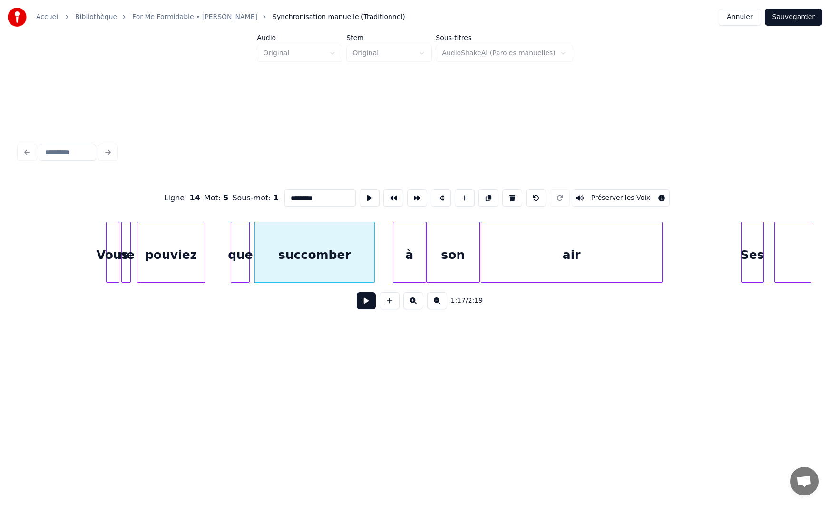
click at [373, 250] on div at bounding box center [373, 252] width 3 height 60
click at [396, 256] on div "à" at bounding box center [394, 254] width 32 height 65
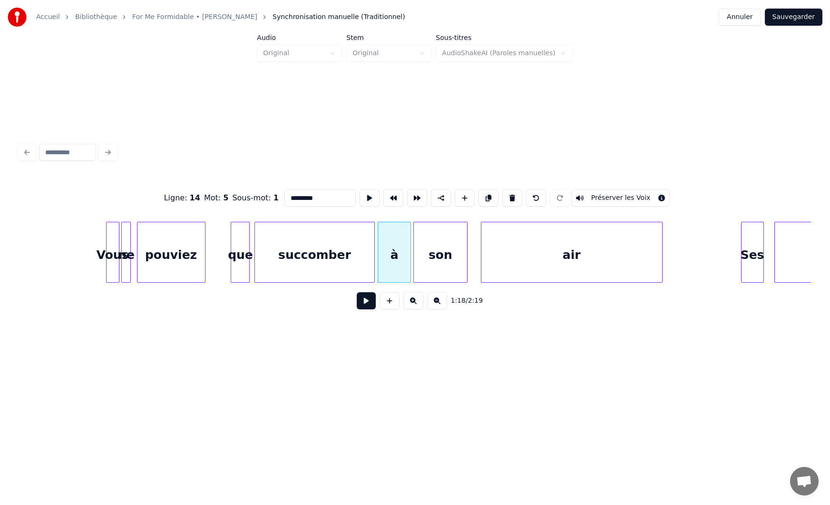
click at [435, 255] on div "son" at bounding box center [440, 254] width 53 height 65
click at [453, 253] on div at bounding box center [452, 252] width 3 height 60
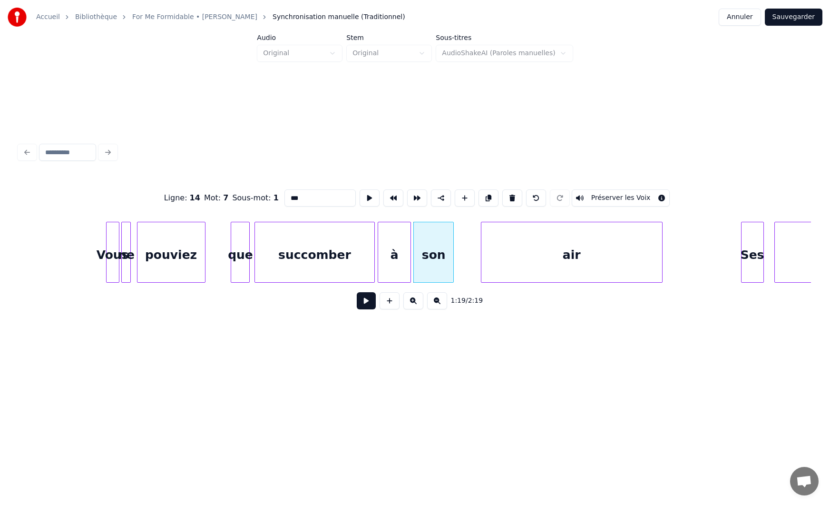
click at [493, 259] on div "air" at bounding box center [572, 254] width 181 height 65
type input "***"
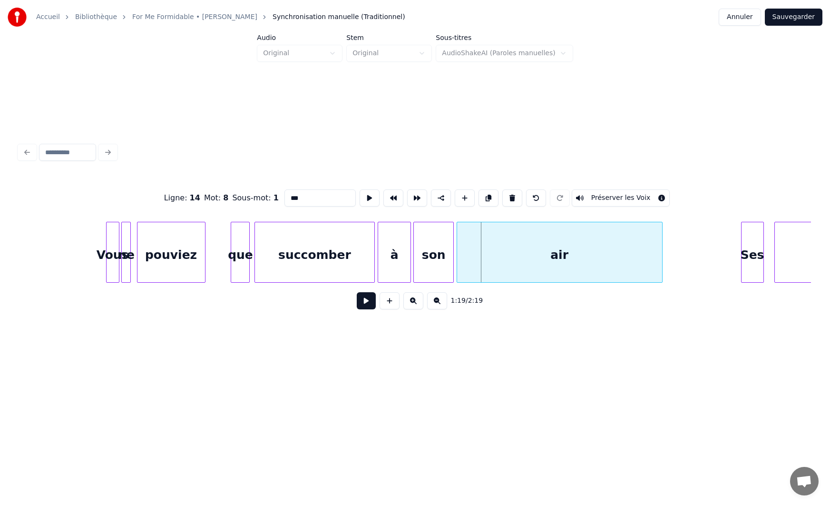
click at [457, 268] on div at bounding box center [458, 252] width 3 height 60
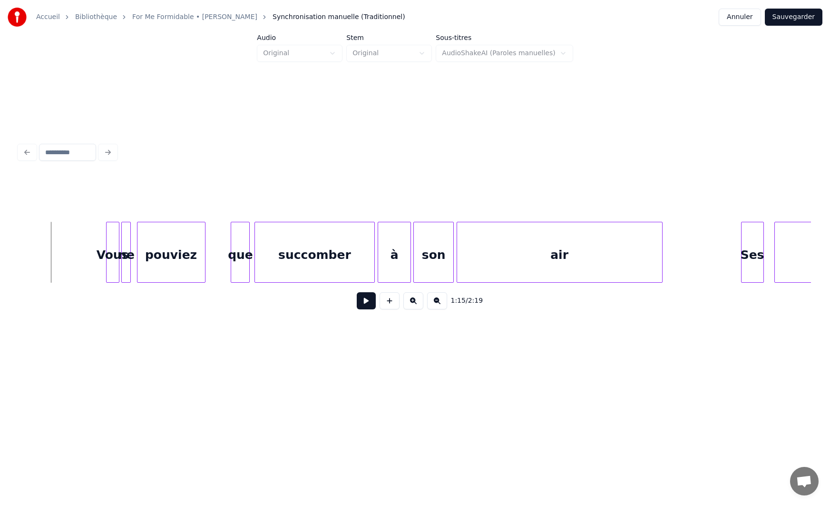
click at [338, 266] on div "succomber" at bounding box center [314, 254] width 119 height 65
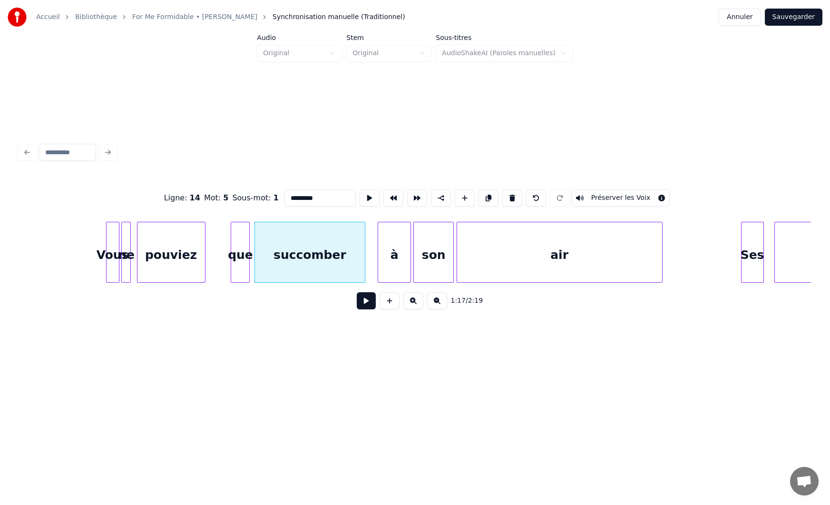
click at [364, 259] on div at bounding box center [363, 252] width 3 height 60
click at [389, 257] on div "à" at bounding box center [385, 254] width 32 height 65
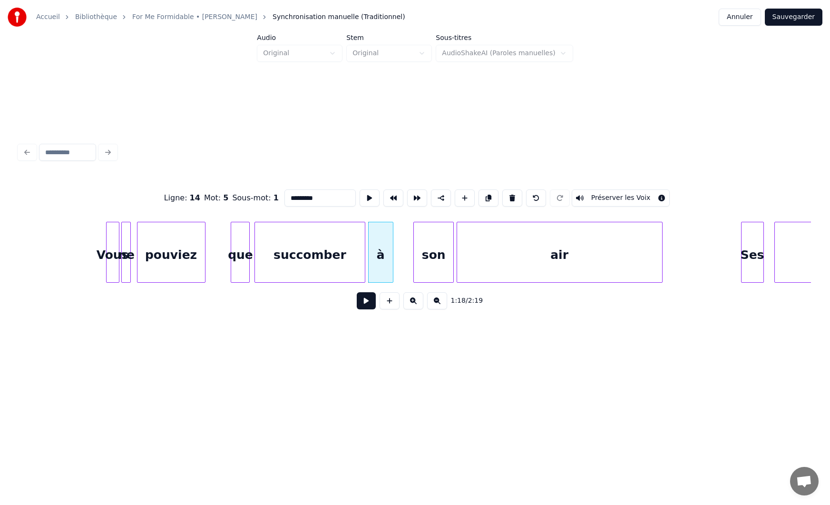
click at [392, 260] on div at bounding box center [391, 252] width 3 height 60
click at [413, 260] on div "son" at bounding box center [414, 254] width 39 height 65
click at [423, 259] on div at bounding box center [423, 252] width 3 height 60
click at [428, 267] on div at bounding box center [429, 252] width 3 height 60
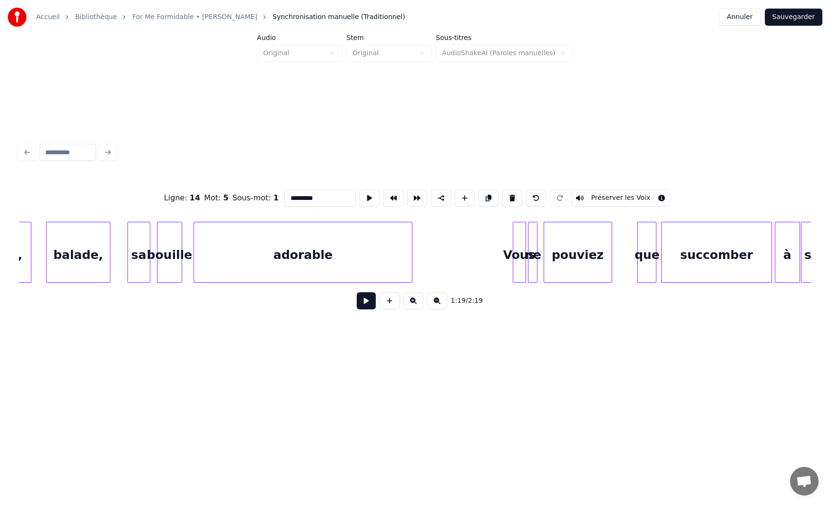
scroll to position [0, 6777]
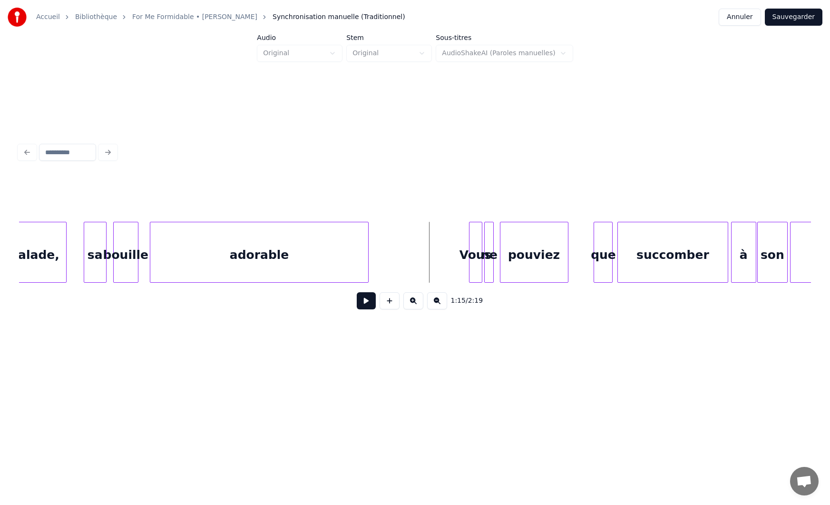
click at [370, 307] on button at bounding box center [366, 300] width 19 height 17
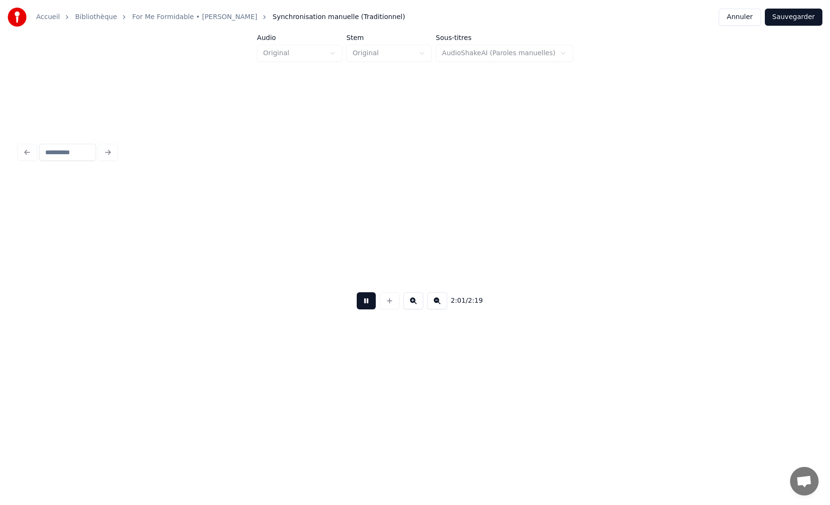
scroll to position [0, 11533]
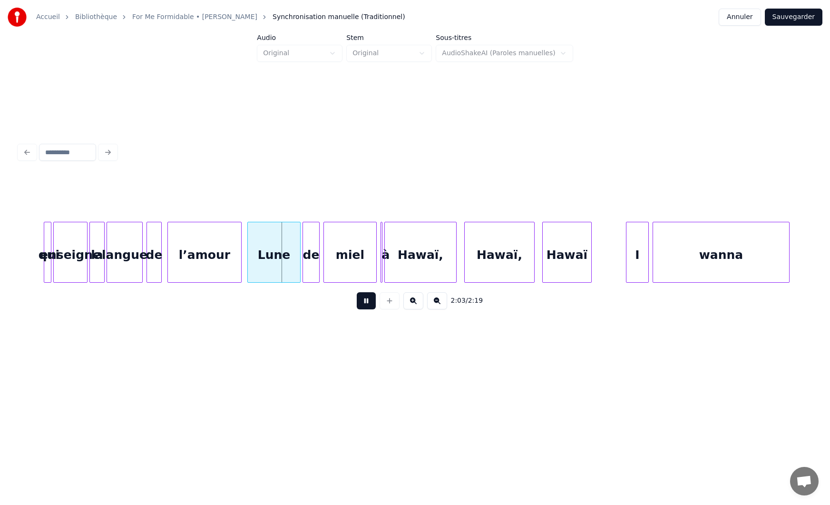
click at [370, 307] on button at bounding box center [366, 300] width 19 height 17
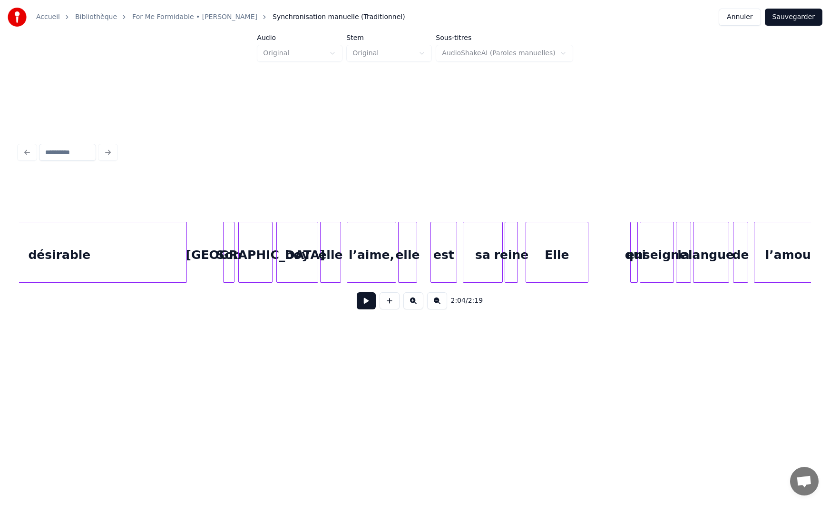
scroll to position [0, 10974]
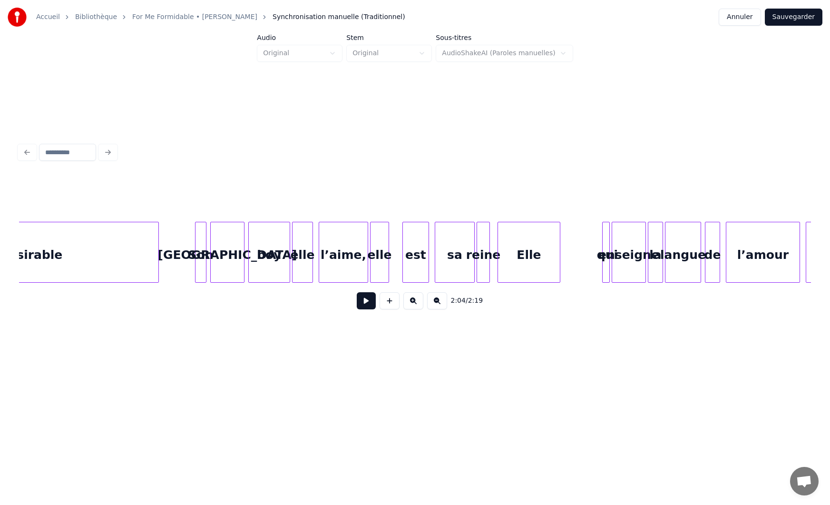
click at [368, 307] on button at bounding box center [366, 300] width 19 height 17
click at [363, 309] on button at bounding box center [366, 300] width 19 height 17
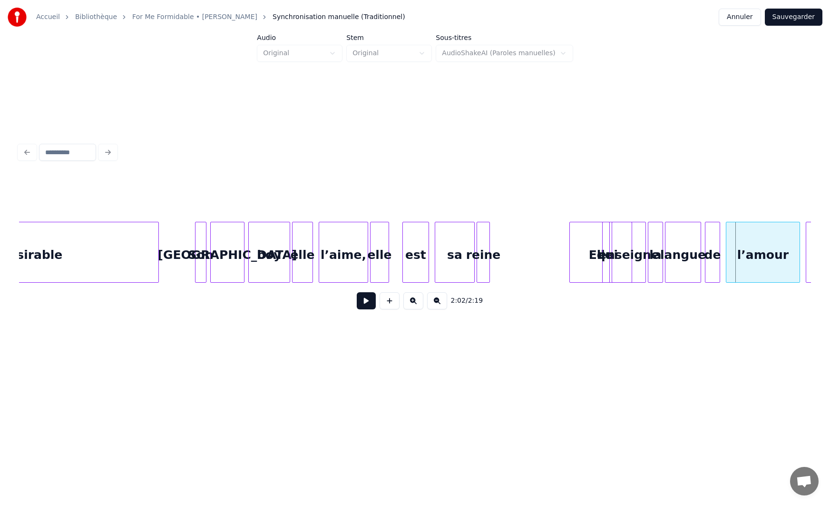
click at [594, 254] on div "Elle" at bounding box center [601, 254] width 62 height 65
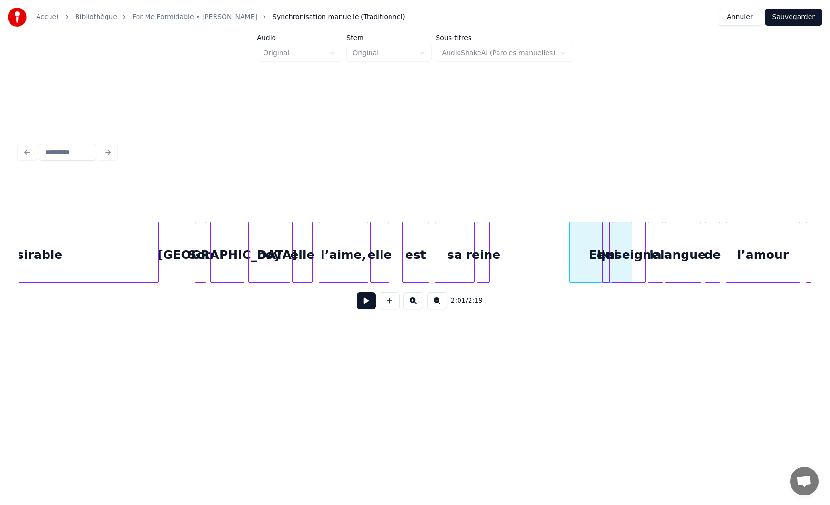
click at [483, 240] on div "reine" at bounding box center [483, 254] width 12 height 65
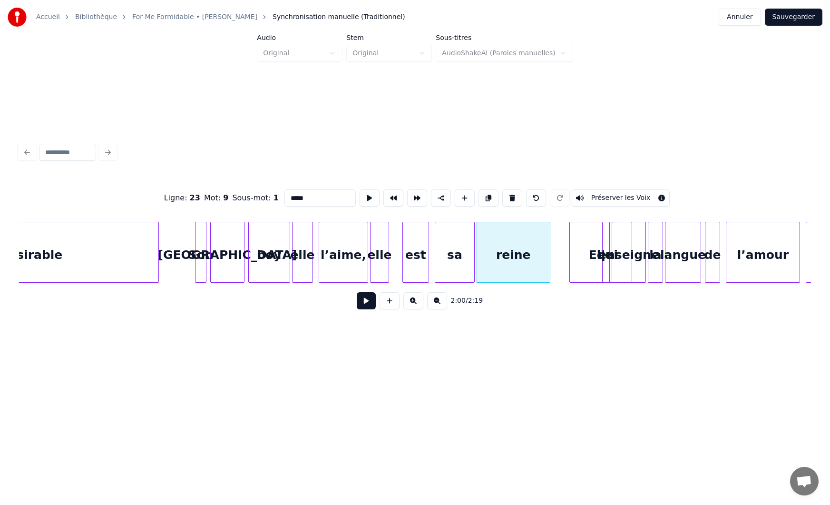
click at [549, 264] on div at bounding box center [548, 252] width 3 height 60
click at [523, 273] on div "reine" at bounding box center [525, 254] width 73 height 65
click at [477, 261] on div at bounding box center [478, 252] width 3 height 60
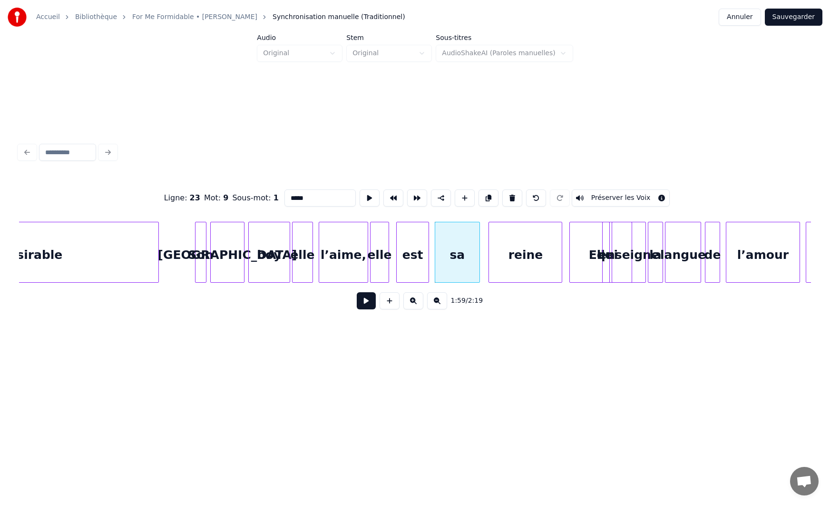
click at [397, 274] on div at bounding box center [398, 252] width 3 height 60
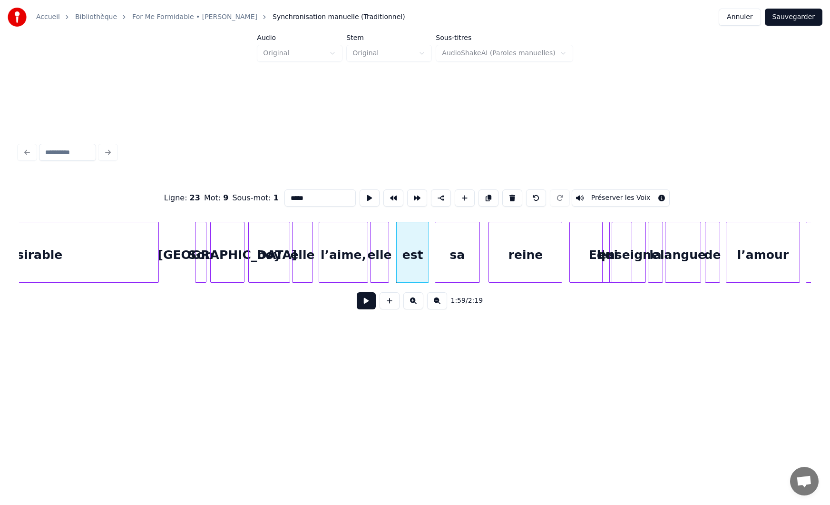
click at [576, 250] on div "Elle" at bounding box center [601, 254] width 62 height 65
type input "****"
click at [597, 247] on div at bounding box center [597, 252] width 3 height 60
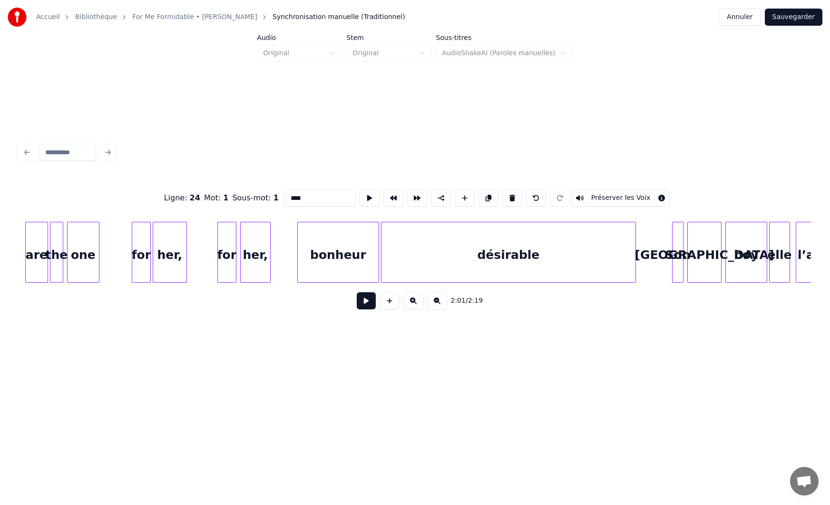
scroll to position [0, 10501]
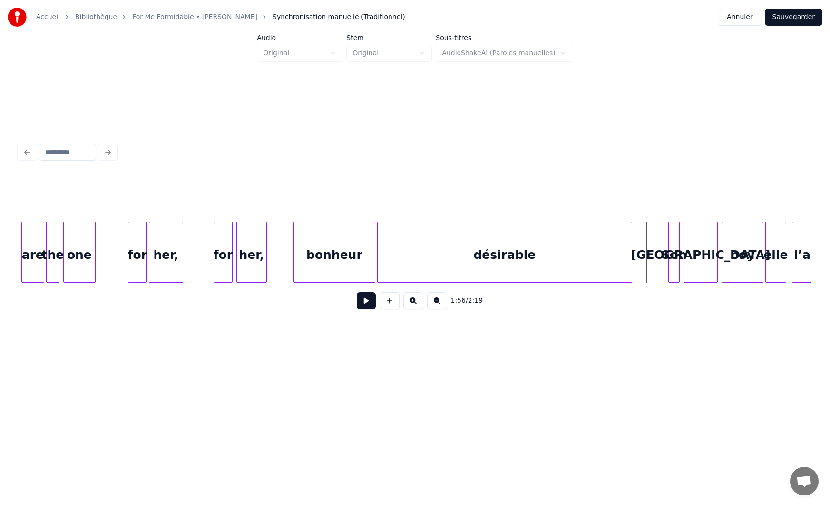
click at [365, 305] on button at bounding box center [366, 300] width 19 height 17
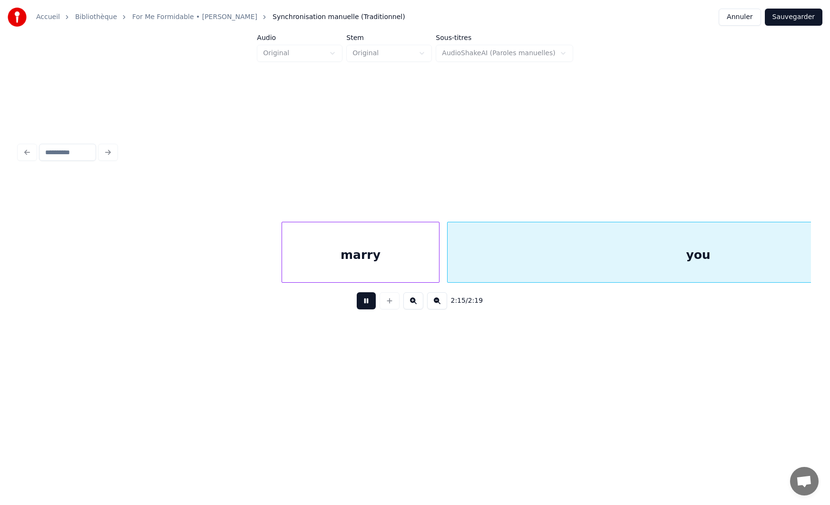
scroll to position [0, 12442]
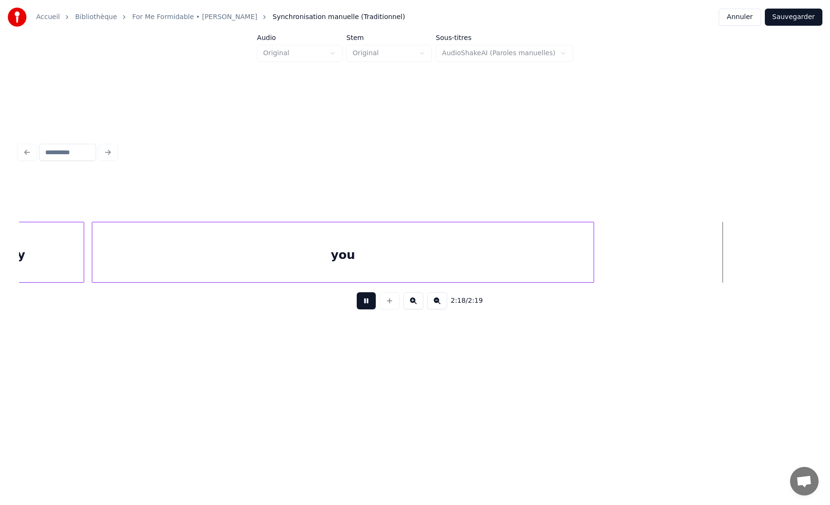
click at [365, 305] on button at bounding box center [366, 300] width 19 height 17
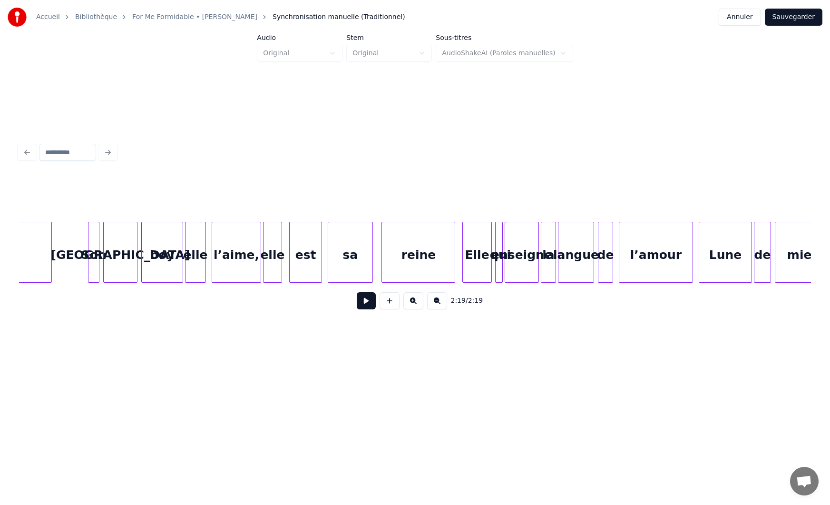
scroll to position [0, 11085]
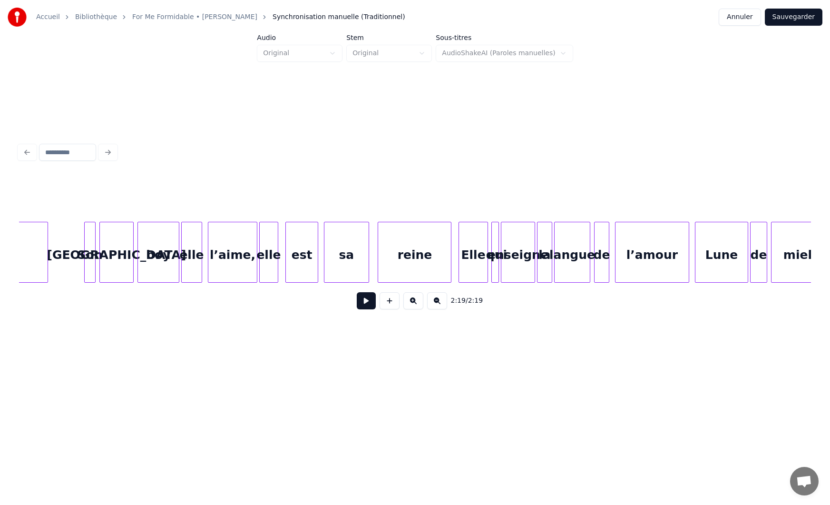
click at [616, 244] on div at bounding box center [617, 252] width 3 height 60
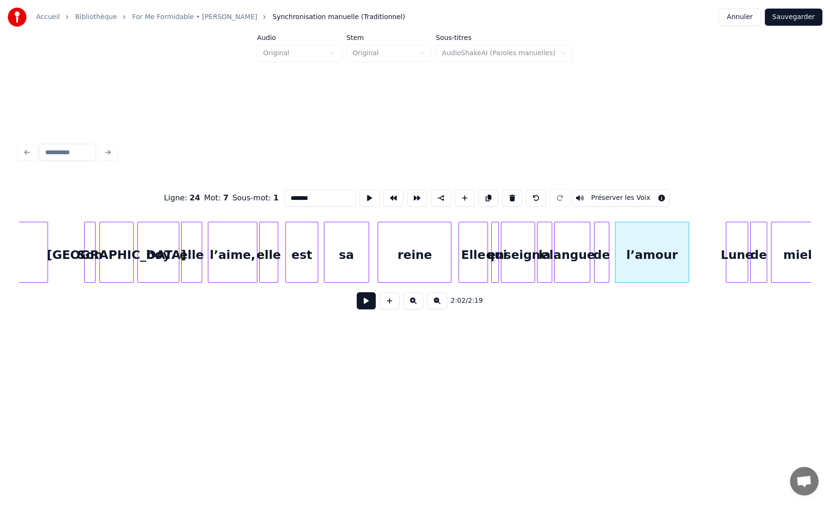
click at [727, 252] on div at bounding box center [728, 252] width 3 height 60
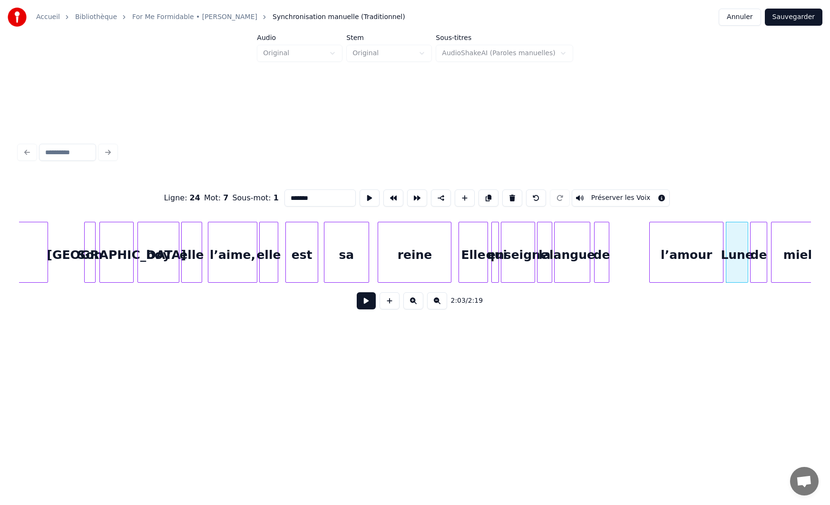
click at [702, 251] on div "l’amour" at bounding box center [686, 254] width 73 height 65
click at [688, 252] on div at bounding box center [689, 252] width 3 height 60
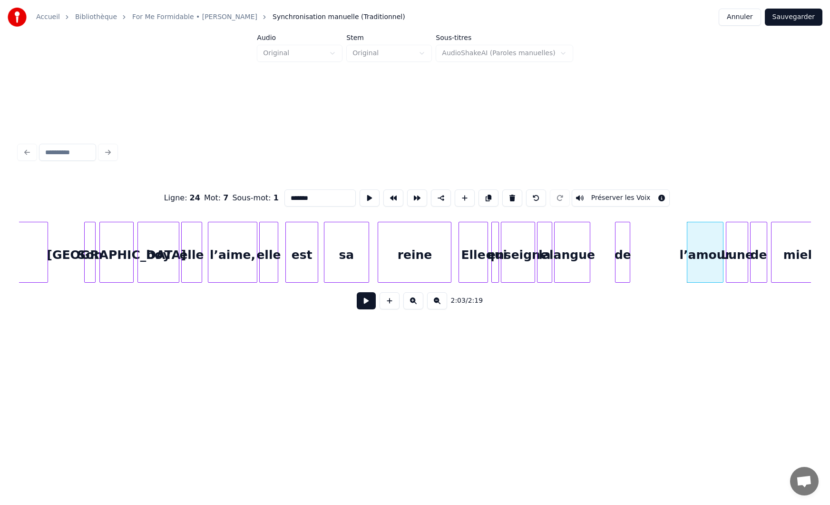
click at [623, 275] on div "de" at bounding box center [623, 254] width 14 height 65
click at [659, 247] on div "l’amour" at bounding box center [655, 254] width 36 height 65
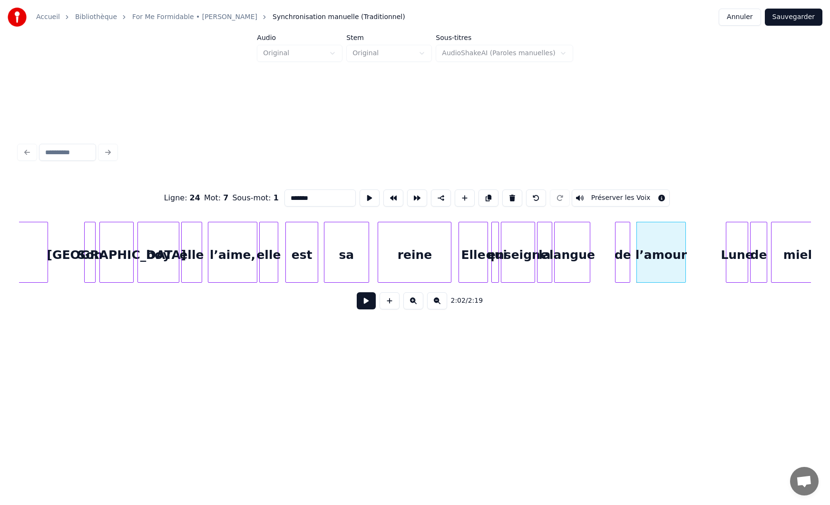
click at [685, 246] on div at bounding box center [684, 252] width 3 height 60
click at [694, 246] on div at bounding box center [695, 252] width 3 height 60
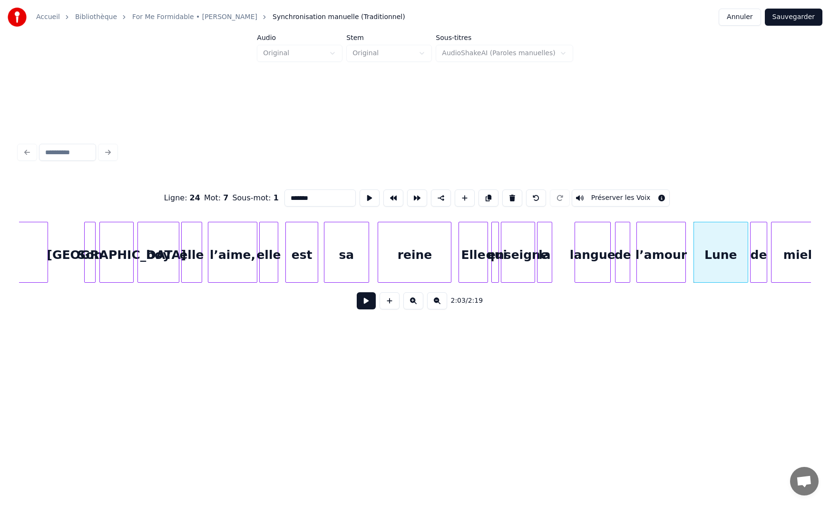
click at [594, 241] on div "langue" at bounding box center [592, 254] width 35 height 65
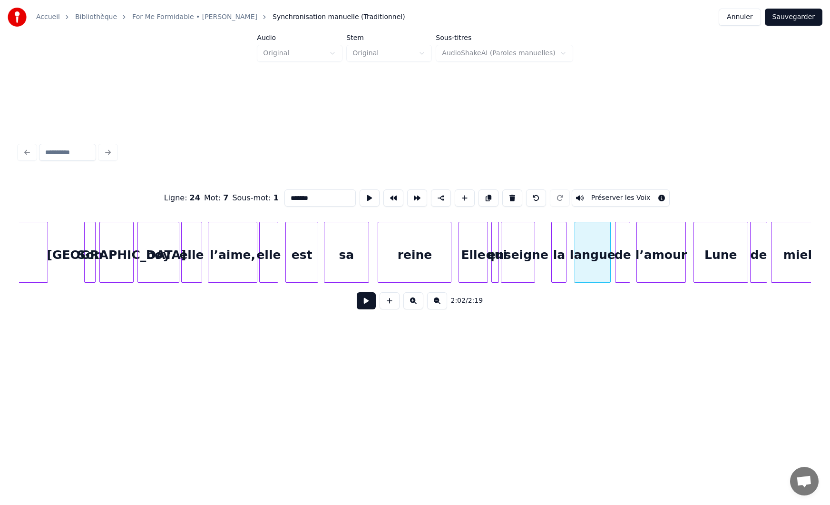
click at [558, 237] on div "la" at bounding box center [559, 254] width 14 height 65
click at [570, 243] on div at bounding box center [569, 252] width 3 height 60
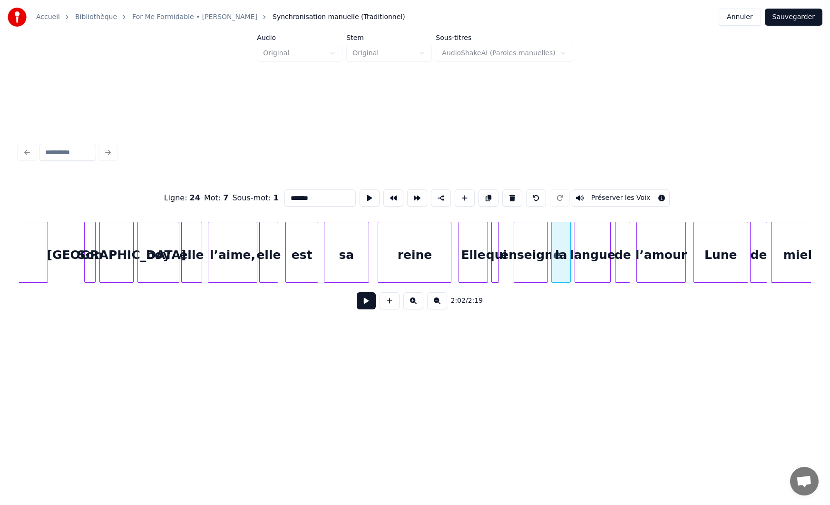
click at [534, 240] on div "enseigne" at bounding box center [530, 254] width 33 height 65
click at [509, 246] on div at bounding box center [509, 252] width 3 height 60
click at [501, 247] on div at bounding box center [502, 252] width 3 height 60
click at [483, 249] on div "Elle" at bounding box center [483, 254] width 28 height 65
click at [485, 252] on div at bounding box center [486, 252] width 3 height 60
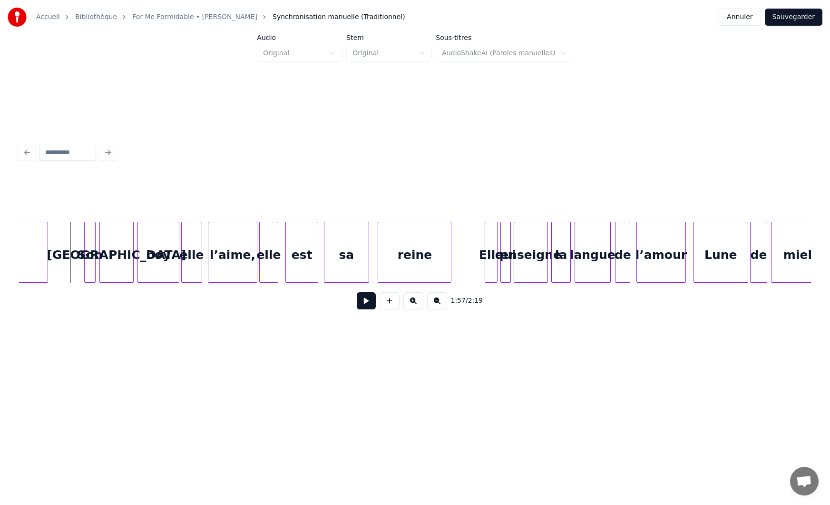
click at [370, 304] on button at bounding box center [366, 300] width 19 height 17
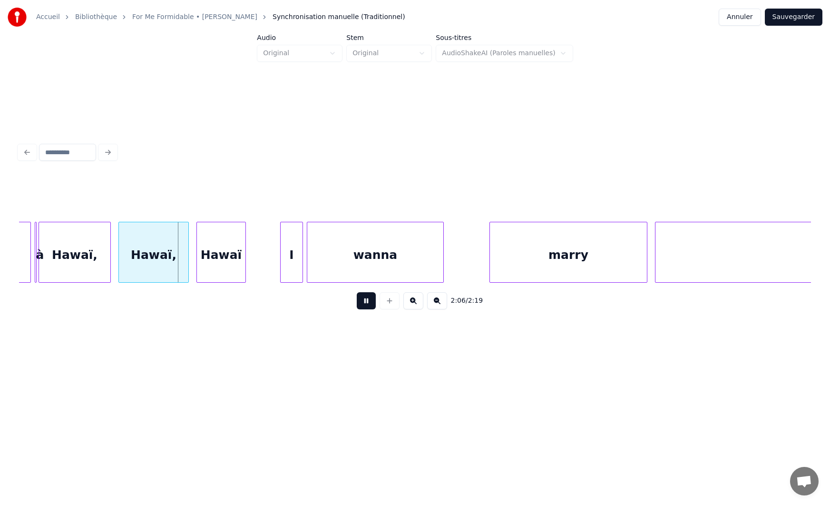
click at [370, 304] on button at bounding box center [366, 300] width 19 height 17
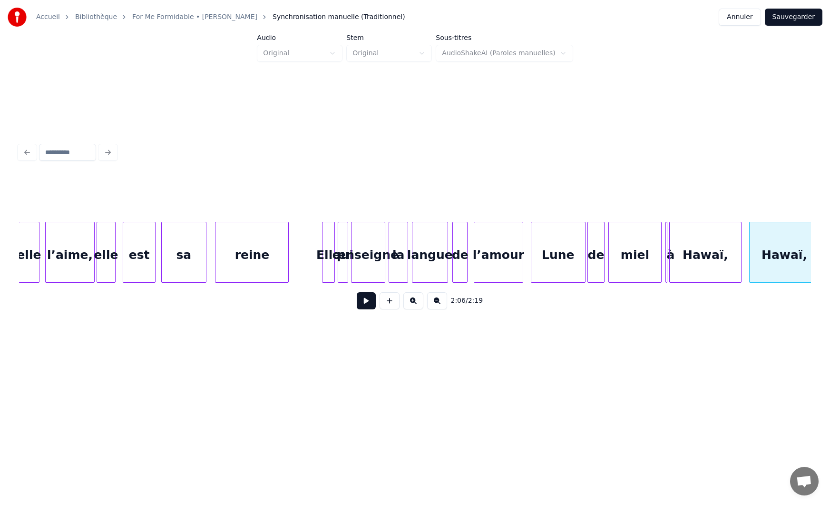
scroll to position [0, 11252]
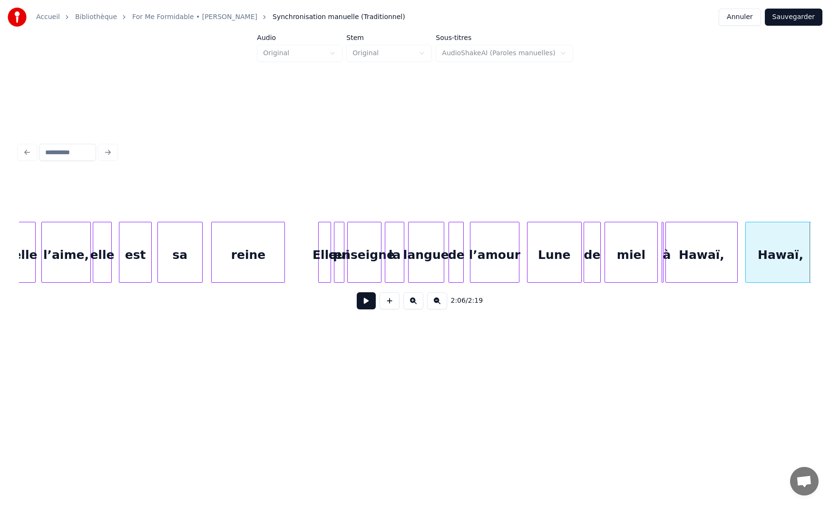
click at [366, 306] on button at bounding box center [366, 300] width 19 height 17
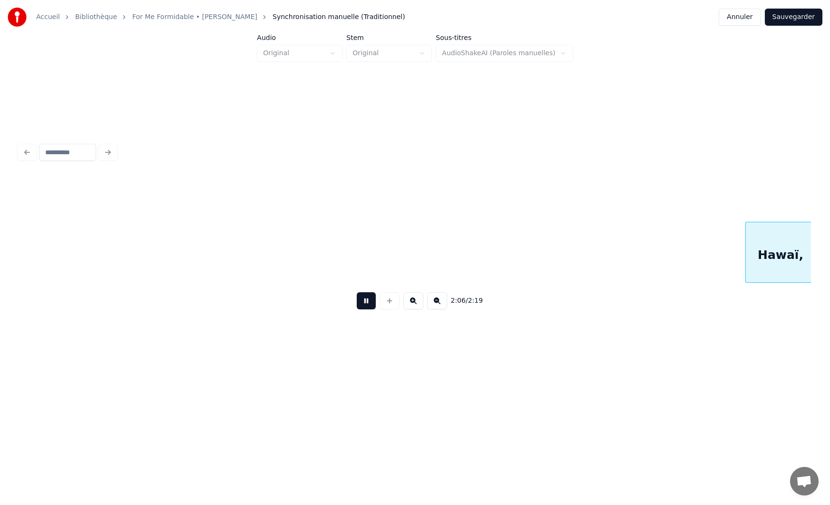
scroll to position [0, 12045]
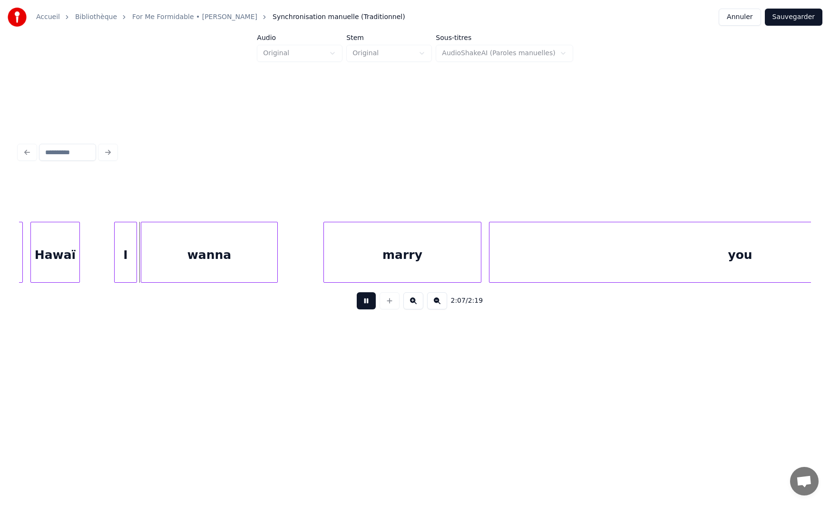
click at [364, 306] on button at bounding box center [366, 300] width 19 height 17
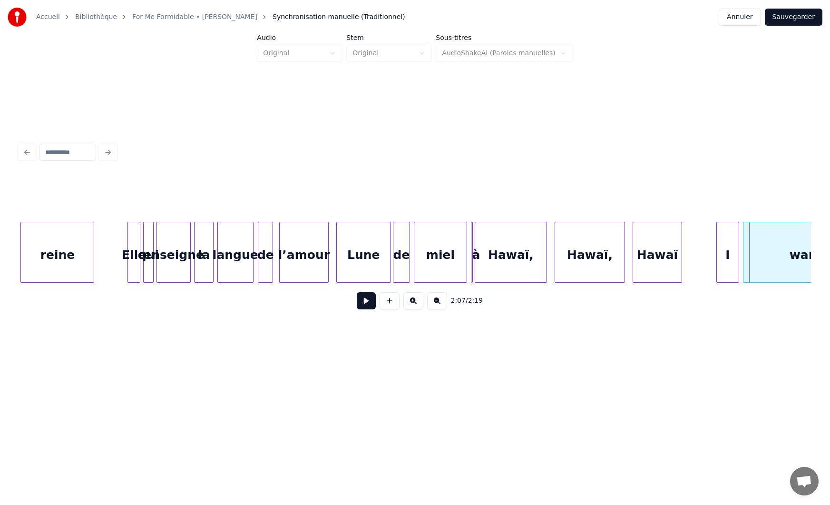
scroll to position [0, 11379]
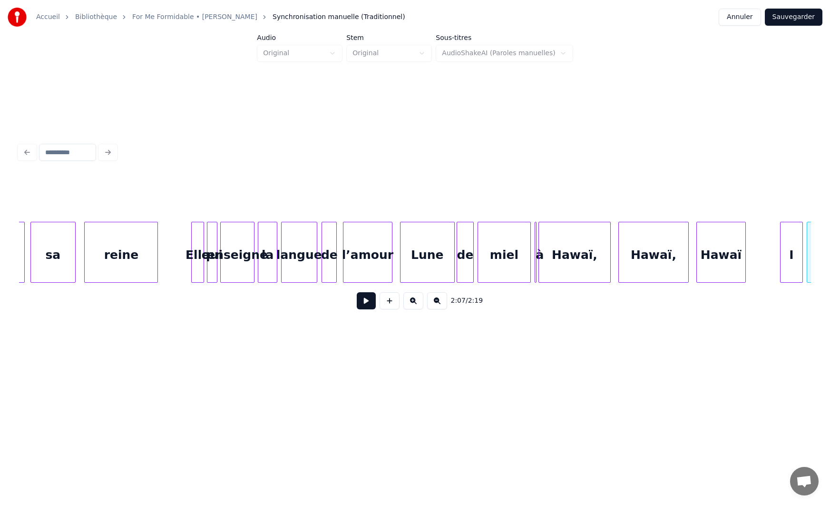
click at [363, 306] on button at bounding box center [366, 300] width 19 height 17
click at [366, 304] on button at bounding box center [366, 300] width 19 height 17
click at [491, 253] on div "miel" at bounding box center [504, 254] width 52 height 65
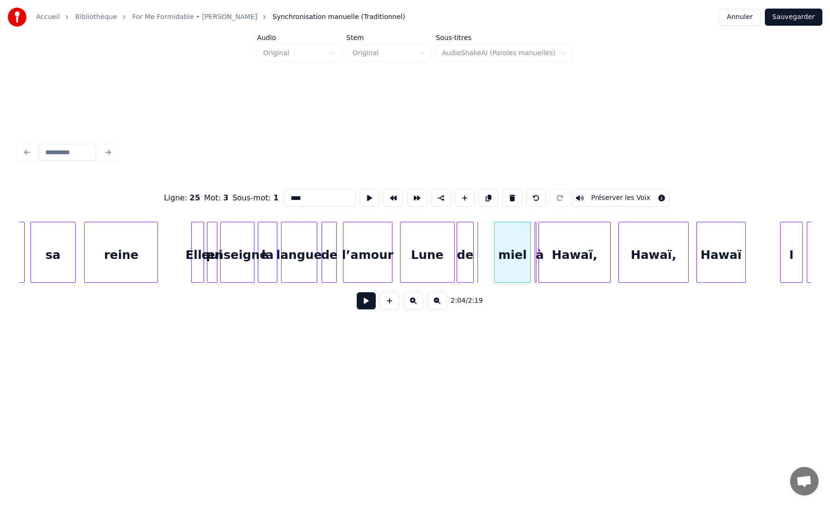
click at [495, 257] on div at bounding box center [496, 252] width 3 height 60
click at [482, 256] on div "de" at bounding box center [484, 254] width 16 height 65
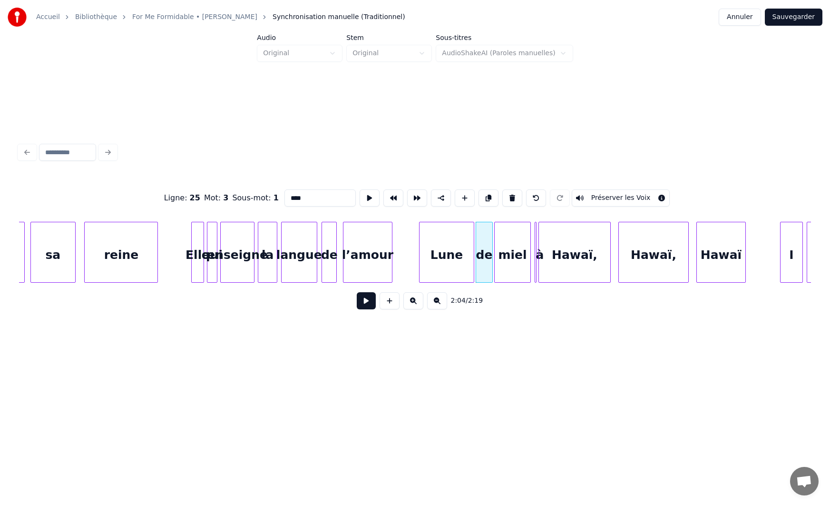
click at [458, 254] on div "Lune" at bounding box center [447, 254] width 54 height 65
click at [453, 252] on div at bounding box center [454, 252] width 3 height 60
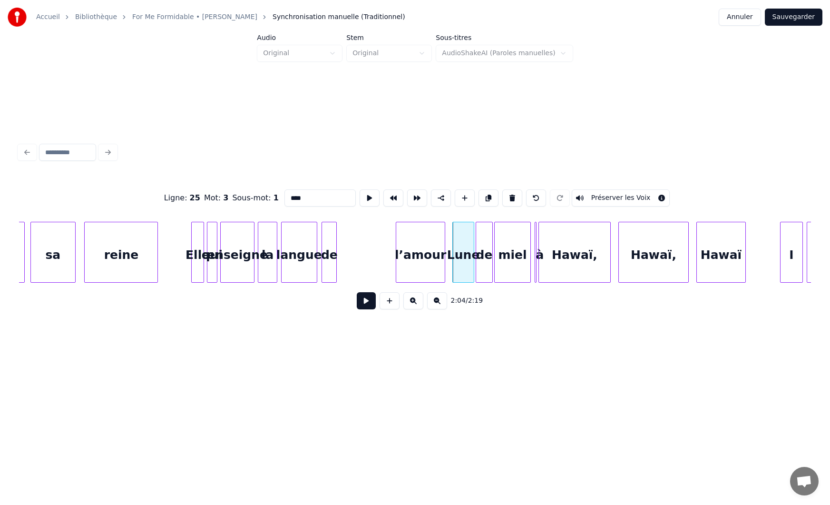
click at [420, 256] on div "l’amour" at bounding box center [420, 254] width 48 height 65
click at [447, 257] on div at bounding box center [446, 252] width 3 height 60
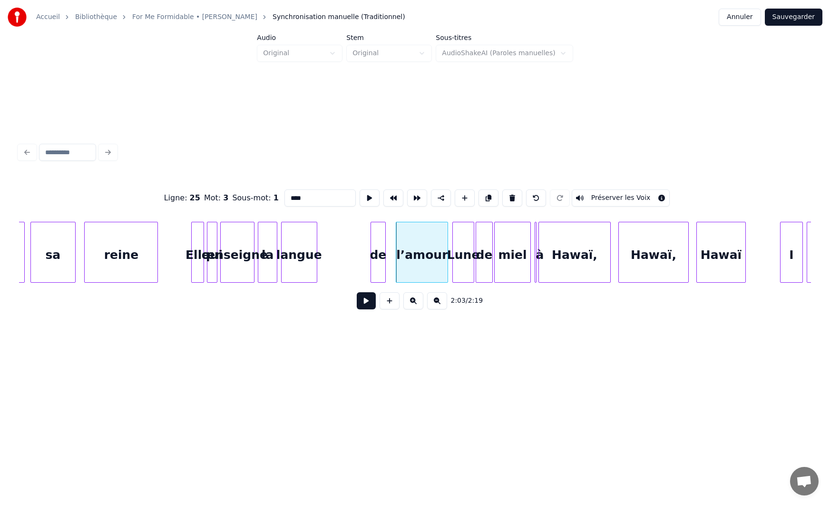
click at [381, 261] on div "de" at bounding box center [378, 254] width 14 height 65
click at [388, 256] on div at bounding box center [389, 252] width 3 height 60
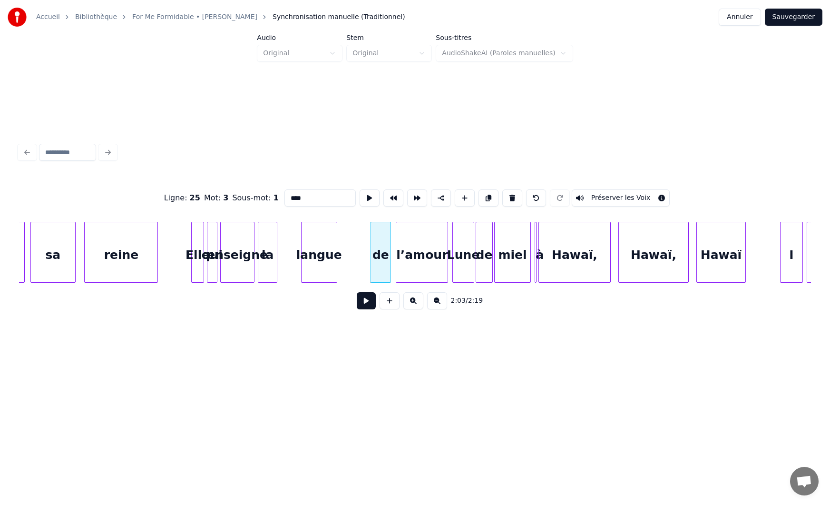
click at [322, 259] on div "langue" at bounding box center [319, 254] width 35 height 65
click at [350, 254] on div at bounding box center [350, 252] width 3 height 60
click at [328, 247] on div "langue" at bounding box center [328, 254] width 35 height 65
click at [318, 248] on div at bounding box center [319, 252] width 3 height 60
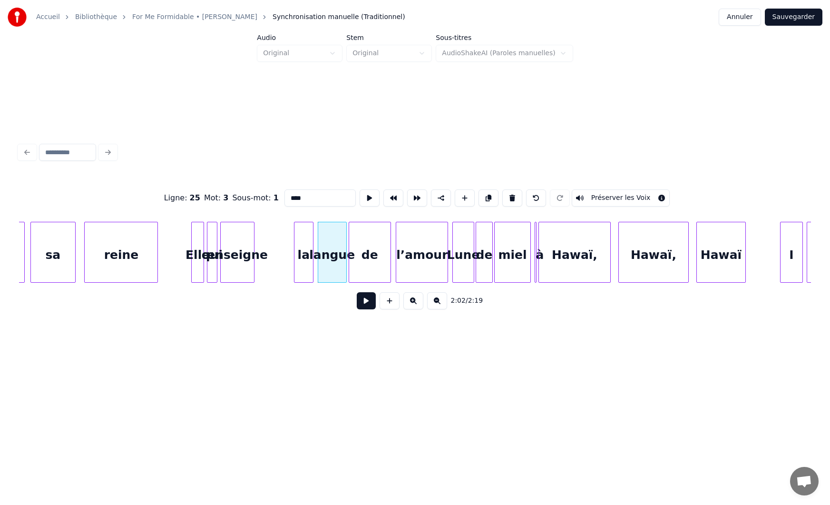
click at [308, 246] on div "la" at bounding box center [304, 254] width 19 height 65
click at [286, 247] on div at bounding box center [286, 252] width 3 height 60
click at [253, 239] on div at bounding box center [252, 252] width 3 height 60
type input "********"
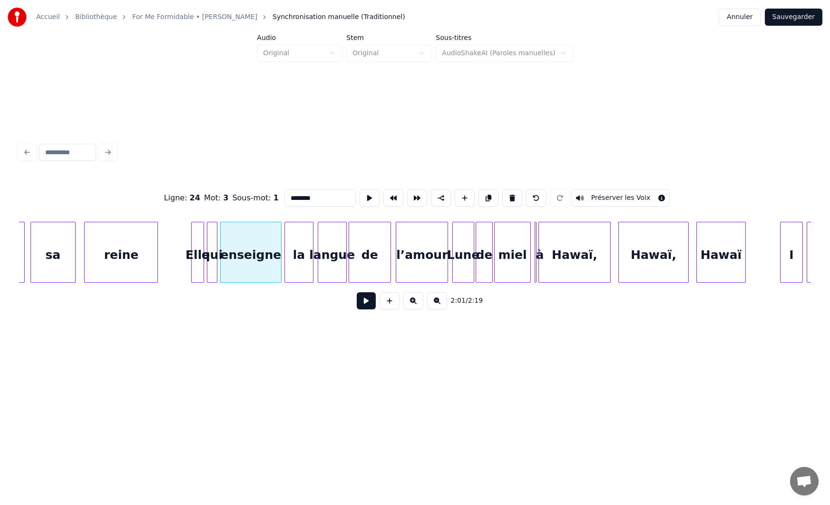
click at [279, 244] on div at bounding box center [279, 252] width 3 height 60
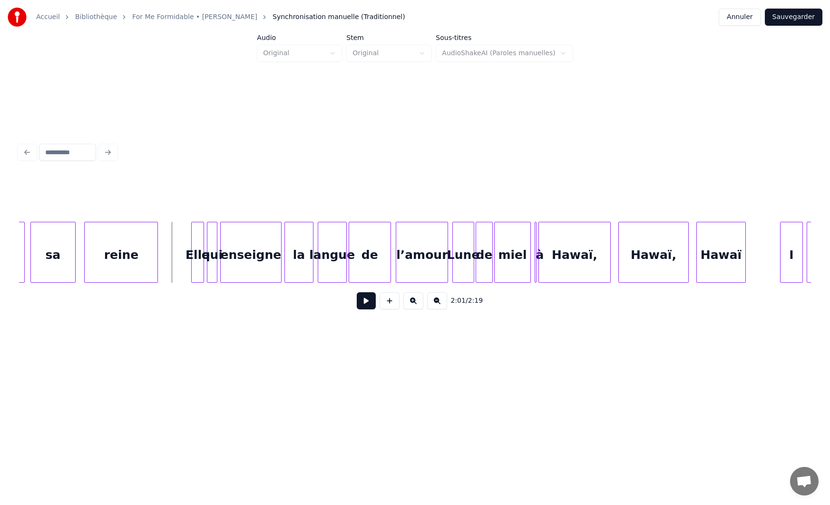
click at [364, 305] on button at bounding box center [366, 300] width 19 height 17
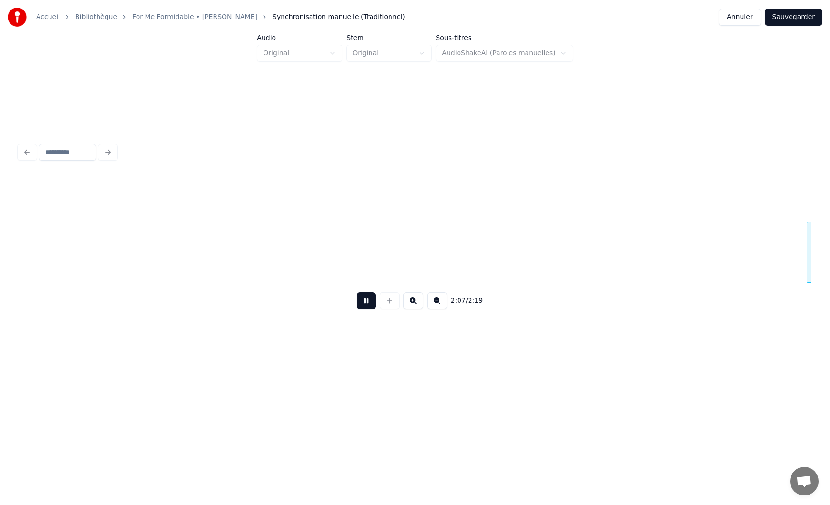
scroll to position [0, 12171]
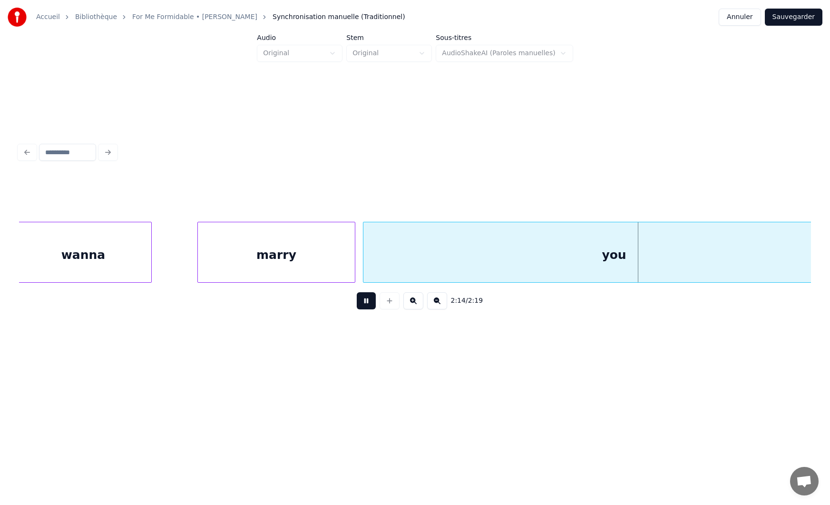
click at [364, 305] on button at bounding box center [366, 300] width 19 height 17
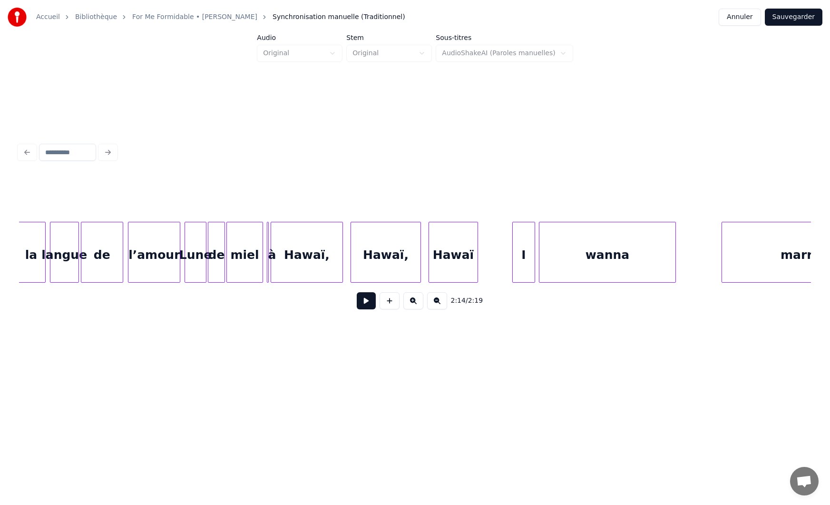
scroll to position [0, 11627]
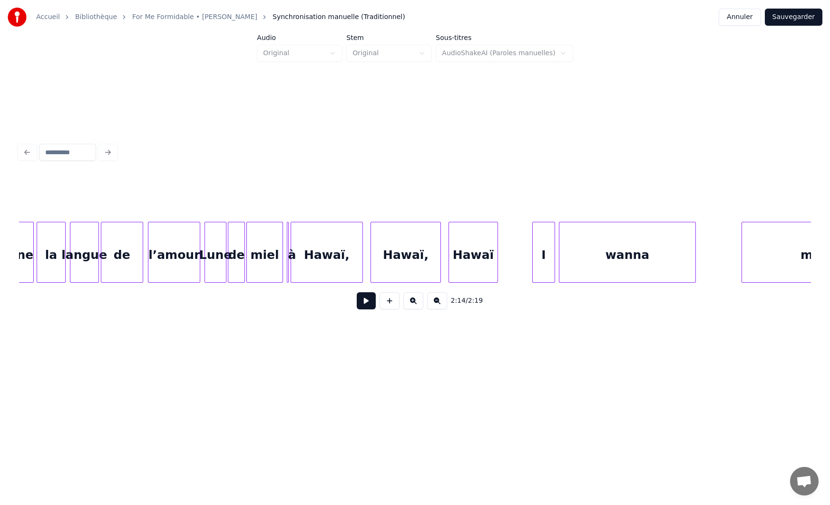
click at [287, 239] on div at bounding box center [287, 252] width 3 height 60
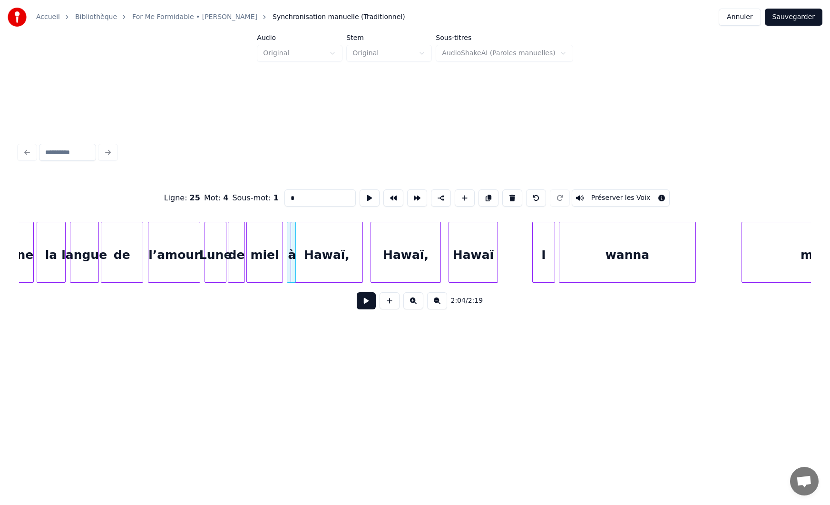
click at [300, 307] on div "2:04 / 2:19" at bounding box center [415, 300] width 777 height 21
click at [785, 17] on button "Sauvegarder" at bounding box center [794, 17] width 58 height 17
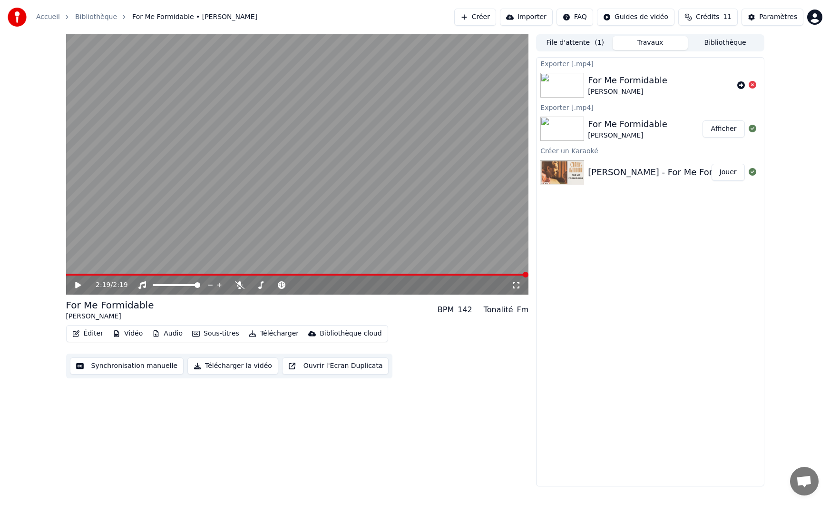
click at [238, 367] on button "Télécharger la vidéo" at bounding box center [232, 365] width 91 height 17
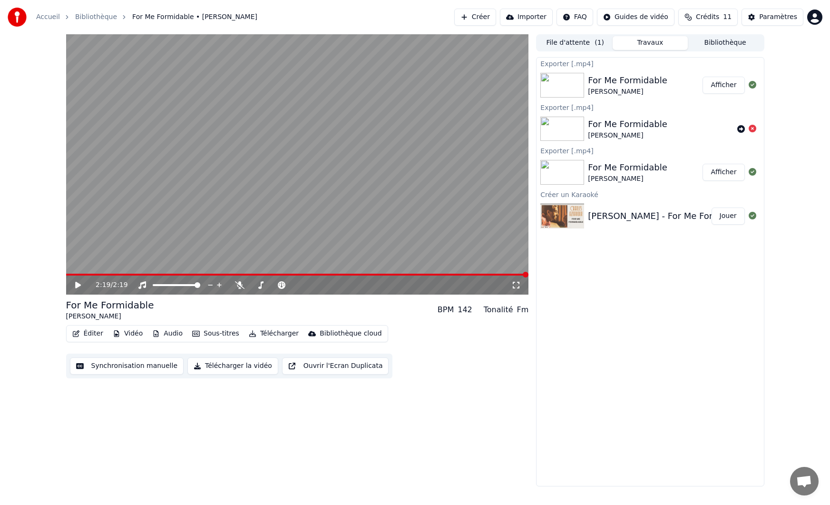
click at [171, 335] on button "Audio" at bounding box center [167, 333] width 38 height 13
click at [453, 463] on div "2:19 / 2:19 For Me Formidable [PERSON_NAME] BPM 142 Tonalité Fm Éditer Vidéo Au…" at bounding box center [297, 260] width 463 height 452
click at [723, 82] on button "Afficher" at bounding box center [724, 85] width 42 height 17
click at [723, 88] on button "Afficher" at bounding box center [724, 85] width 42 height 17
